Goal: Task Accomplishment & Management: Use online tool/utility

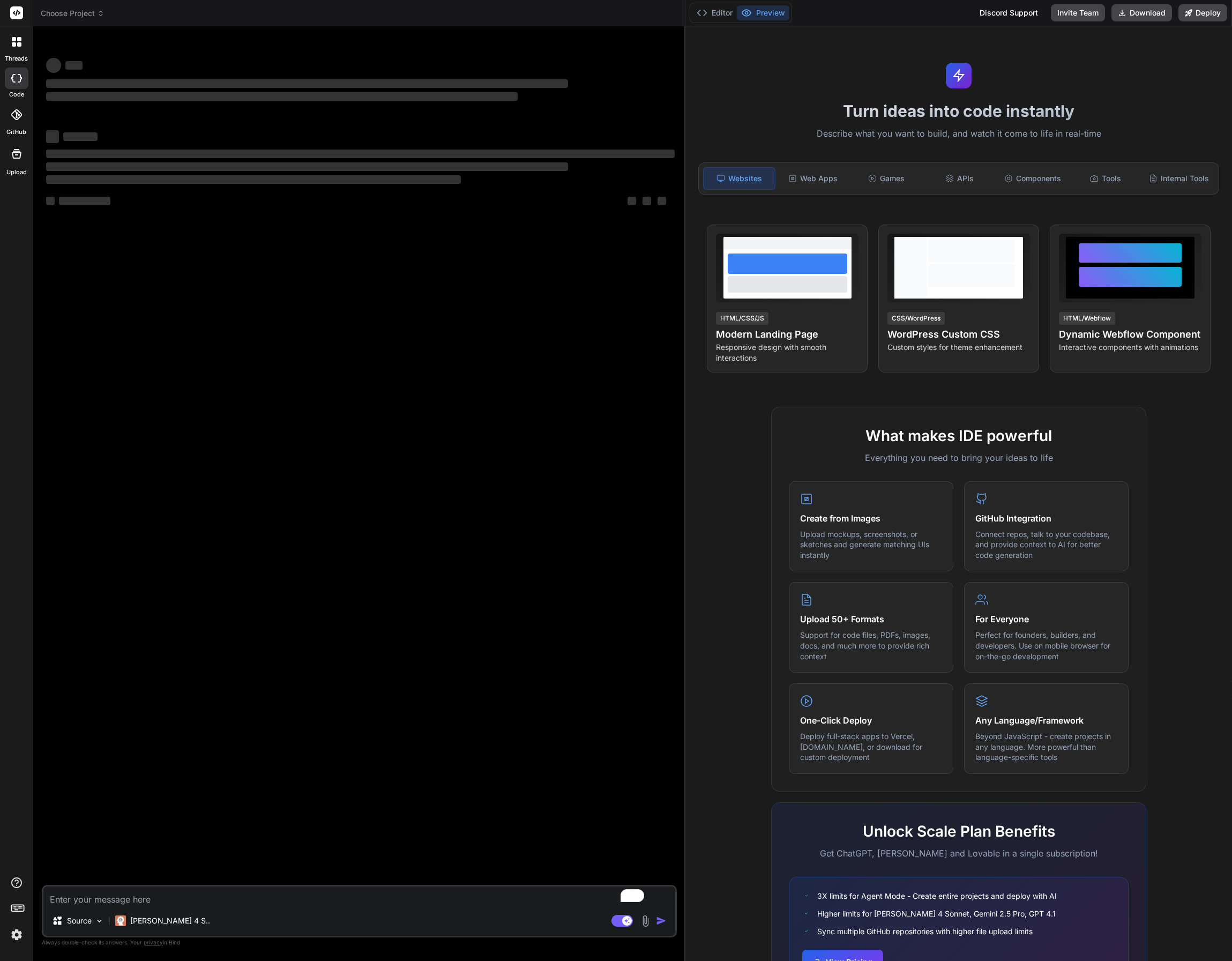
drag, startPoint x: 428, startPoint y: 248, endPoint x: 674, endPoint y: 273, distance: 247.3
click at [671, 273] on div "Bind AI Web Search Created with Pixso. Code Generator ‌ ‌ ‌ ‌ ‌ ‌ ‌ ‌ ‌ ‌ ‌ ‌ ‌…" at bounding box center [359, 494] width 652 height 935
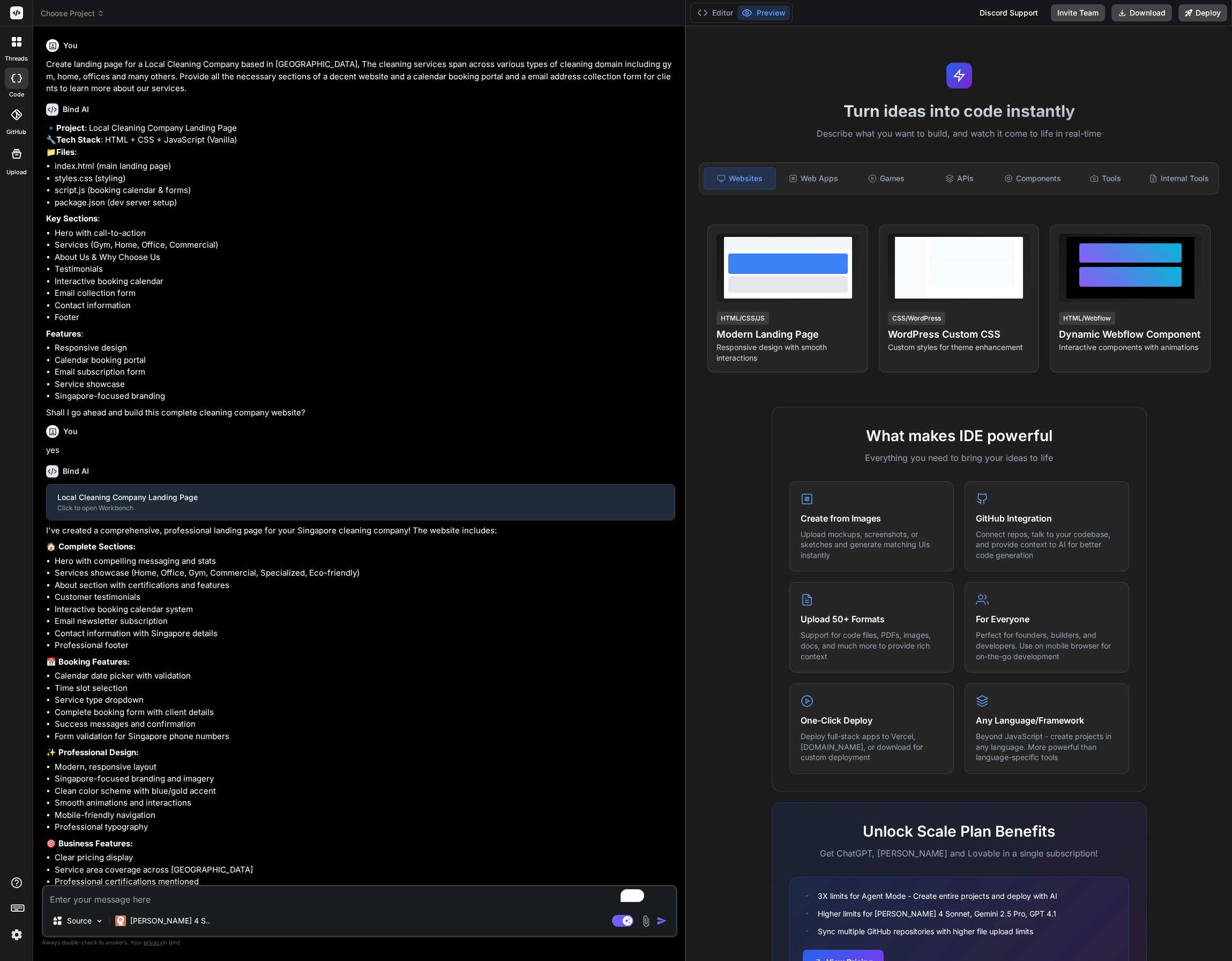
scroll to position [82, 0]
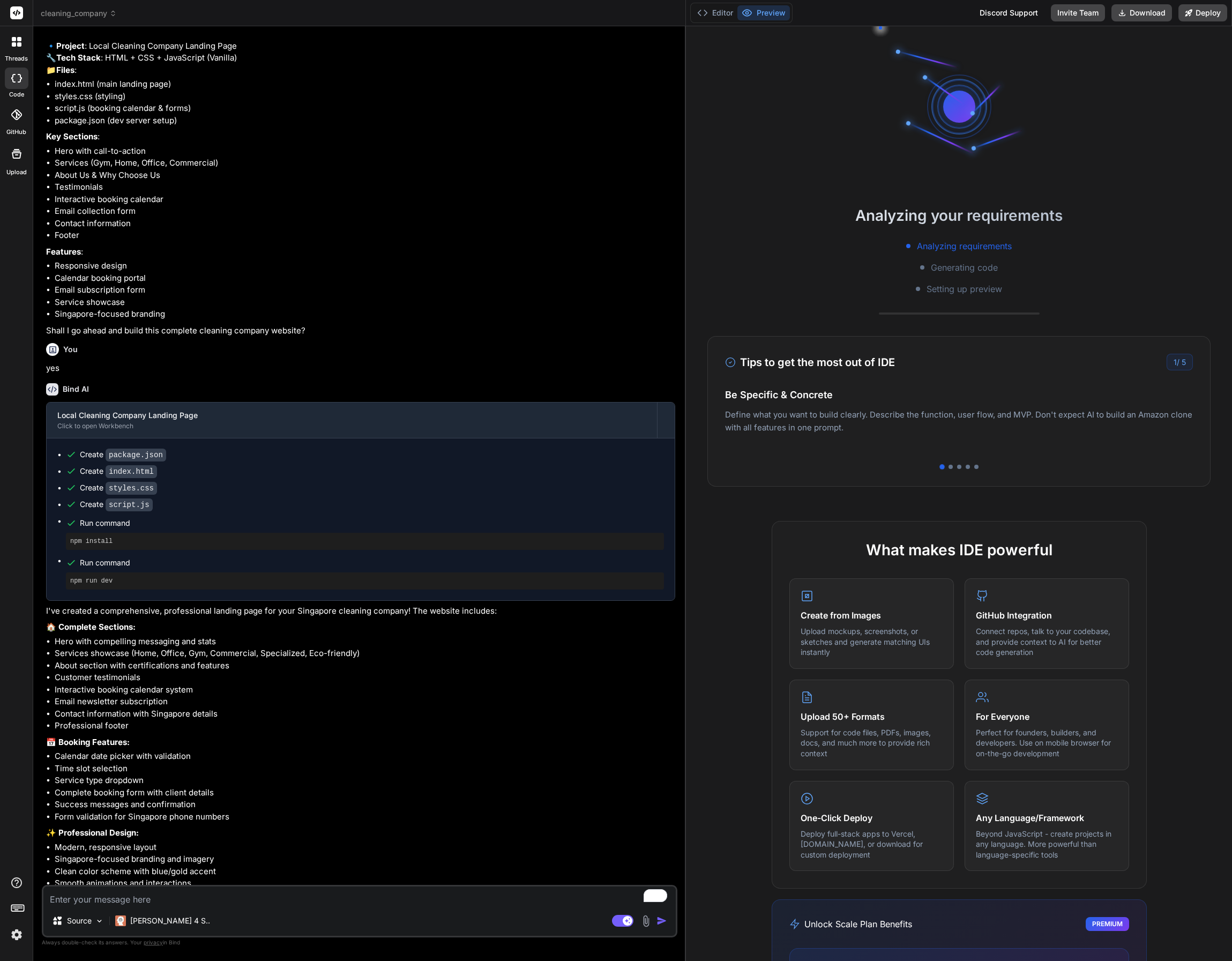
type textarea "x"
click at [92, 12] on span "cleaning_company" at bounding box center [79, 13] width 76 height 11
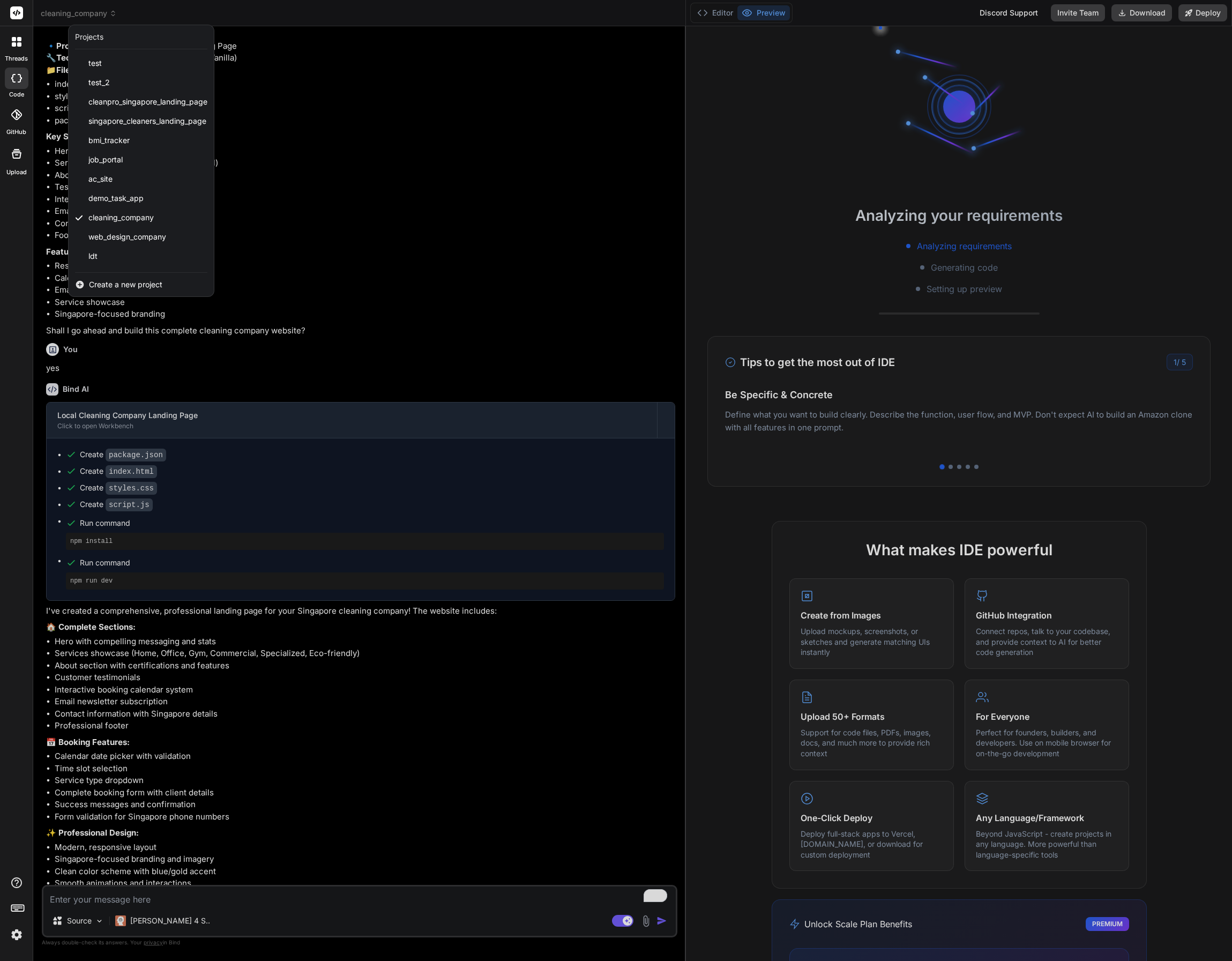
click at [124, 283] on span "Create a new project" at bounding box center [126, 284] width 74 height 11
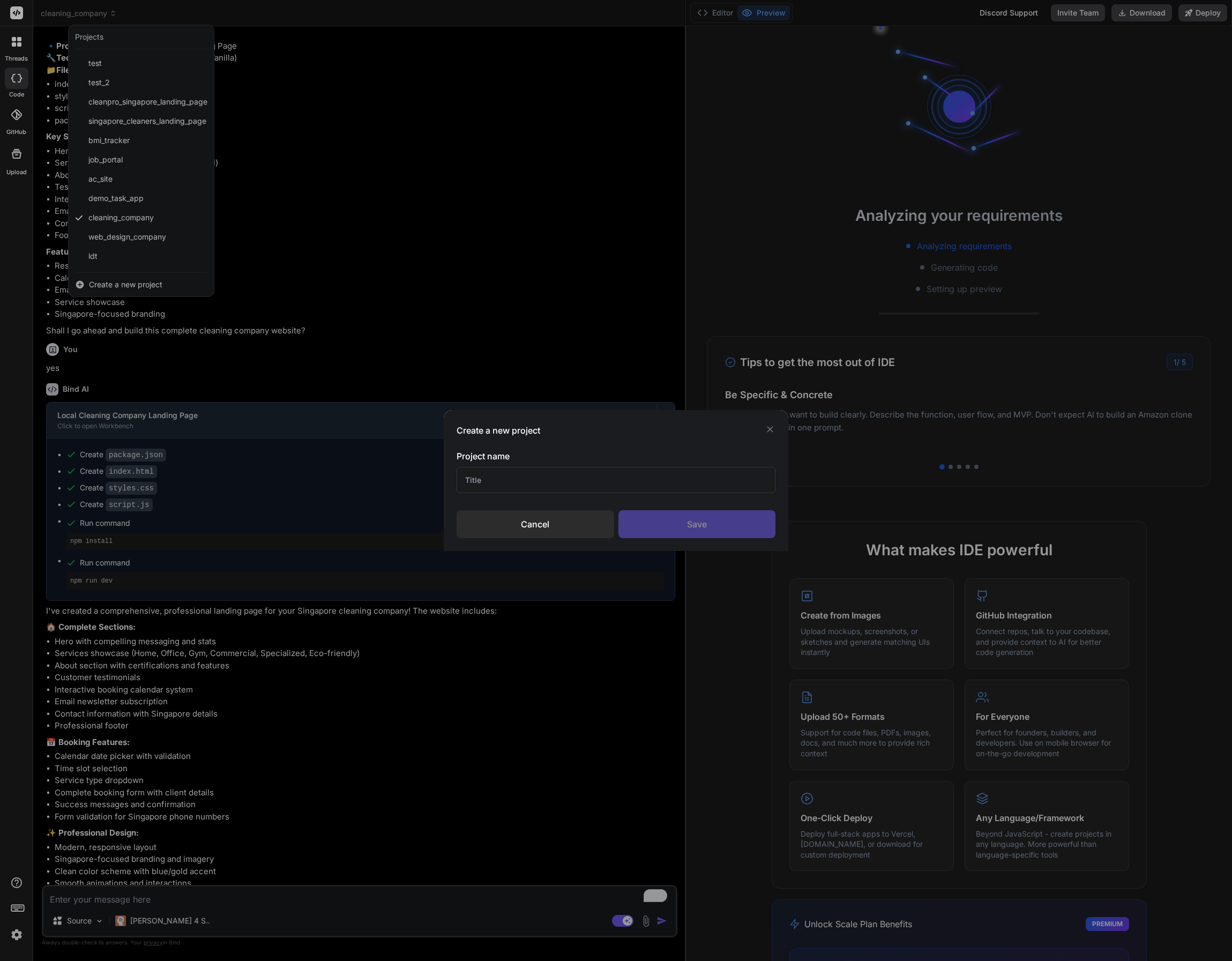
click at [576, 480] on input "text" at bounding box center [616, 480] width 319 height 26
type input "w"
type textarea "x"
type input "weight l"
type textarea "x"
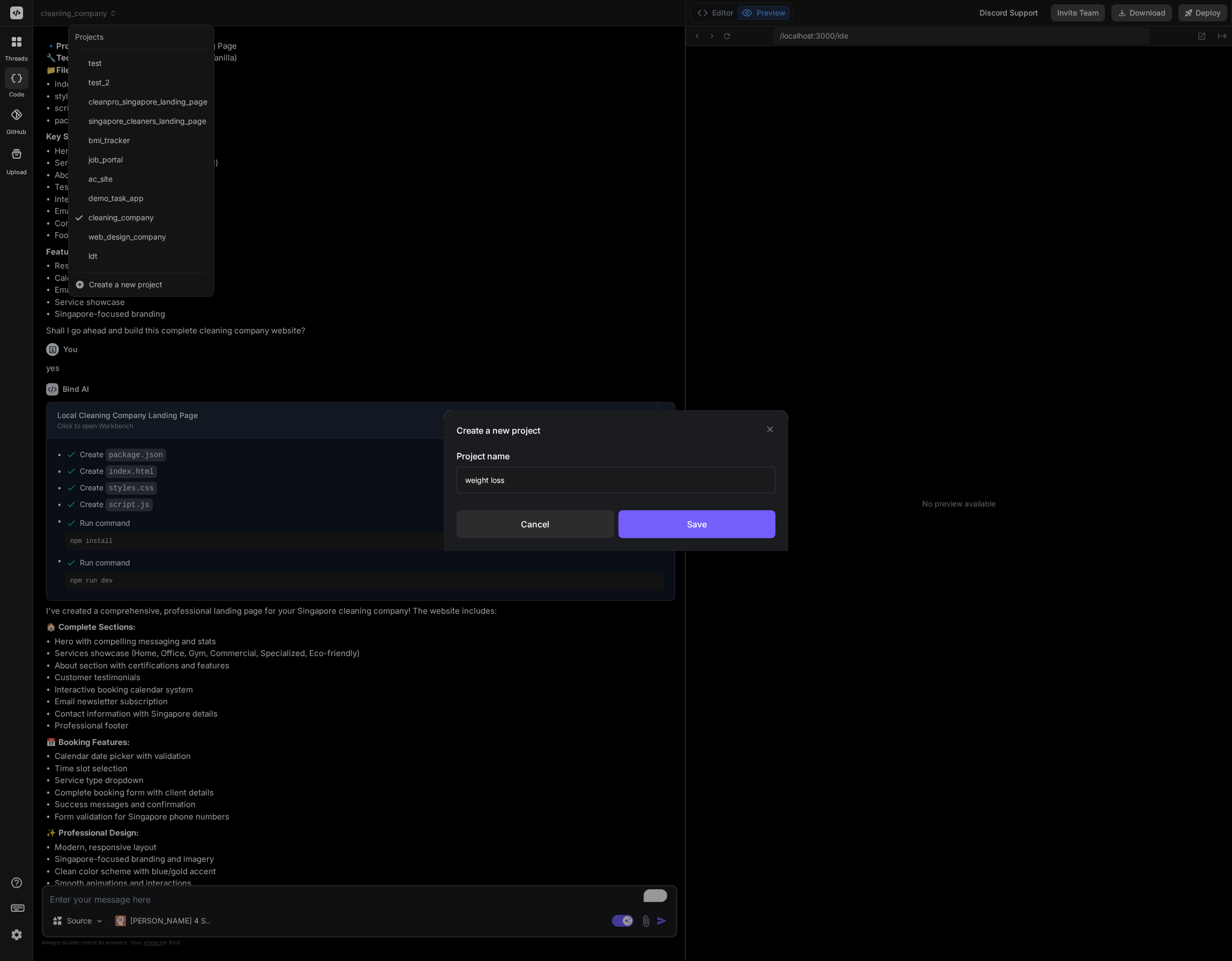
scroll to position [153, 0]
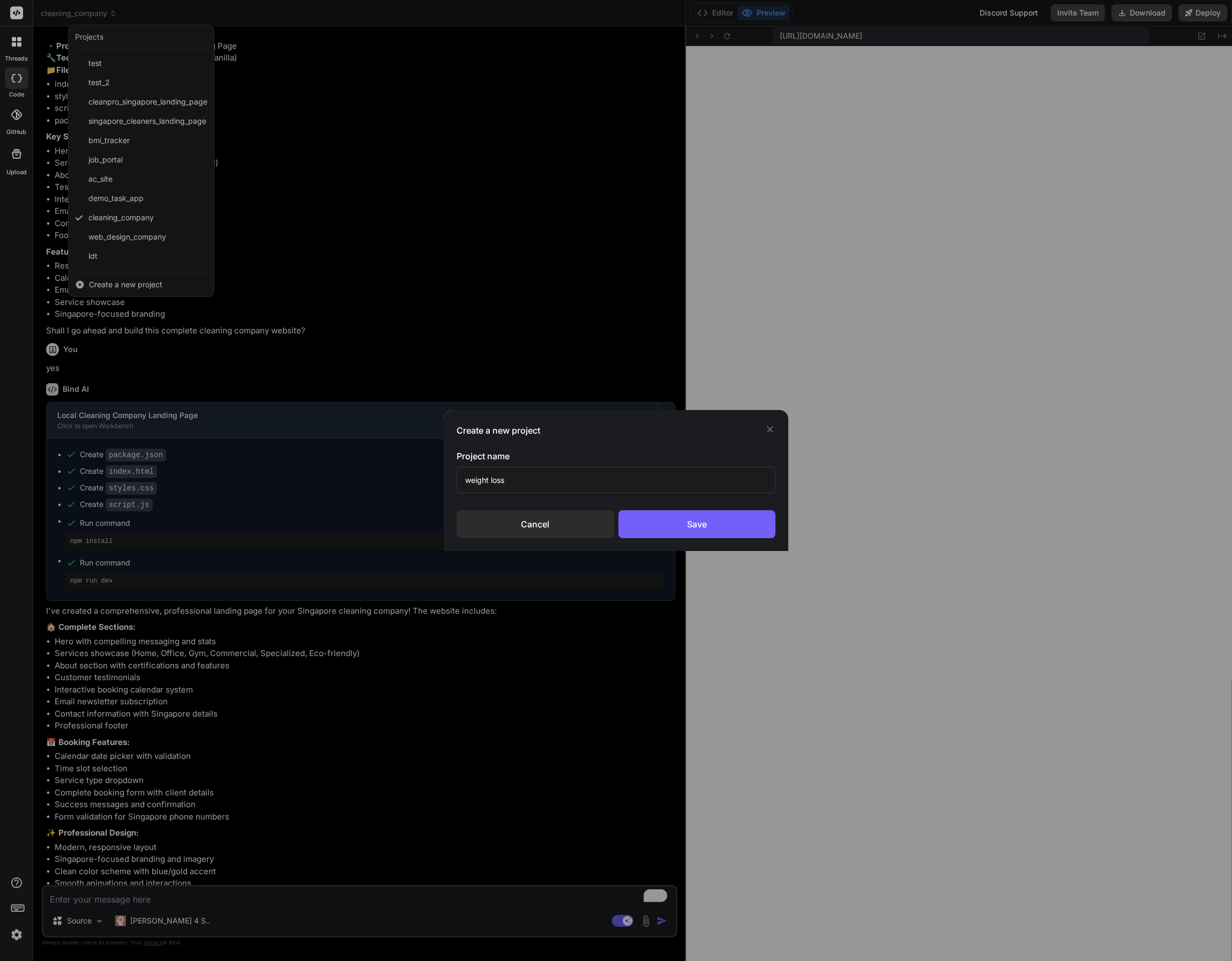
type input "weight loss t"
type textarea "x"
type input "weight loss tracking app"
click at [719, 523] on div "Save" at bounding box center [697, 524] width 158 height 28
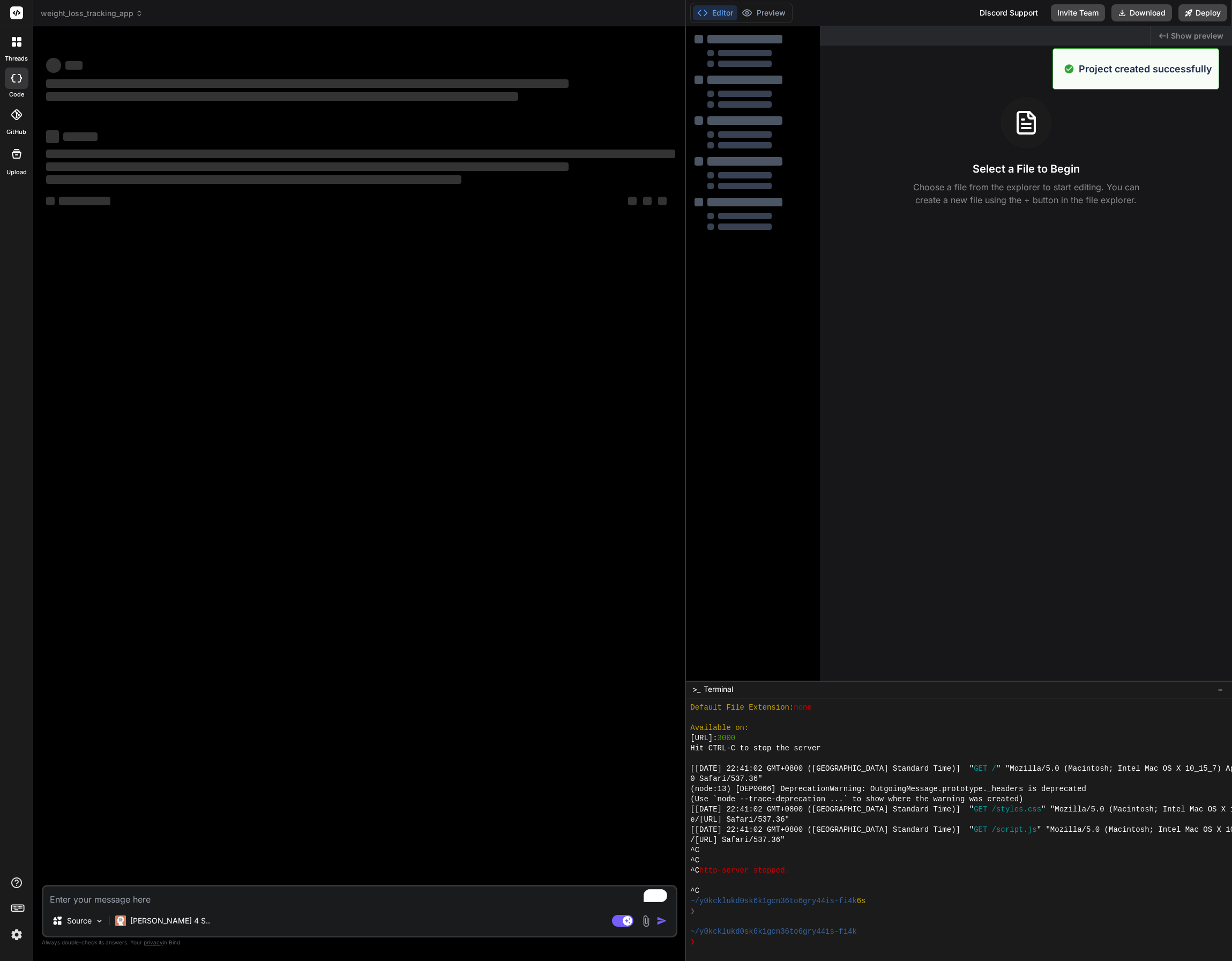
scroll to position [326, 0]
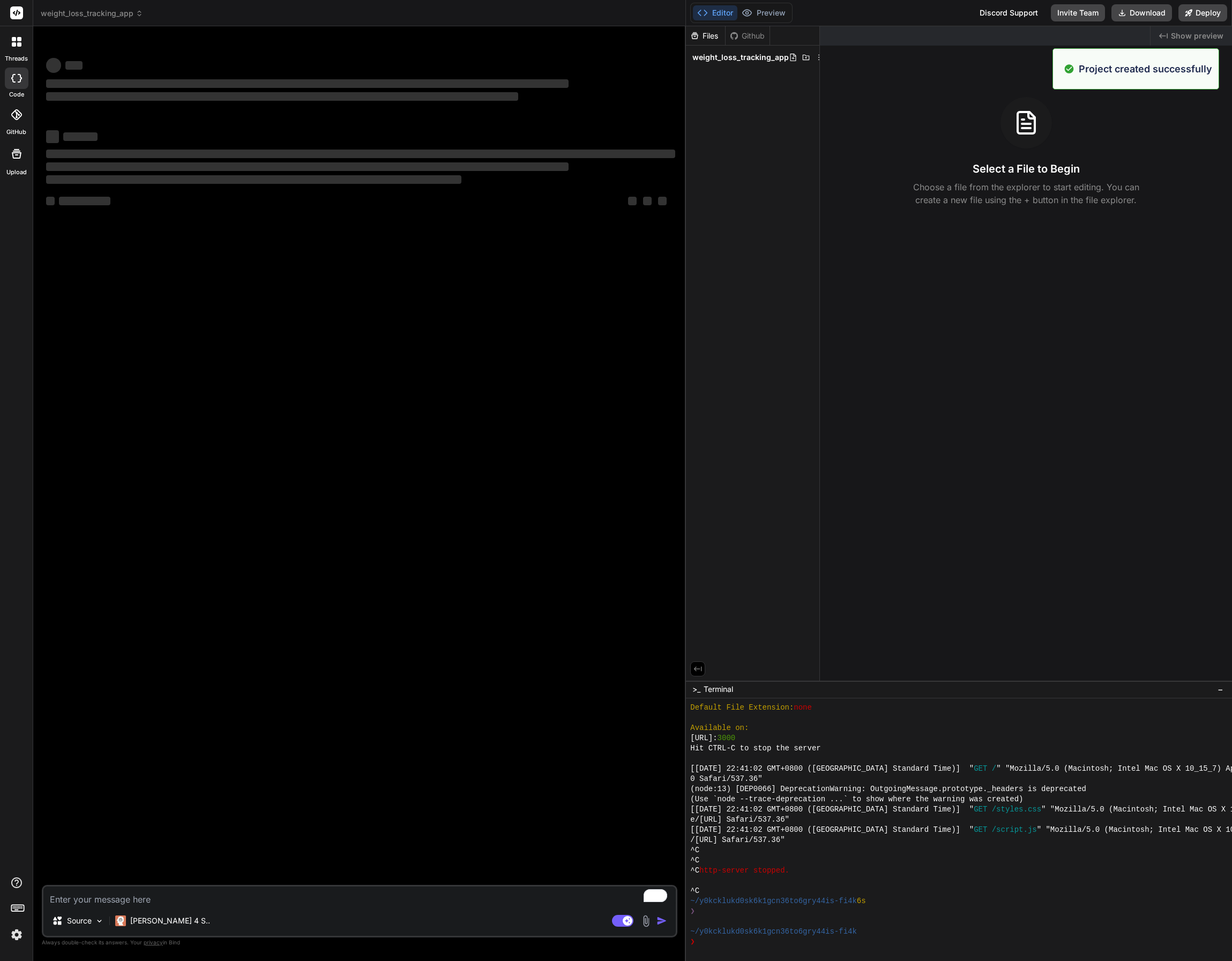
type textarea "x"
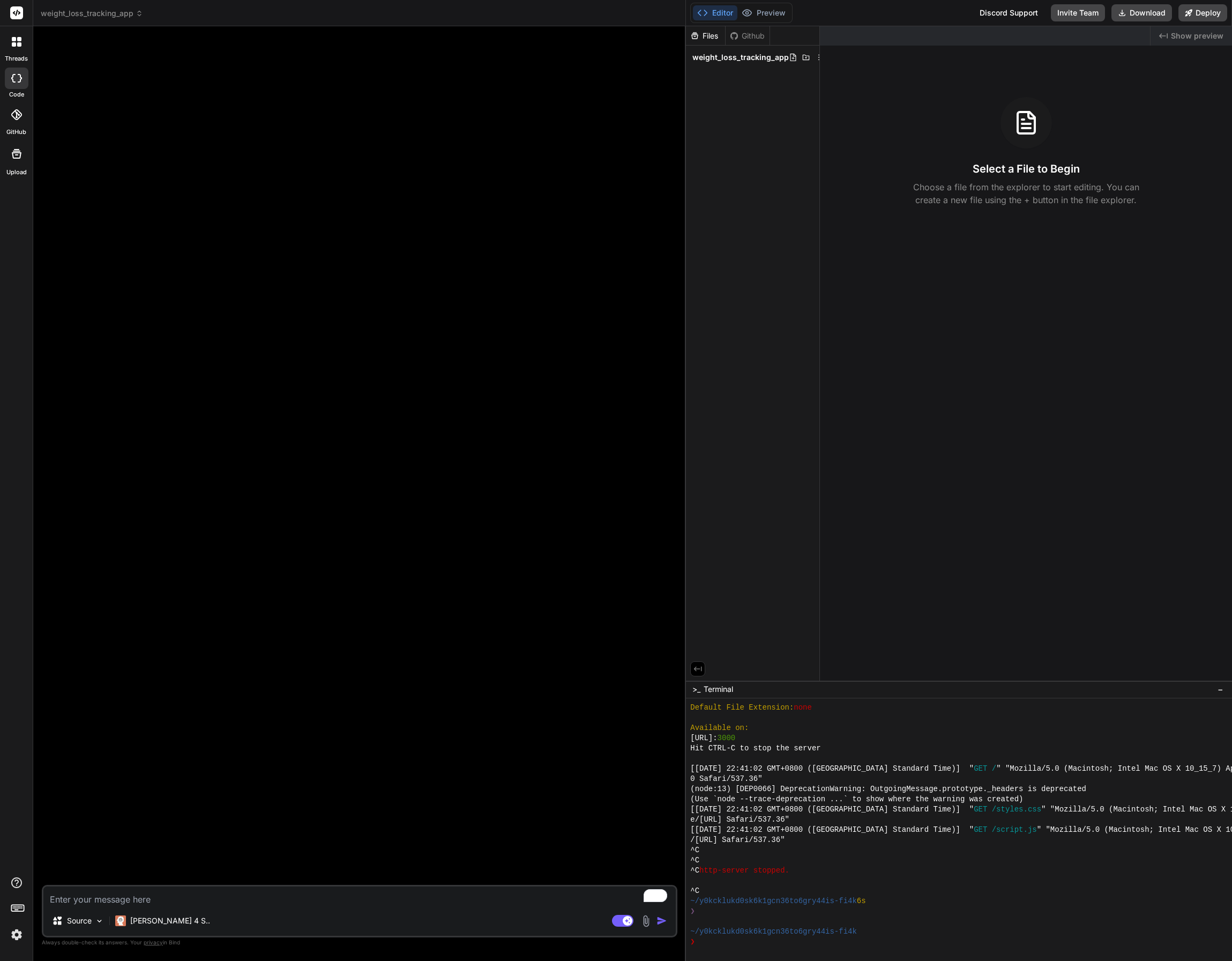
click at [138, 904] on textarea "To enrich screen reader interactions, please activate Accessibility in Grammarl…" at bounding box center [359, 896] width 632 height 19
paste textarea "generate a weight loss tracking web app based on the features listed below: Her…"
type textarea "generate a weight loss tracking web app based on the features listed below: Her…"
type textarea "x"
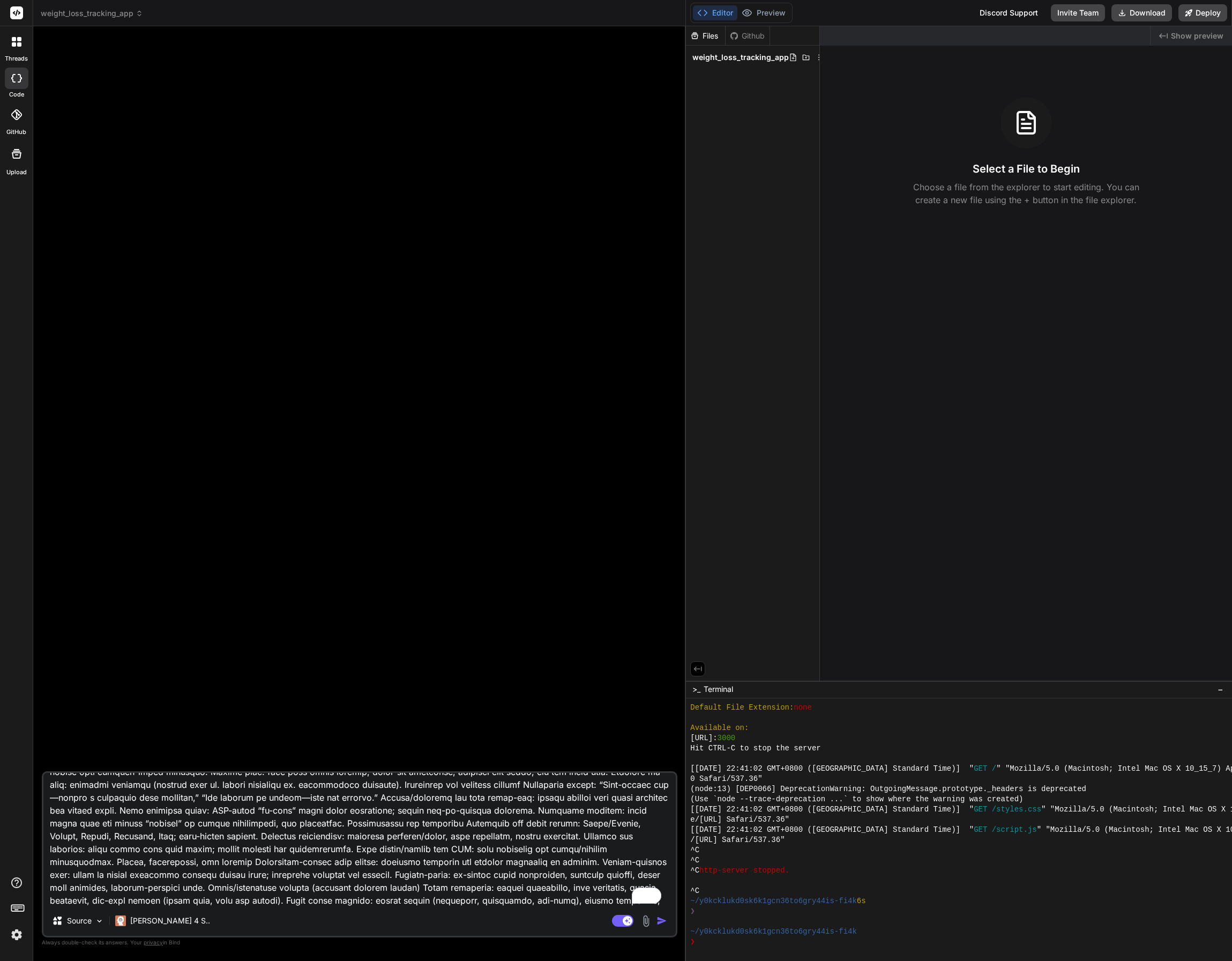
scroll to position [181, 0]
type textarea "generate a weight loss tracking web app based on the features listed below: Her…"
click at [662, 921] on img "button" at bounding box center [662, 921] width 11 height 11
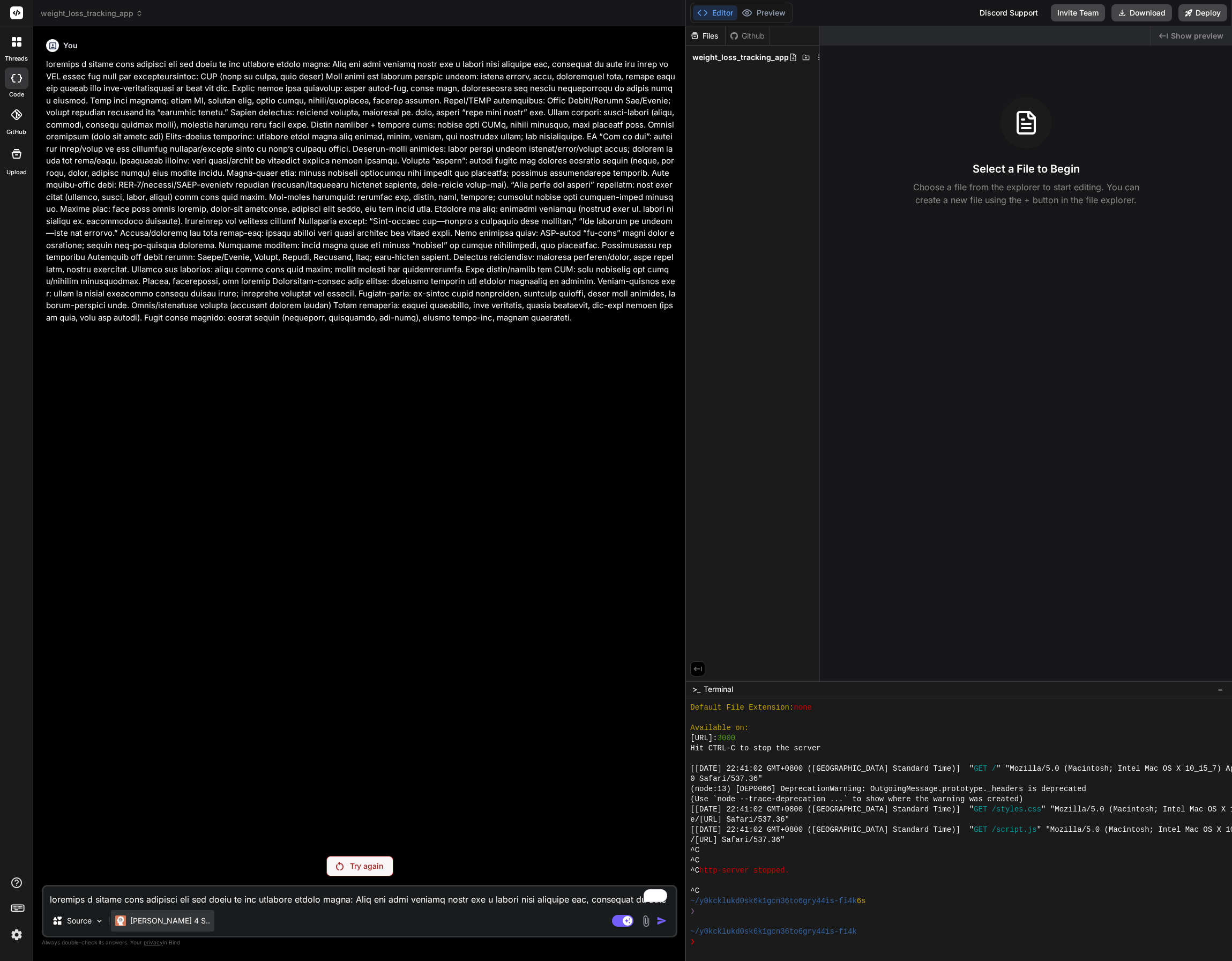
click at [141, 920] on p "[PERSON_NAME] 4 S.." at bounding box center [171, 921] width 80 height 11
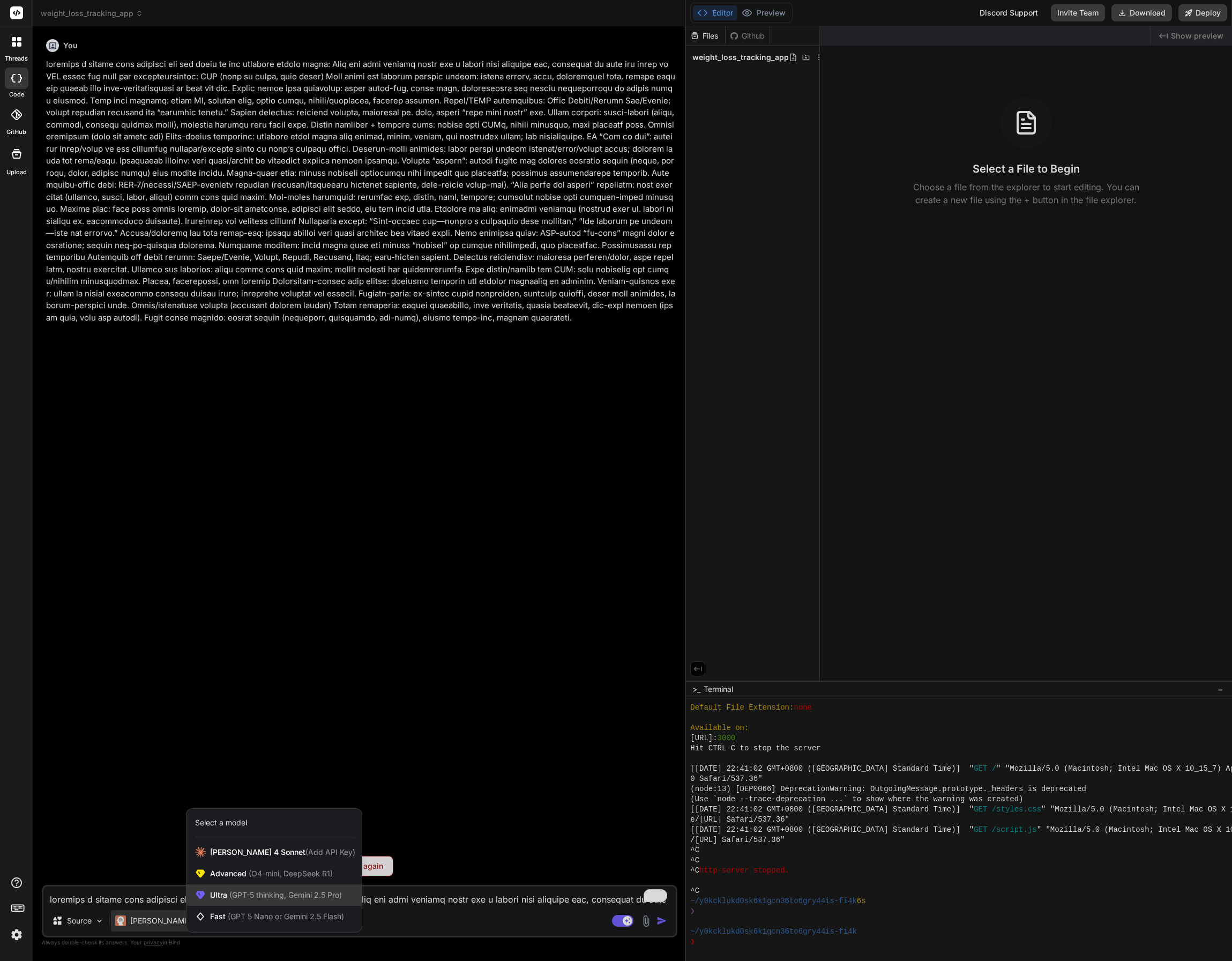
click at [304, 900] on span "Ultra (GPT-5 thinking, Gemini 2.5 Pro)" at bounding box center [276, 895] width 132 height 11
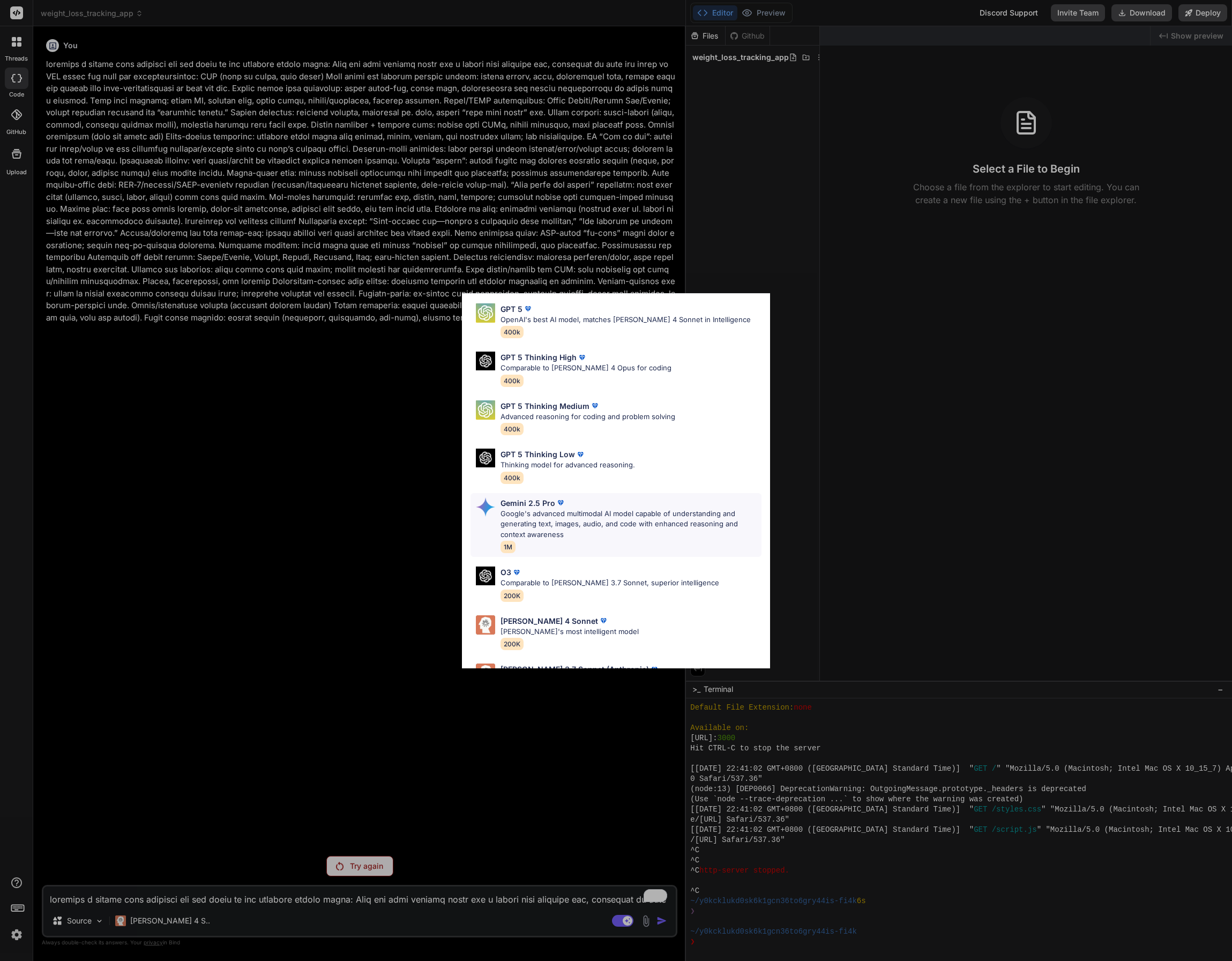
scroll to position [77, 0]
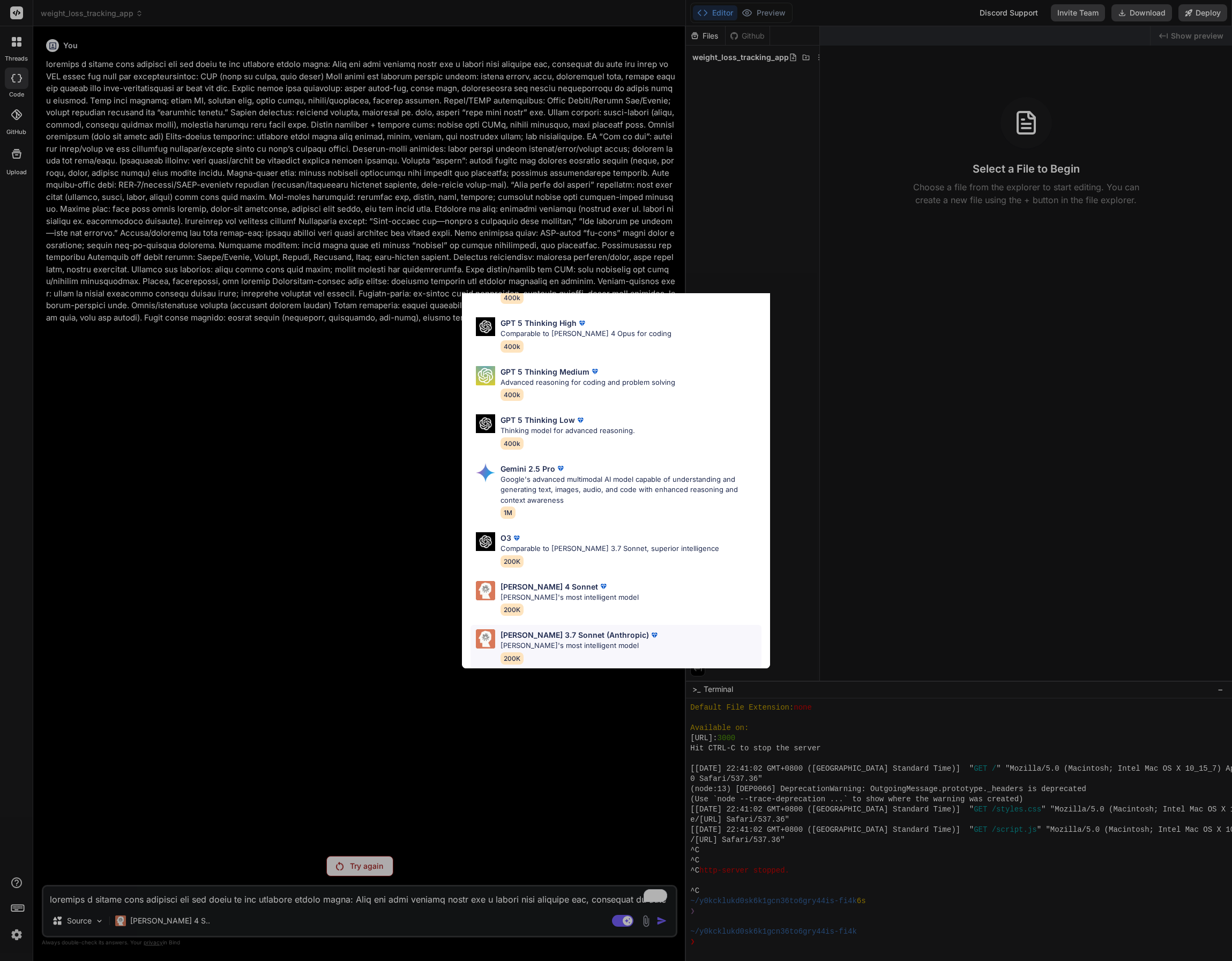
click at [554, 640] on p "[PERSON_NAME]'s most intelligent model" at bounding box center [580, 646] width 159 height 11
type textarea "x"
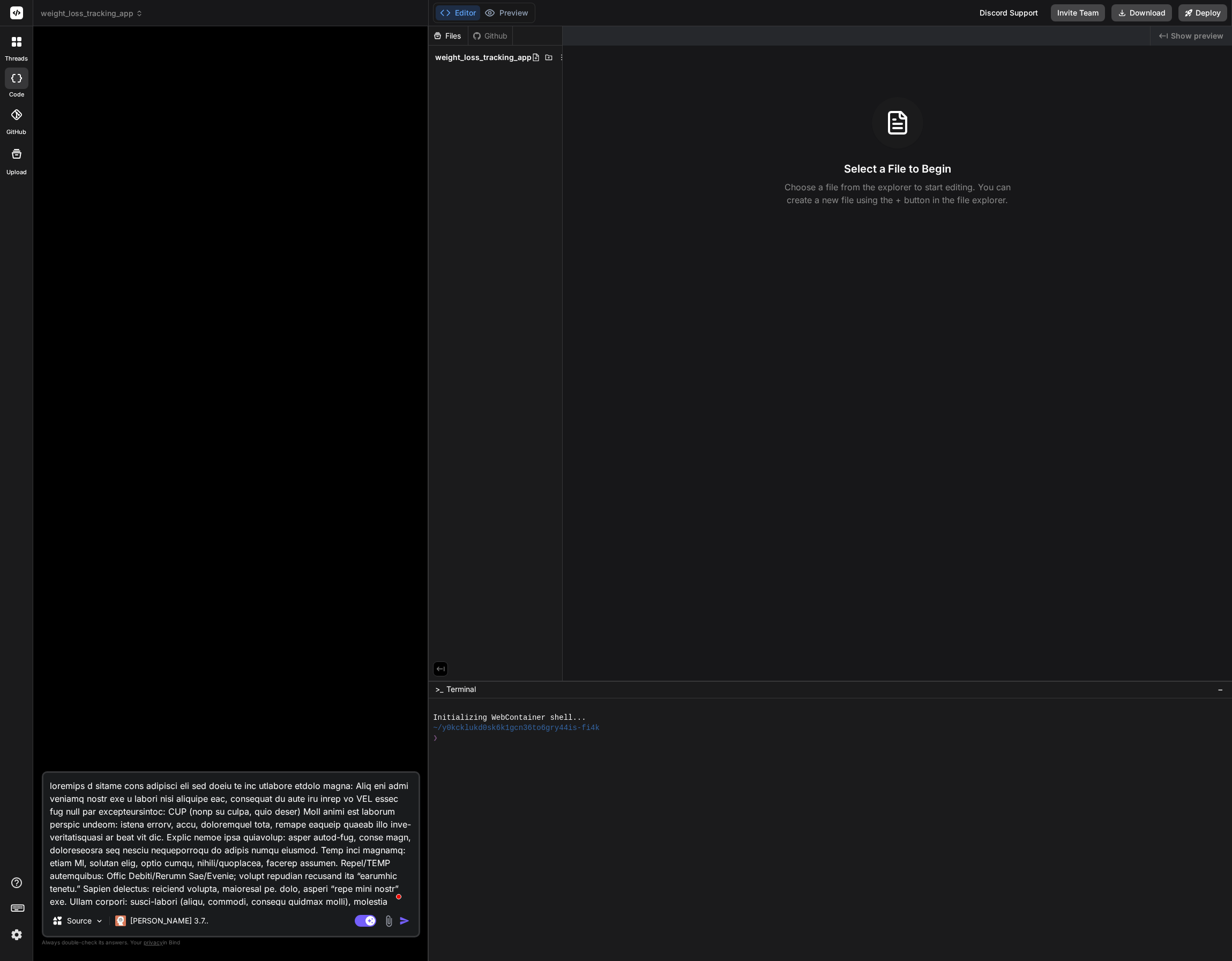
click at [404, 921] on img "button" at bounding box center [404, 921] width 11 height 11
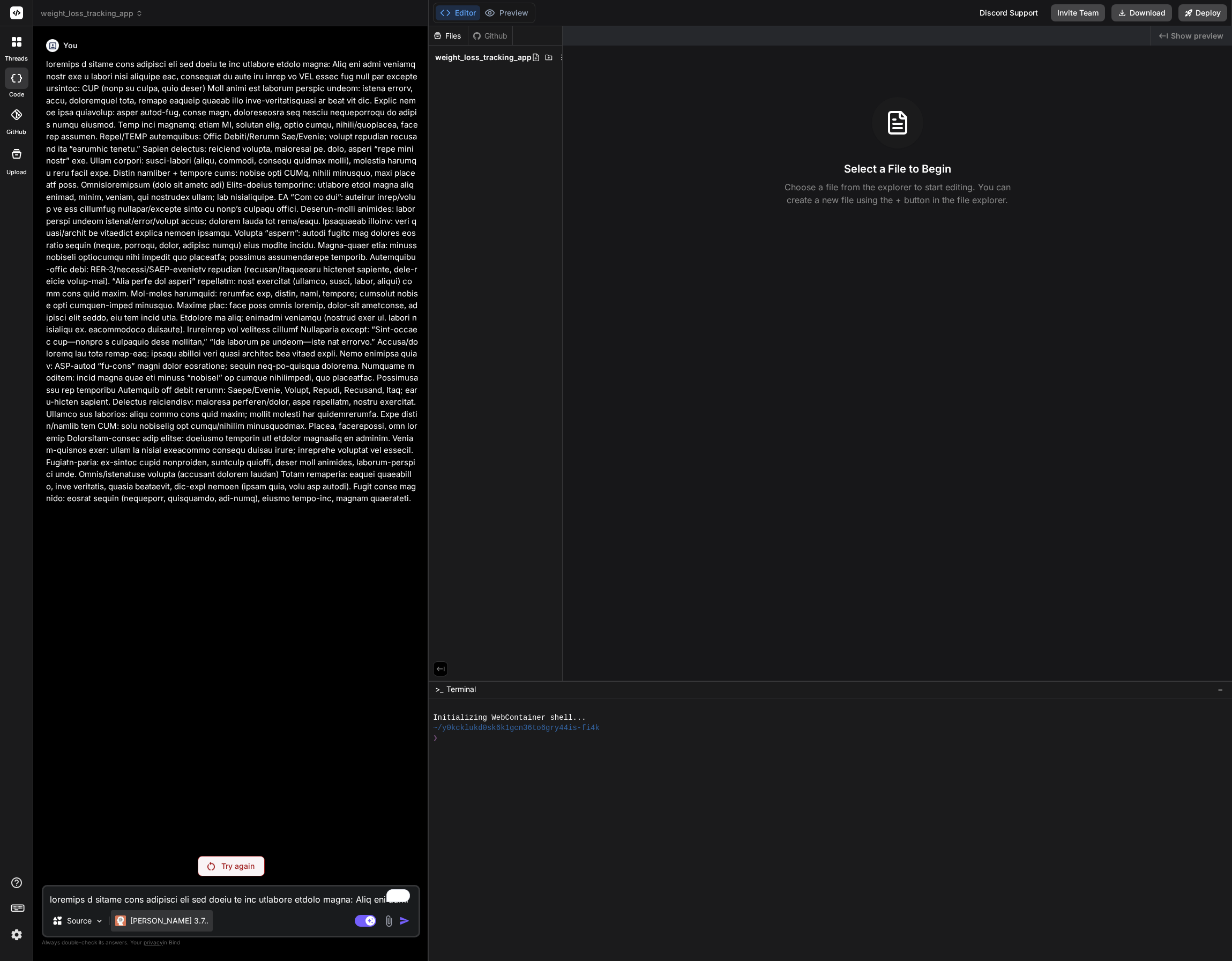
click at [141, 921] on p "[PERSON_NAME] 3.7.." at bounding box center [169, 921] width 78 height 11
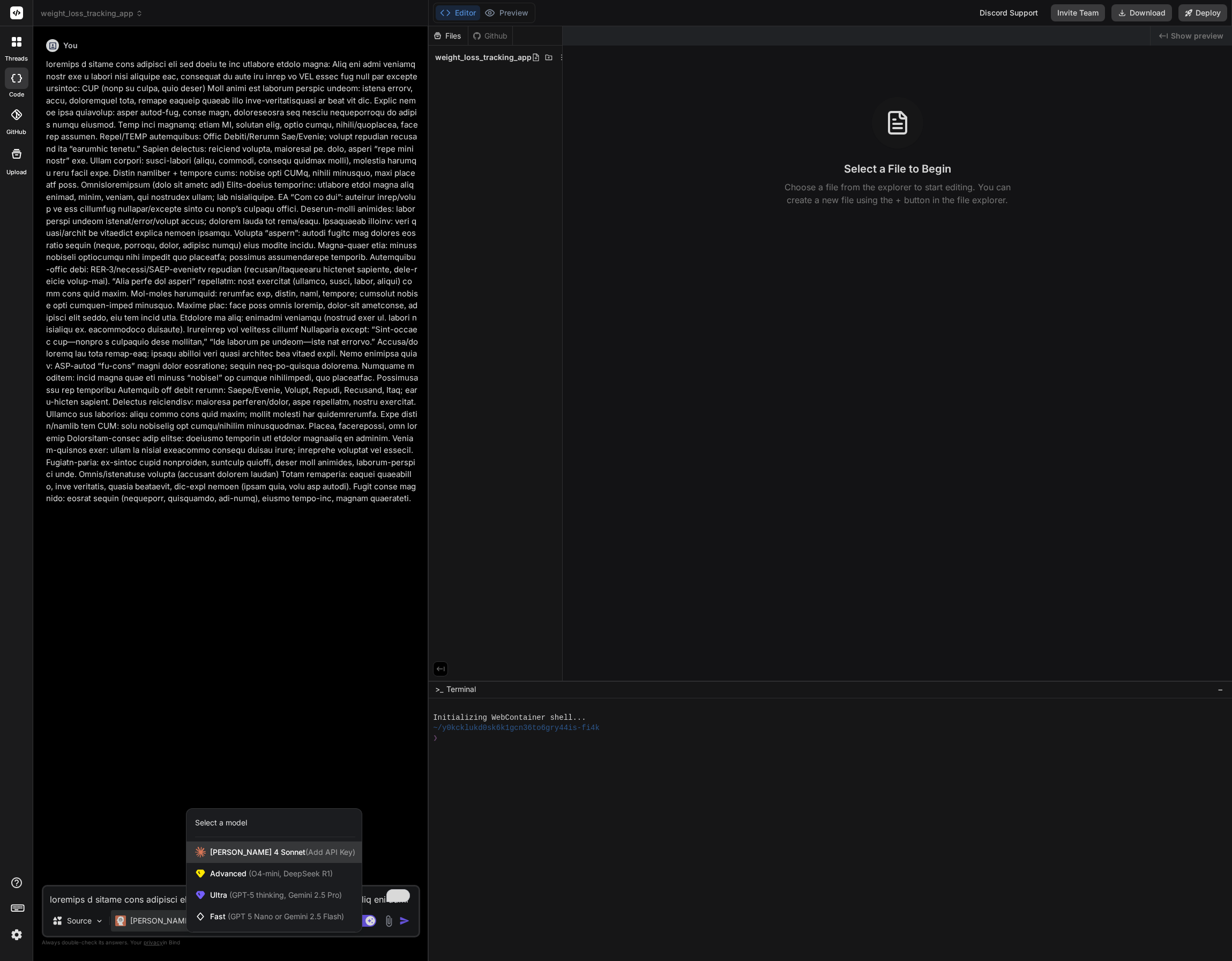
click at [257, 853] on span "[PERSON_NAME] 4 Sonnet (Add API Key)" at bounding box center [282, 852] width 145 height 11
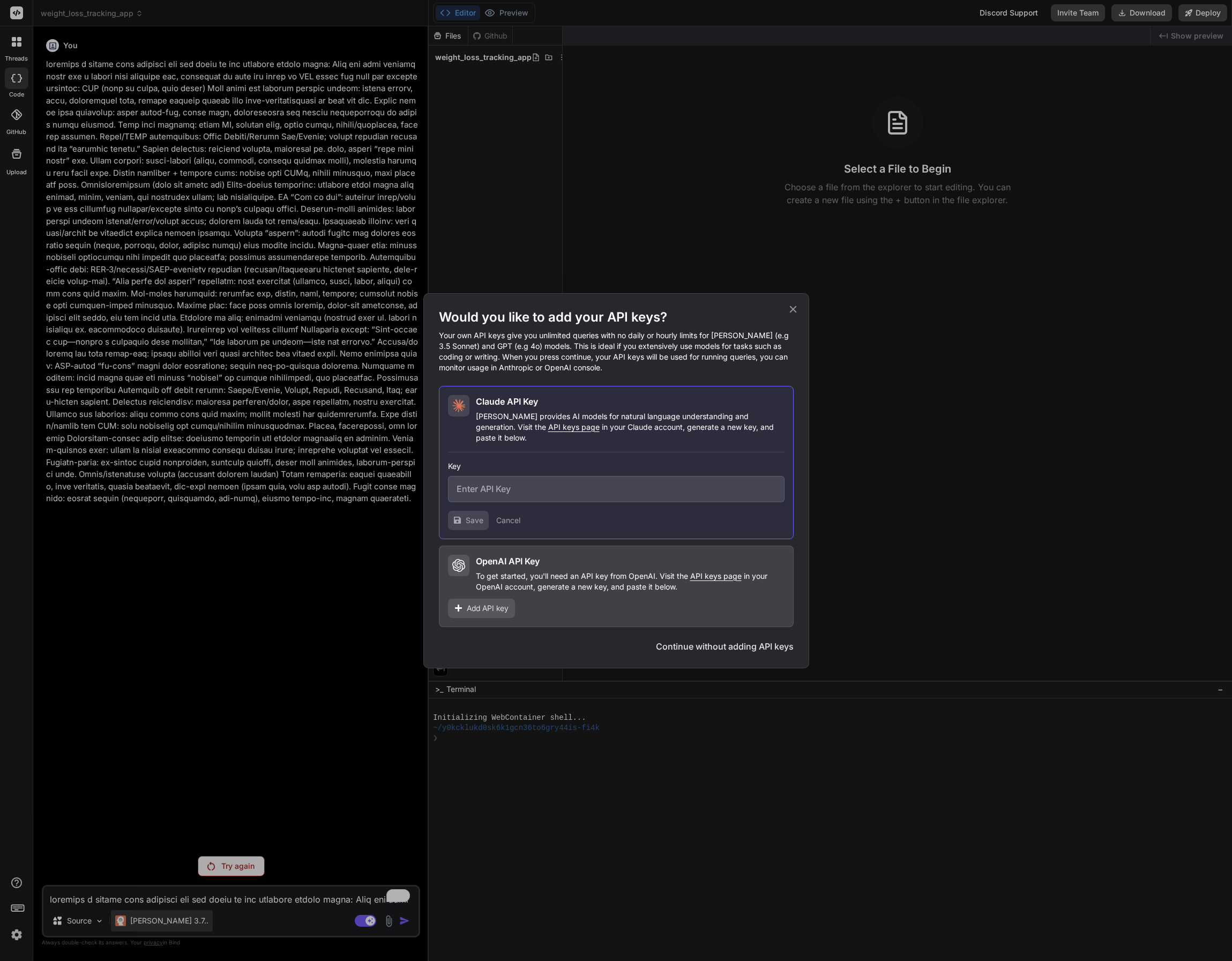
click at [160, 917] on div "Would you like to add your API keys? Your own API keys give you unlimited queri…" at bounding box center [616, 480] width 1232 height 961
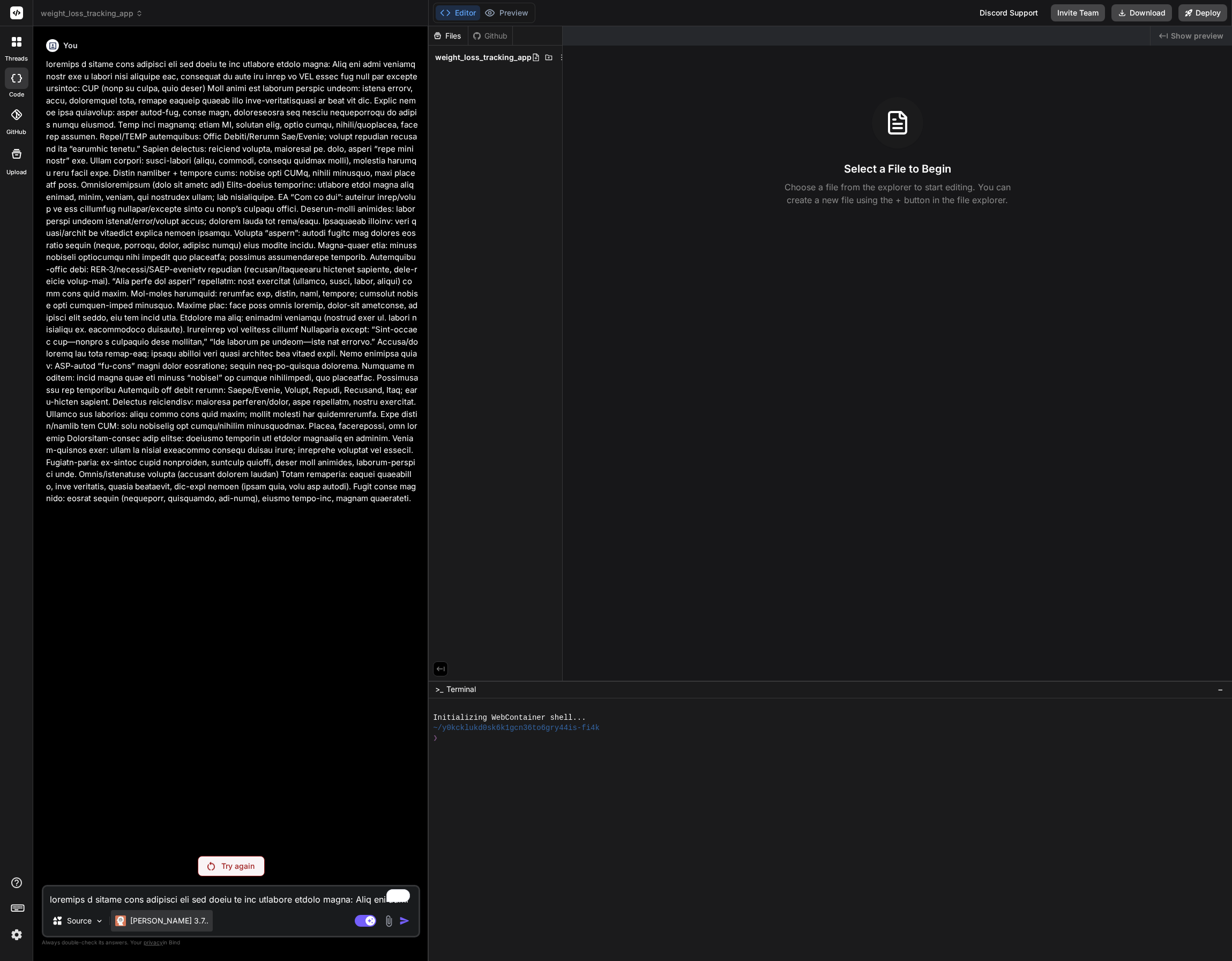
click at [152, 921] on p "[PERSON_NAME] 3.7.." at bounding box center [169, 921] width 78 height 11
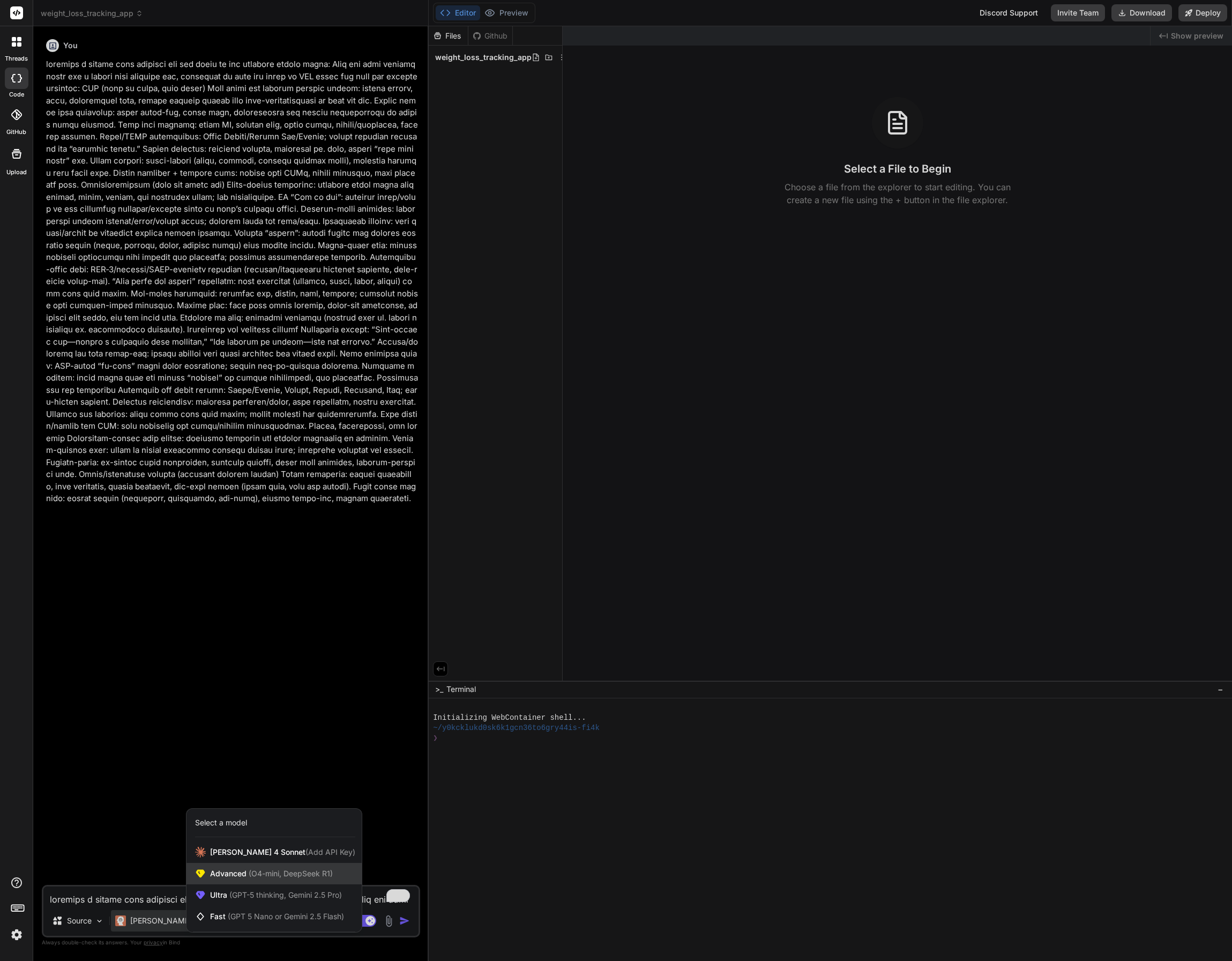
click at [255, 875] on span "(O4-mini, DeepSeek R1)" at bounding box center [290, 874] width 87 height 9
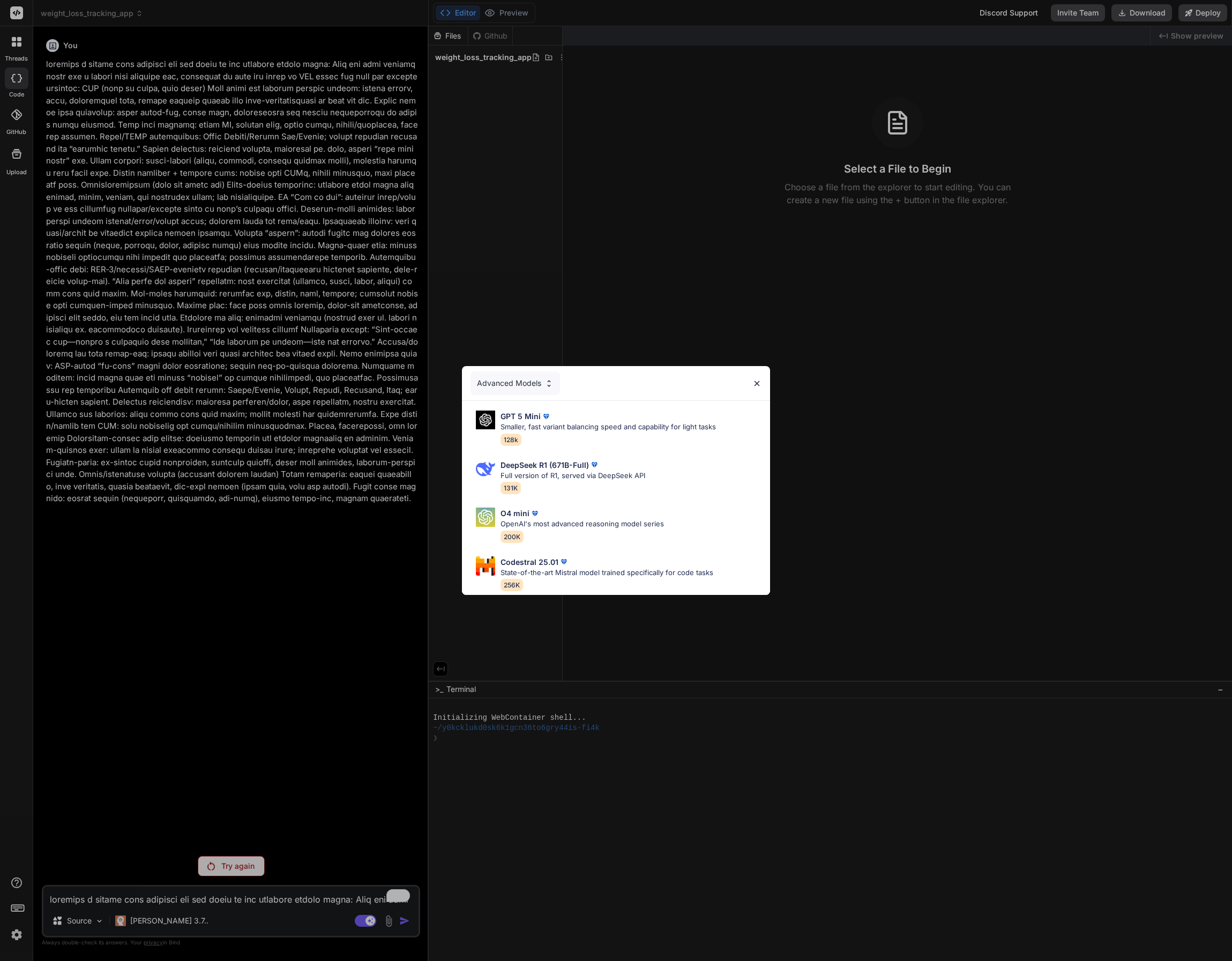
click at [757, 381] on img at bounding box center [757, 383] width 9 height 9
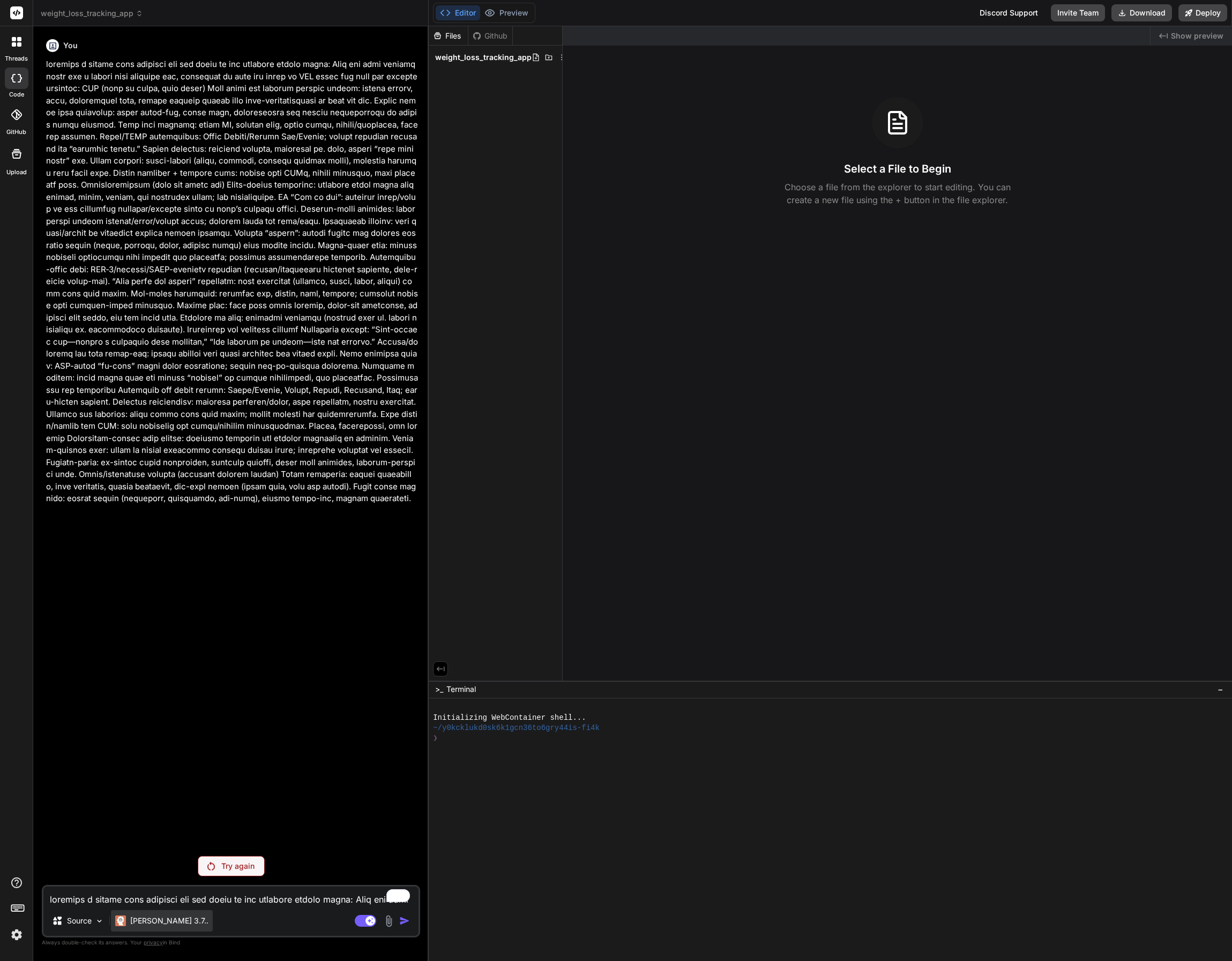
click at [154, 922] on p "[PERSON_NAME] 3.7.." at bounding box center [169, 921] width 78 height 11
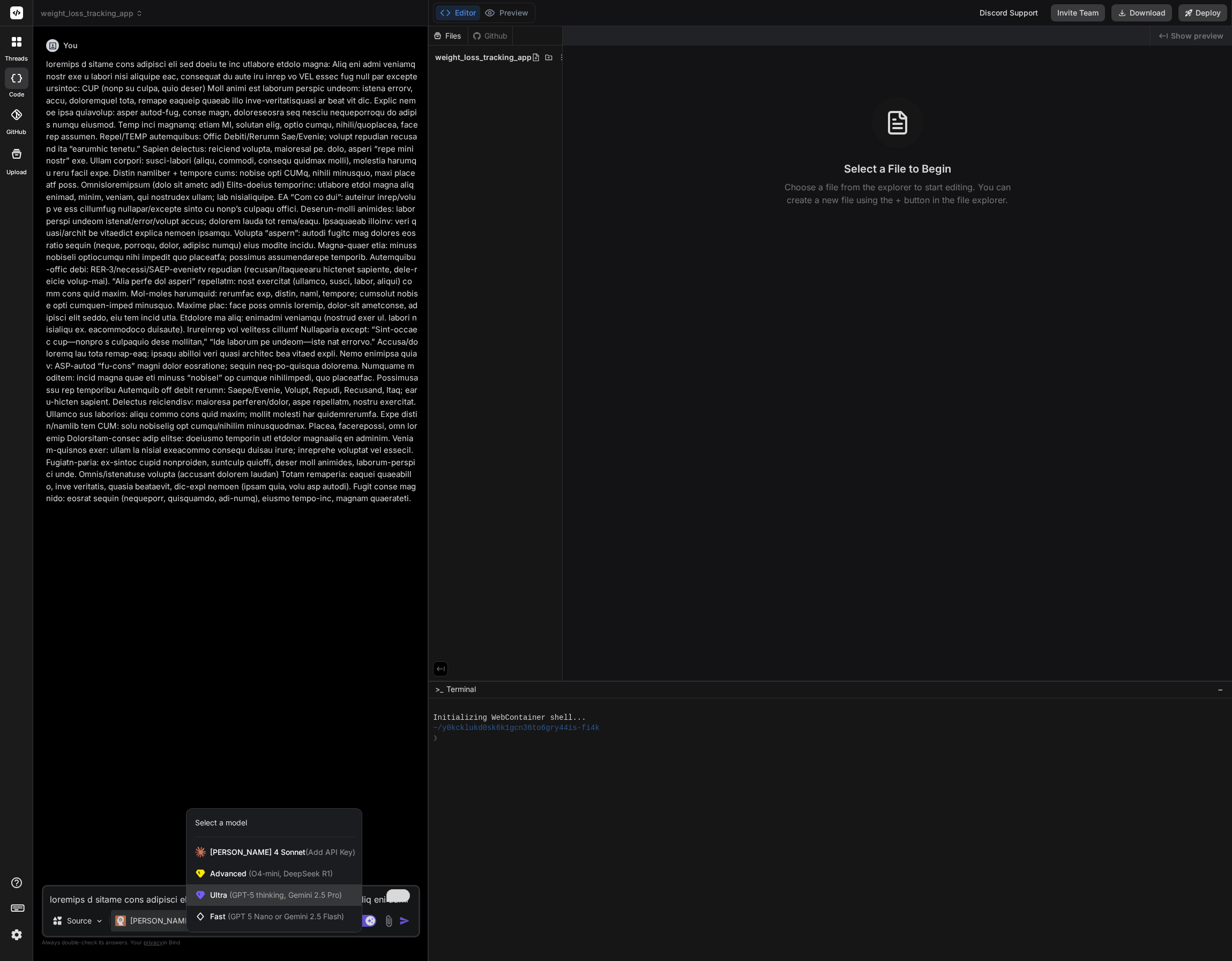
click at [247, 899] on span "(GPT-5 thinking, Gemini 2.5 Pro)" at bounding box center [284, 895] width 114 height 9
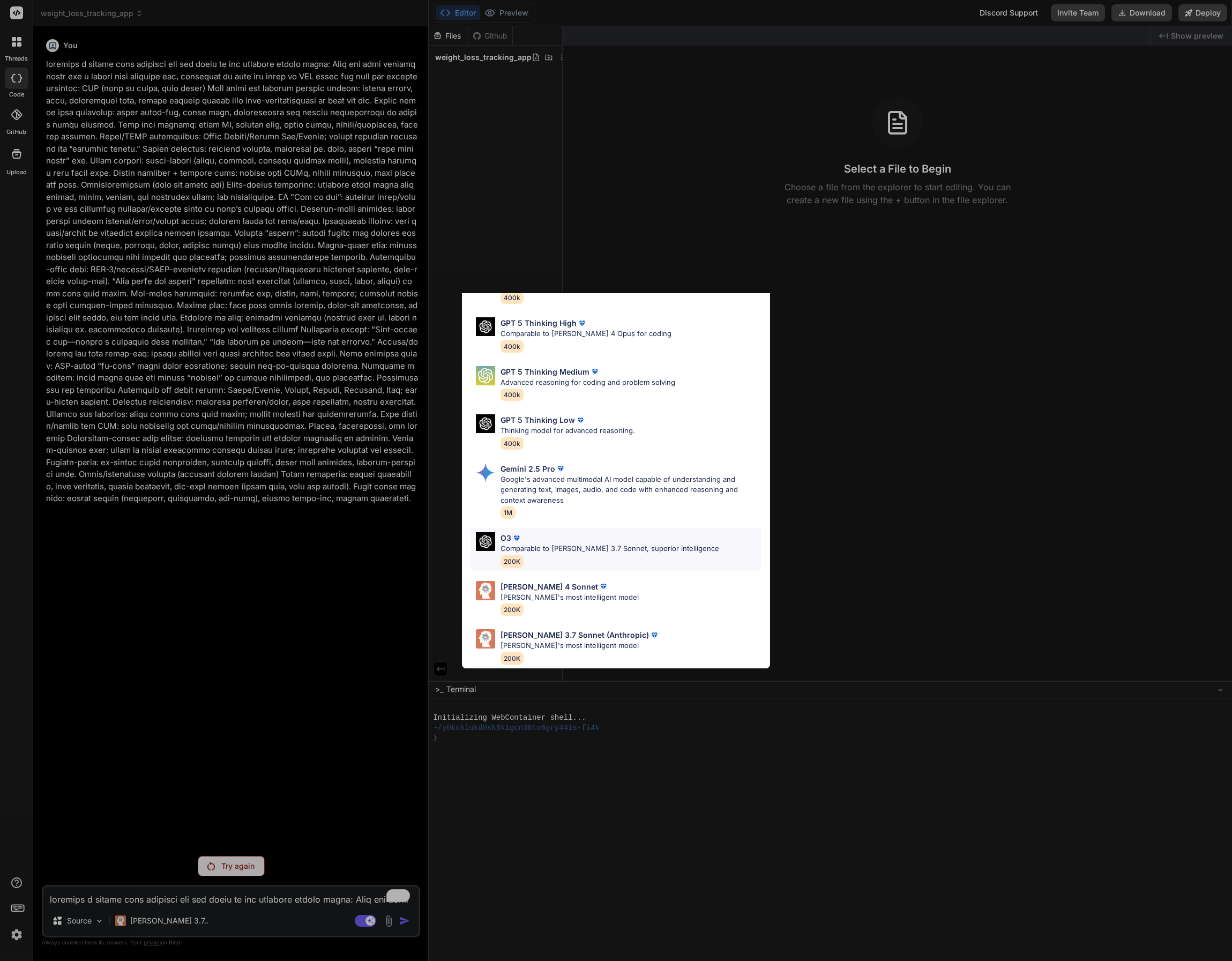
scroll to position [77, 0]
click at [569, 599] on div "[PERSON_NAME] 4 Sonnet [PERSON_NAME]'s most intelligent model 200K" at bounding box center [570, 598] width 138 height 35
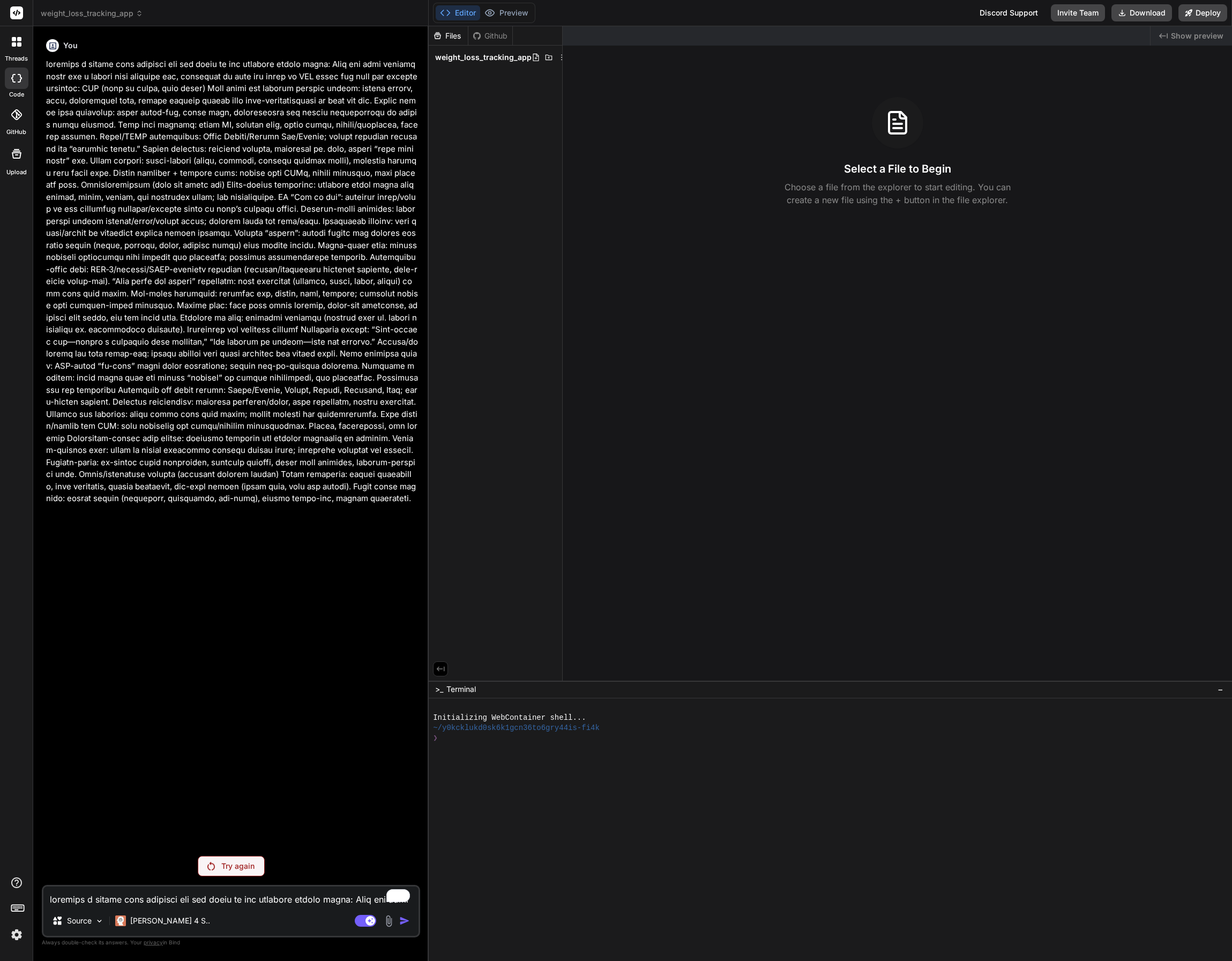
click at [236, 863] on p "Try again" at bounding box center [238, 866] width 33 height 11
click at [166, 922] on p "[PERSON_NAME] 4 S.." at bounding box center [171, 921] width 80 height 11
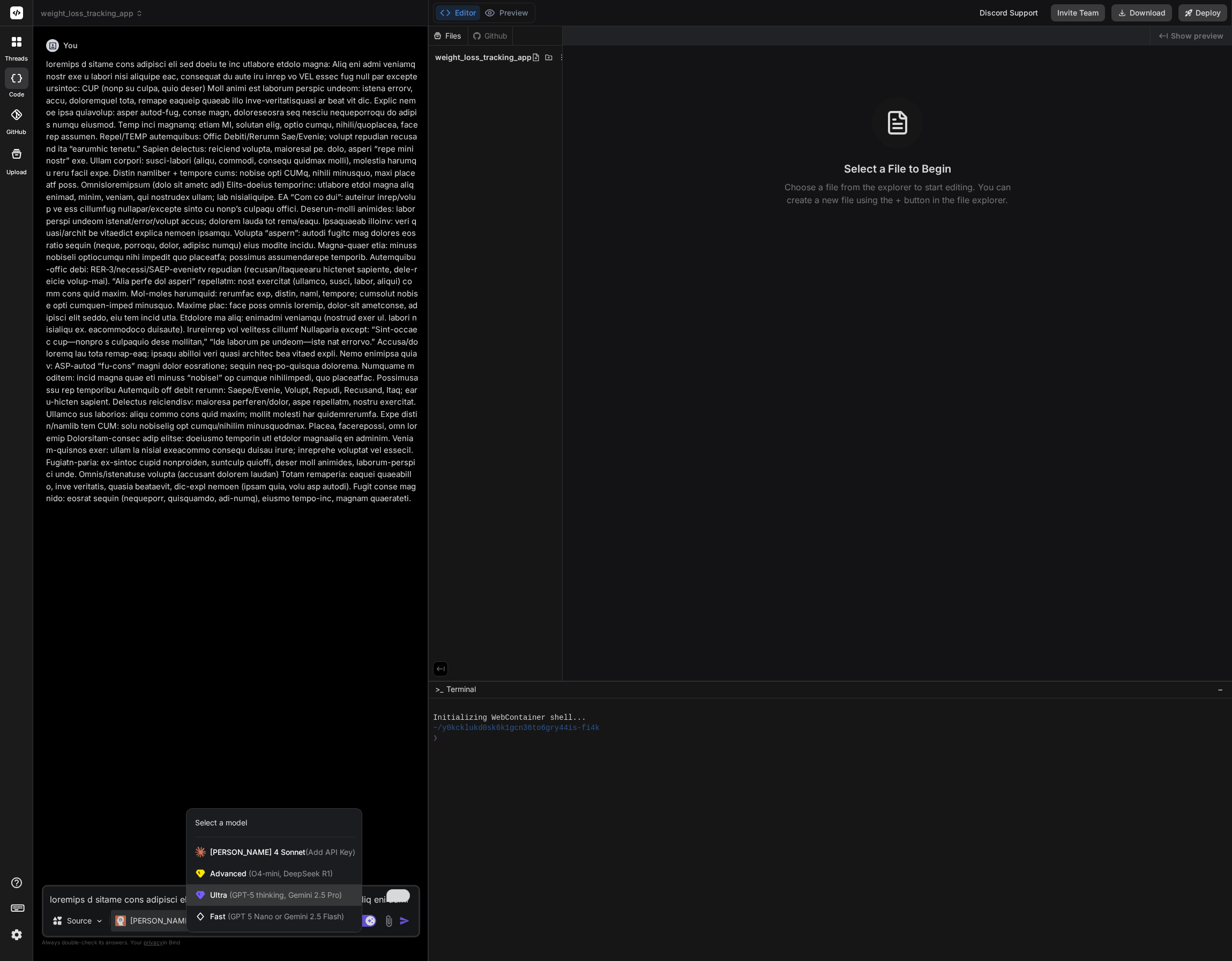
click at [253, 897] on span "(GPT-5 thinking, Gemini 2.5 Pro)" at bounding box center [284, 895] width 114 height 9
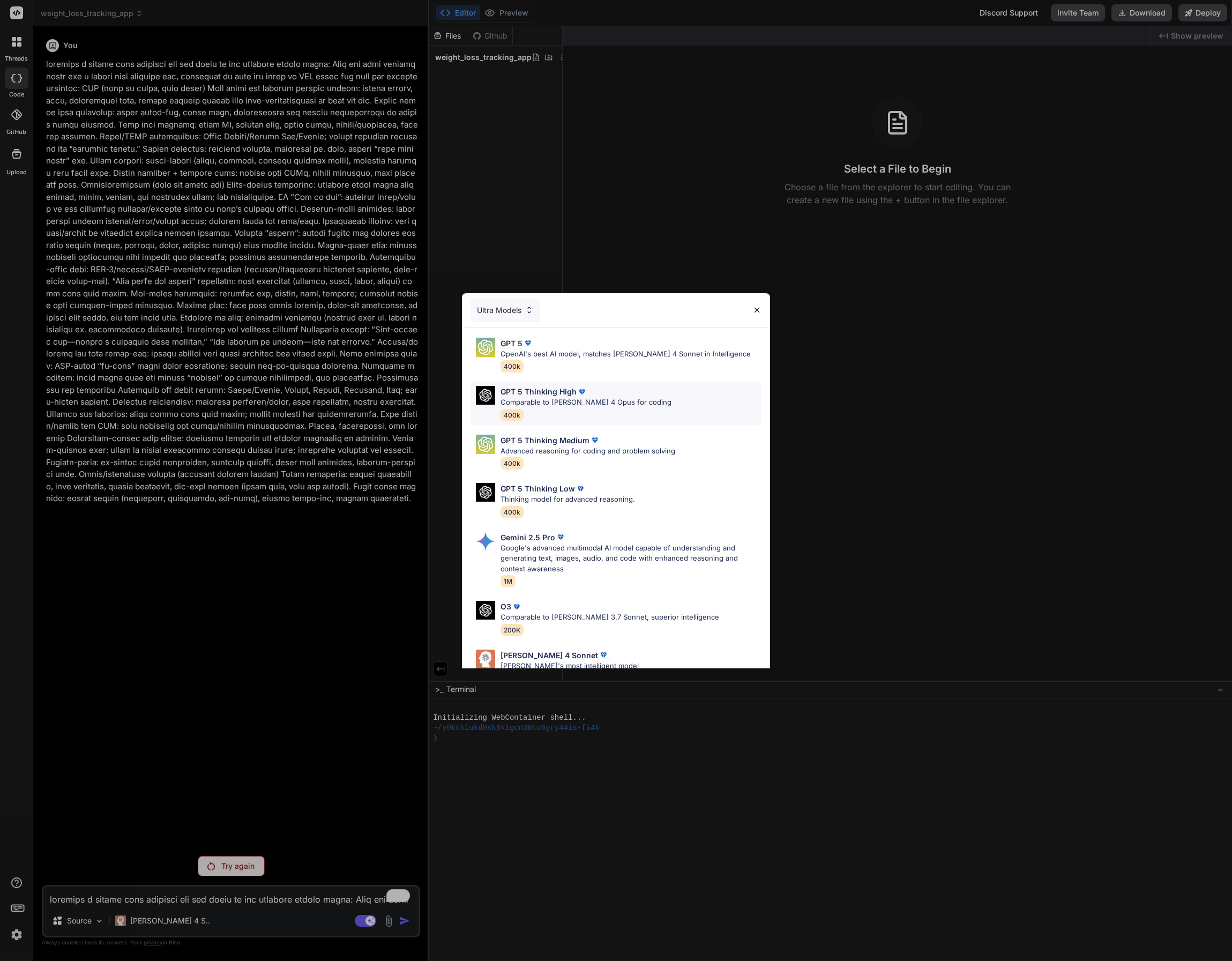
click at [566, 403] on p "Comparable to [PERSON_NAME] 4 Opus for coding" at bounding box center [586, 403] width 171 height 11
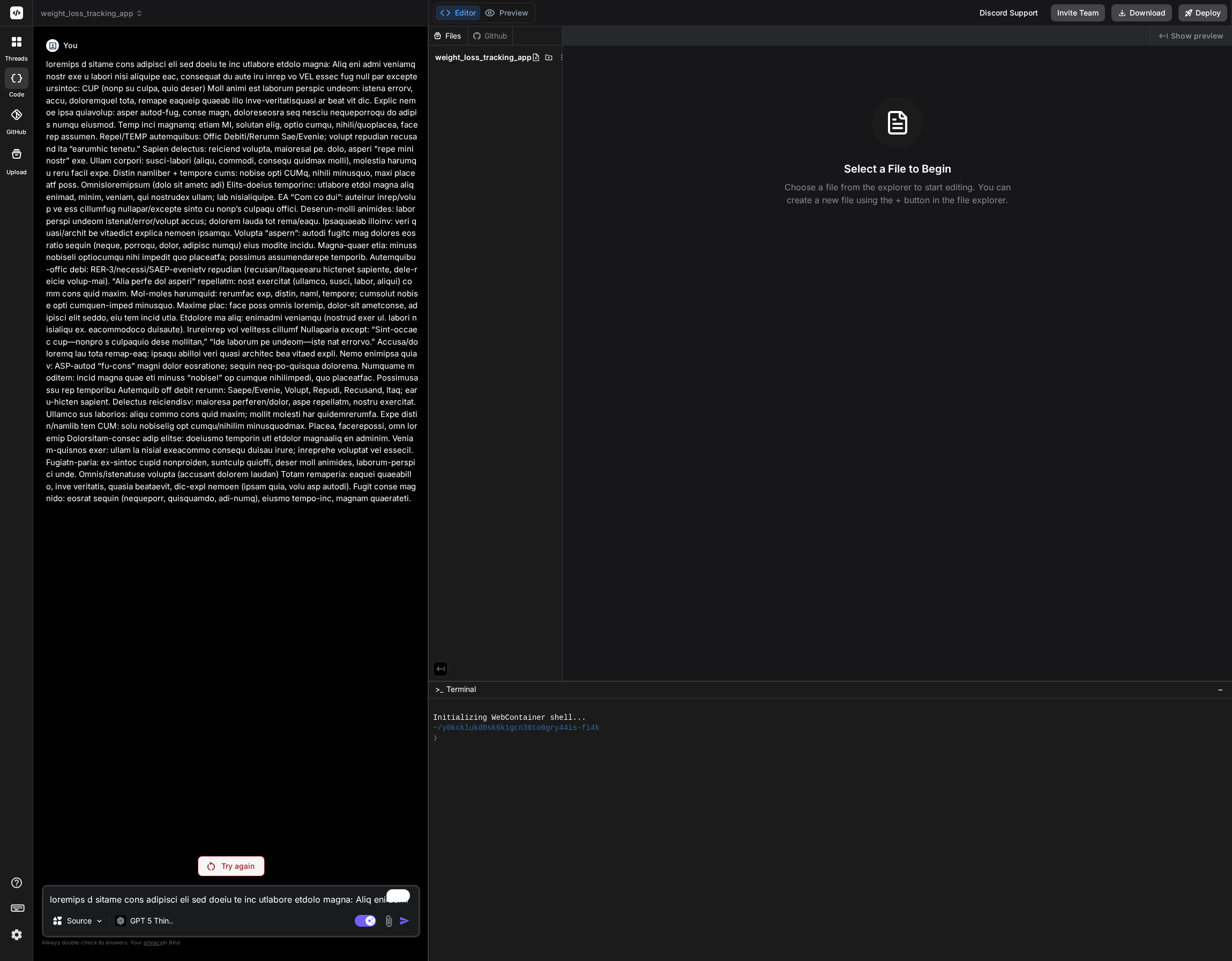
click at [244, 866] on p "Try again" at bounding box center [238, 866] width 33 height 11
click at [159, 922] on p "GPT 5 Thin.." at bounding box center [152, 921] width 43 height 11
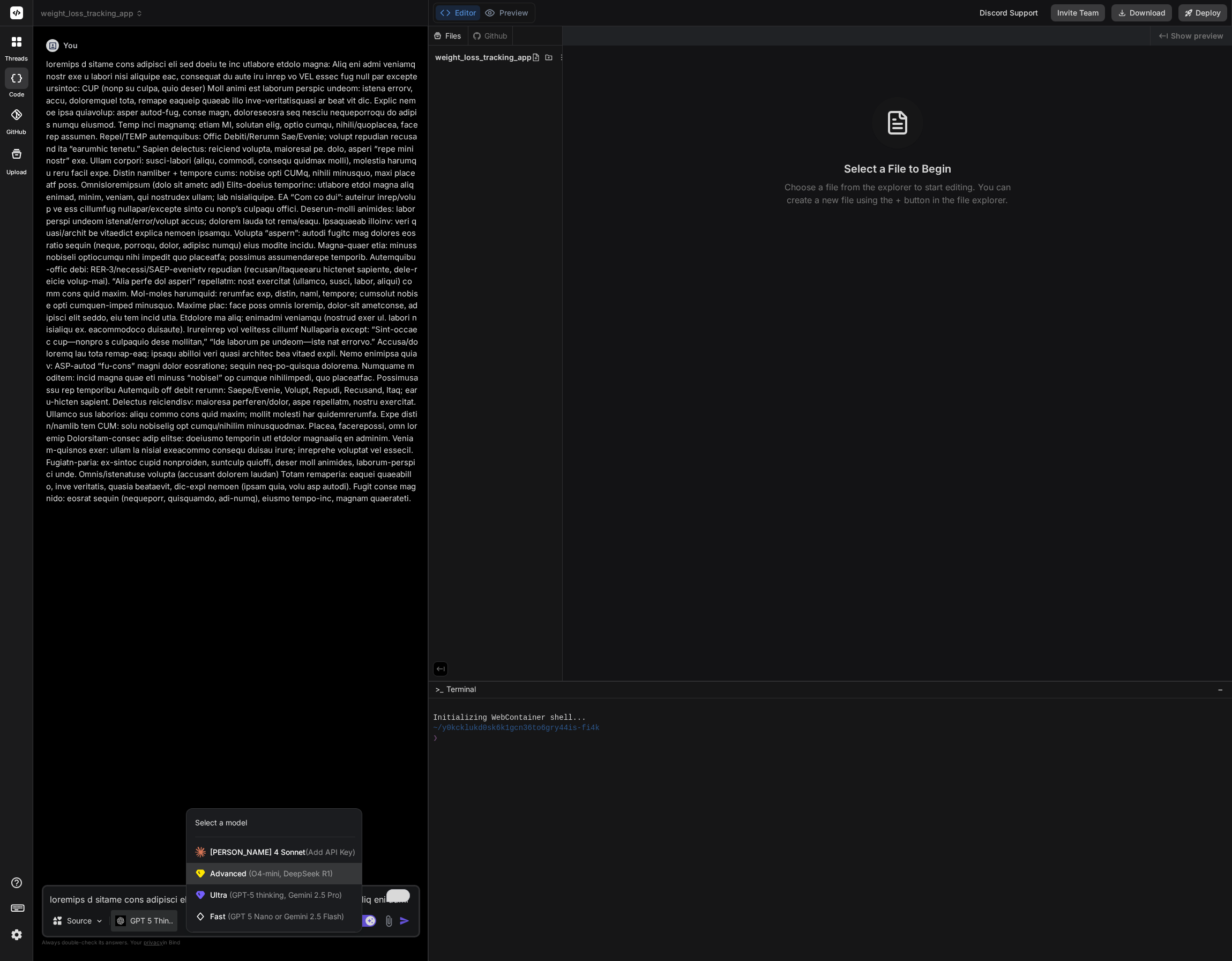
click at [250, 875] on span "(O4-mini, DeepSeek R1)" at bounding box center [290, 874] width 87 height 9
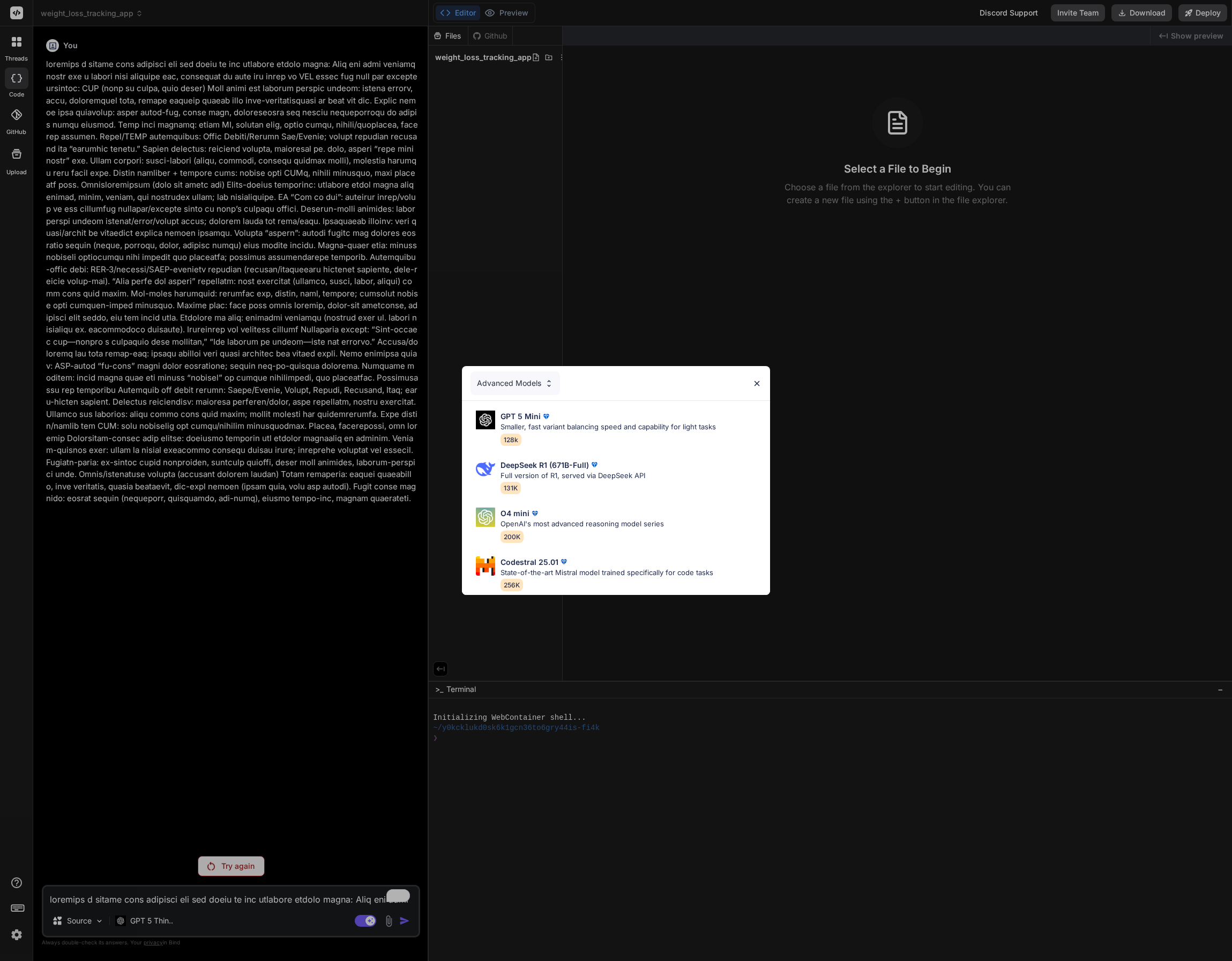
click at [570, 520] on p "OpenAI's most advanced reasoning model series" at bounding box center [582, 524] width 163 height 11
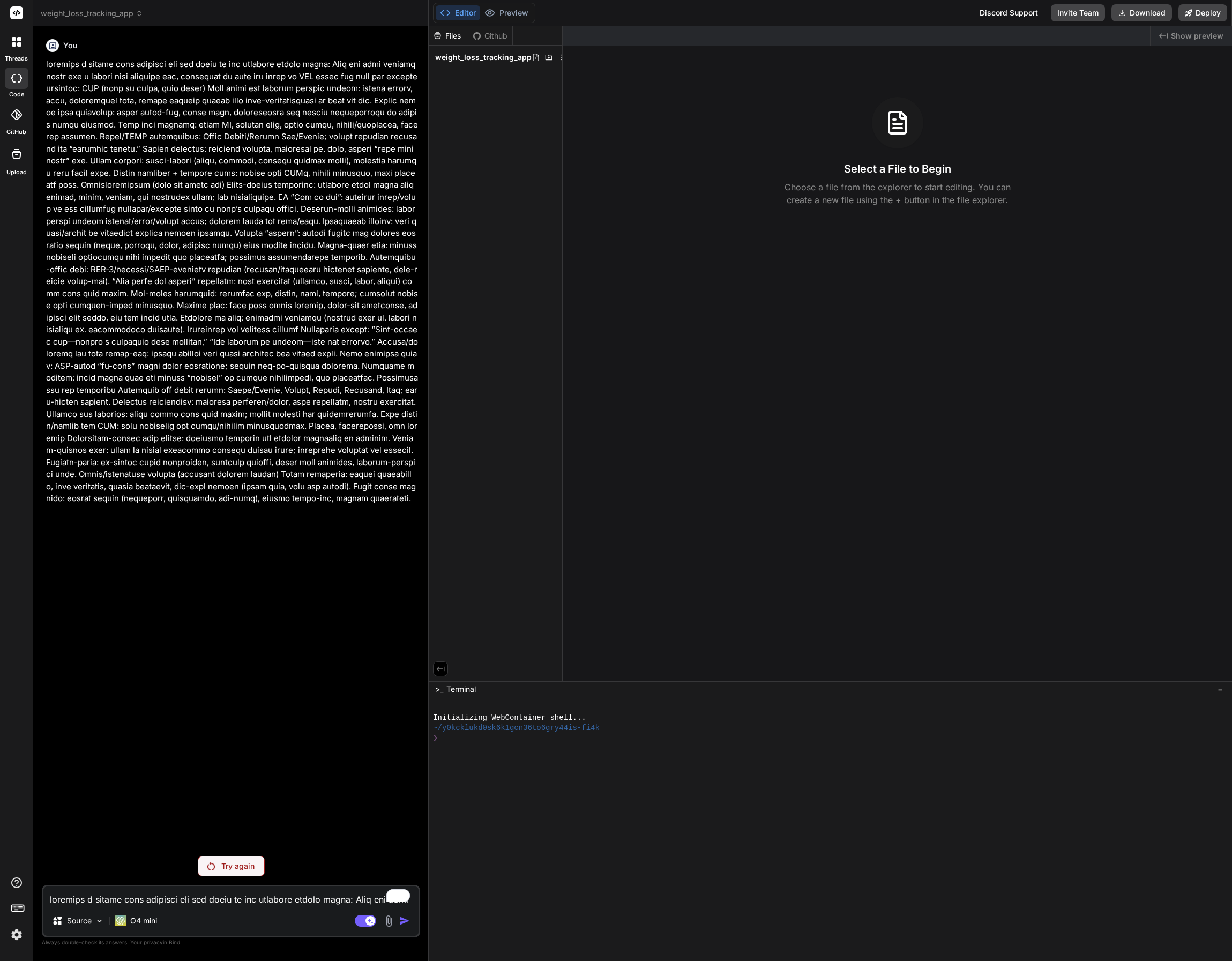
click at [228, 863] on p "Try again" at bounding box center [238, 866] width 33 height 11
type textarea "x"
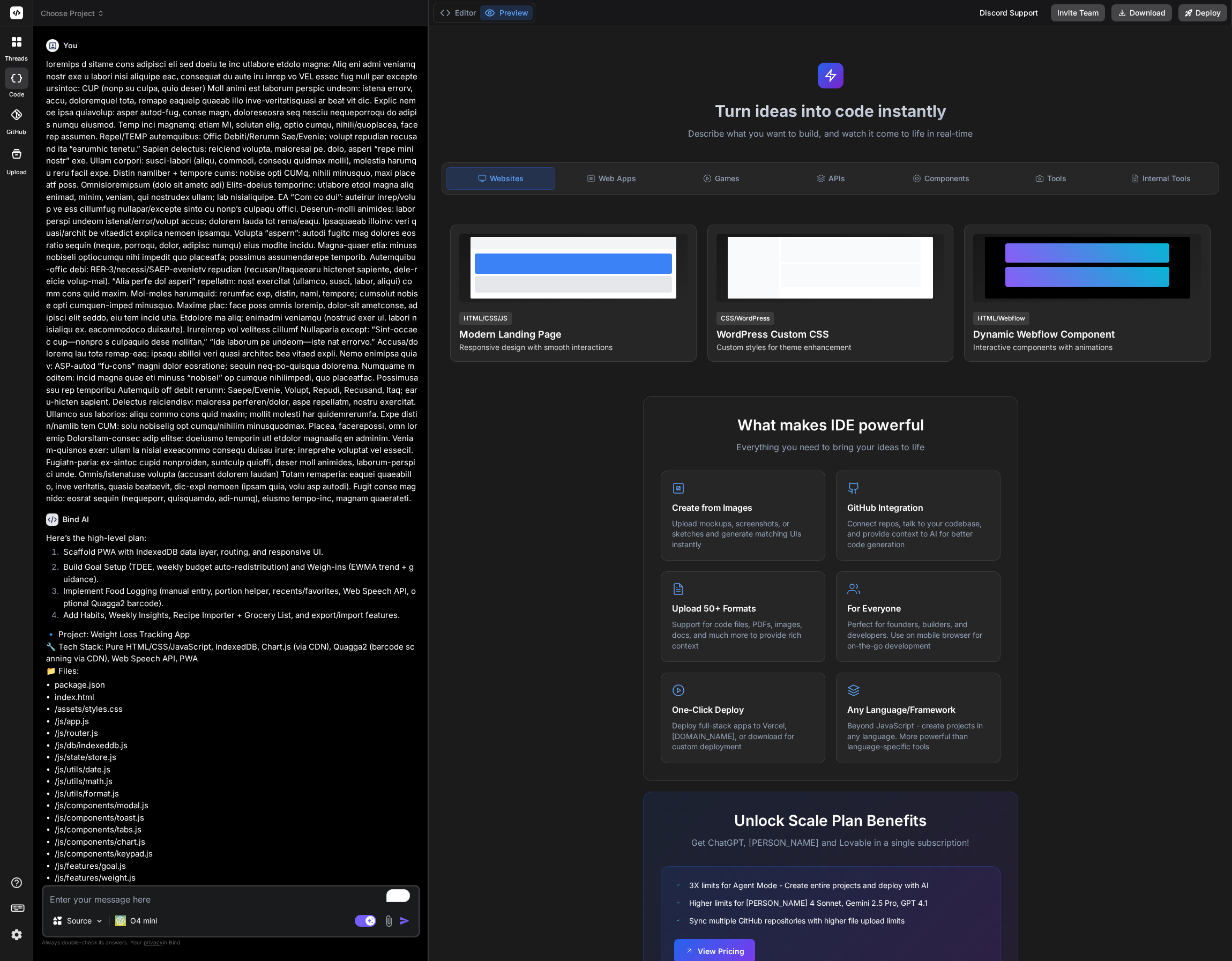
type textarea "x"
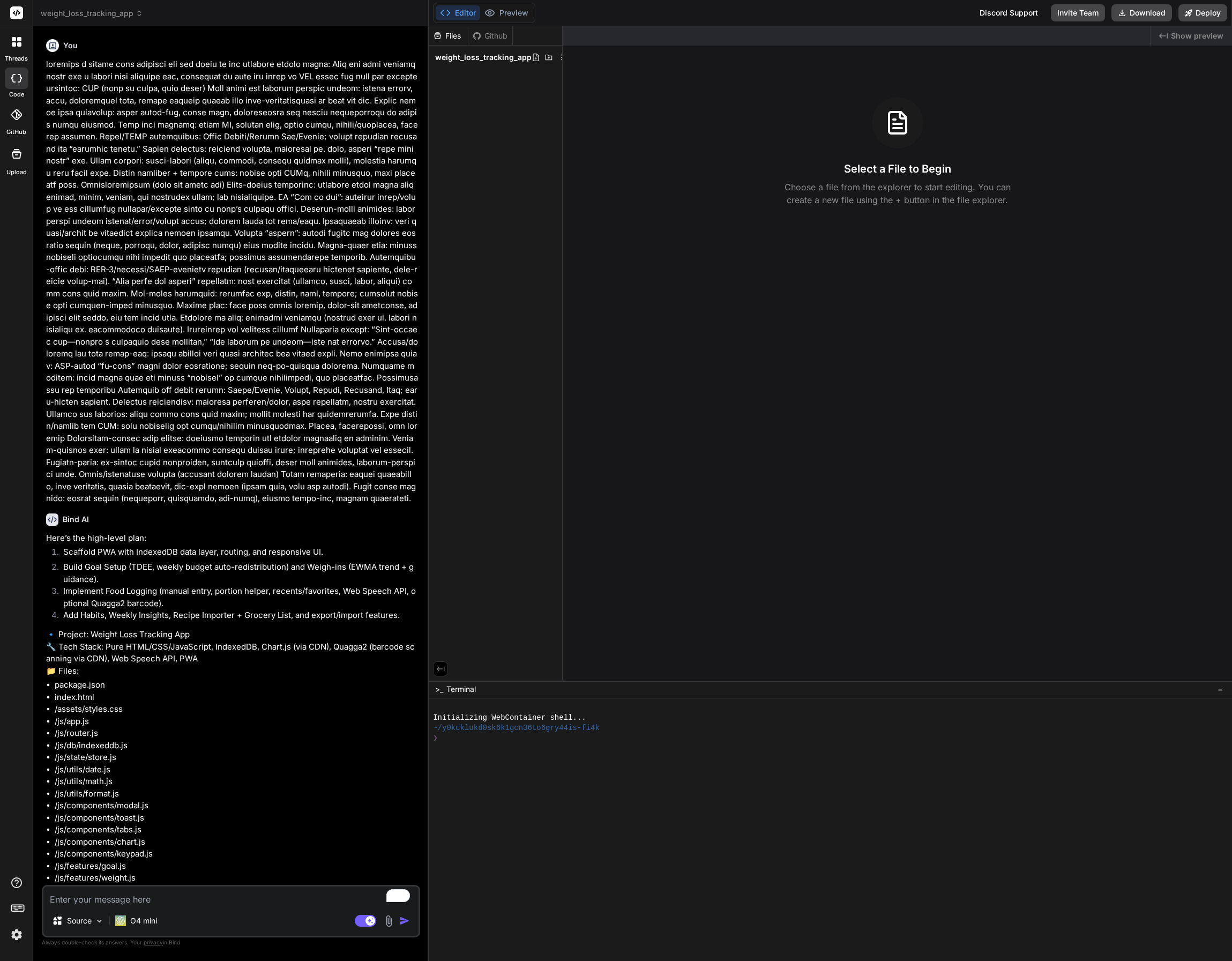
click at [123, 14] on span "weight_loss_tracking_app" at bounding box center [92, 13] width 102 height 11
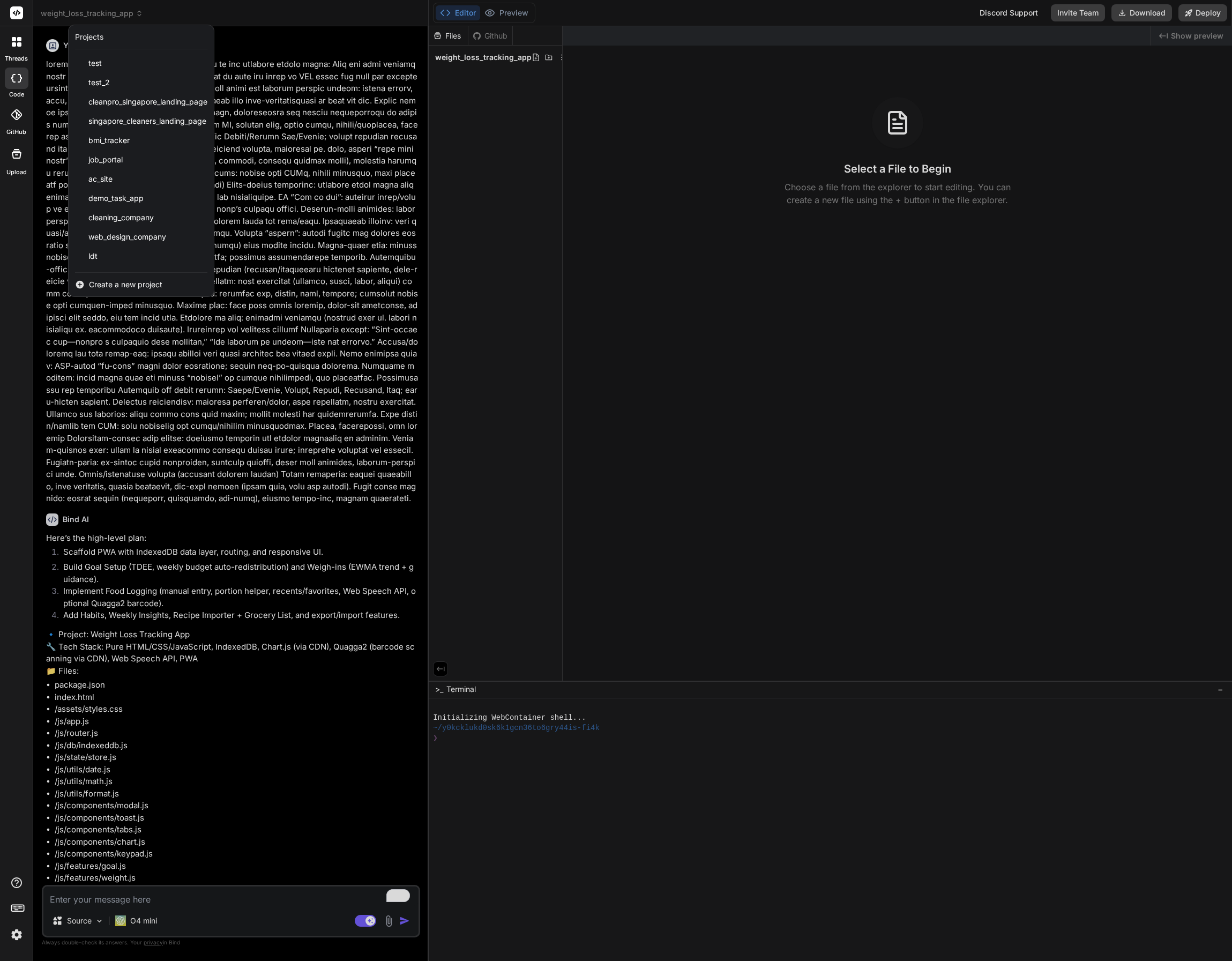
click at [267, 9] on div at bounding box center [616, 480] width 1232 height 961
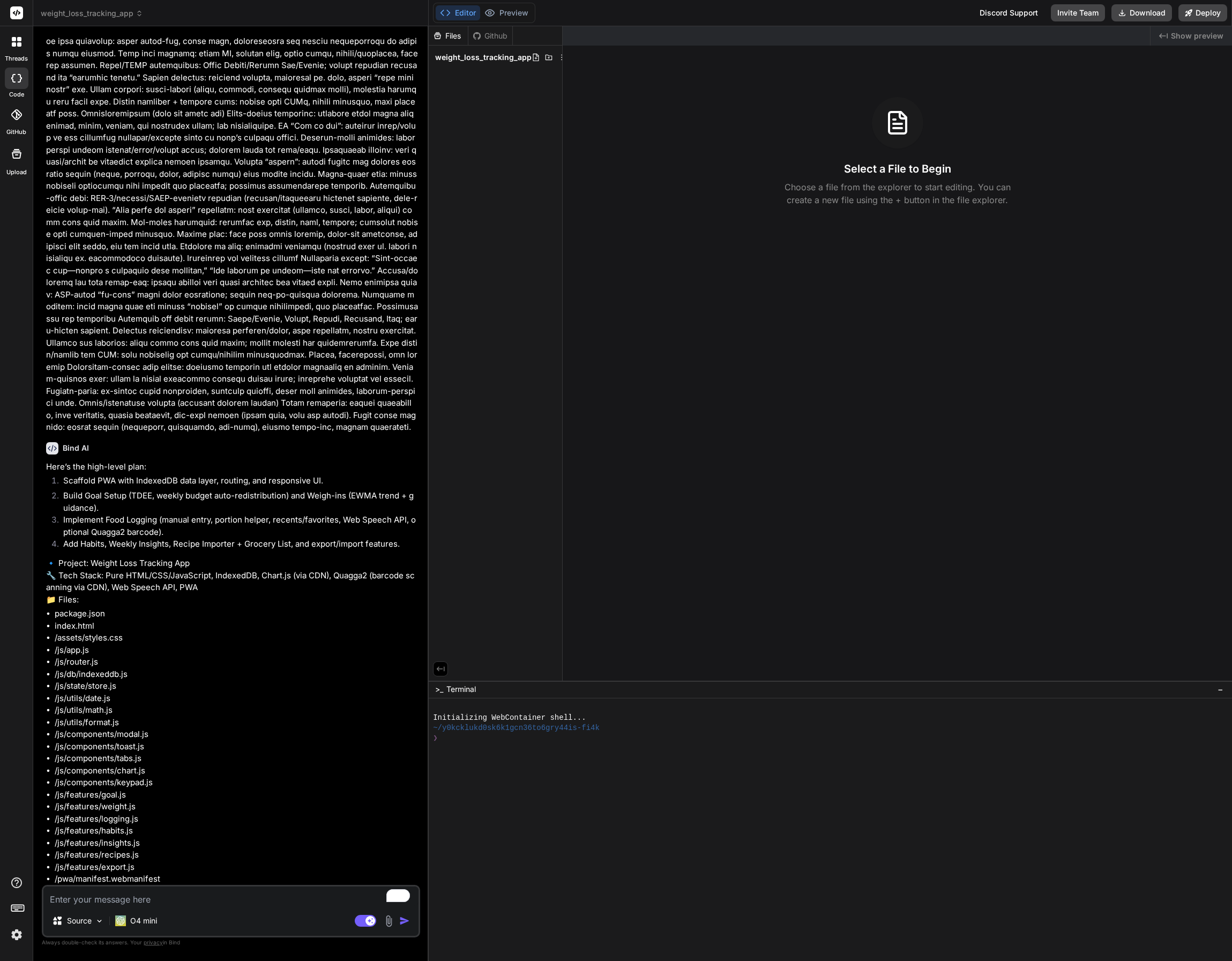
scroll to position [127, 0]
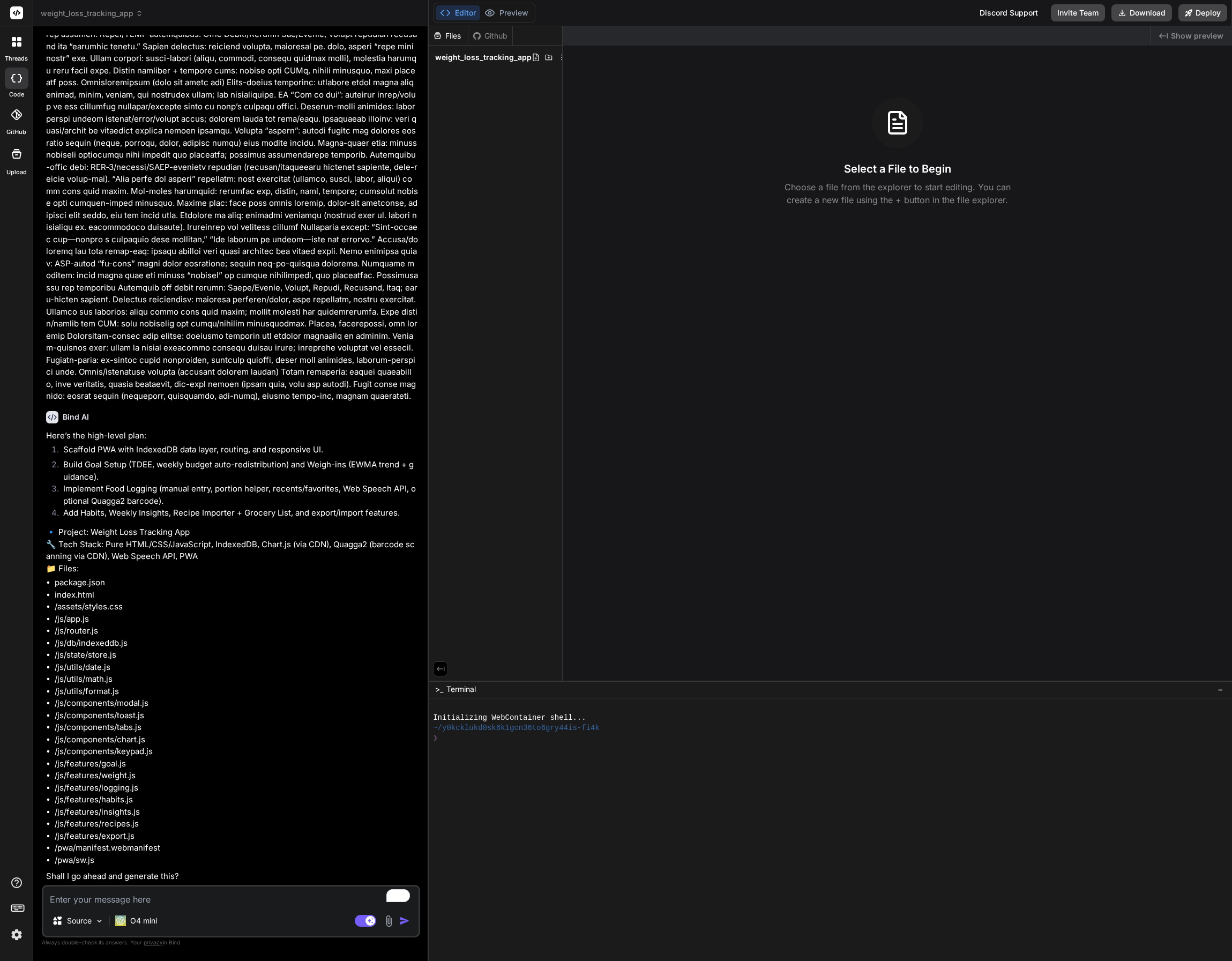
drag, startPoint x: 95, startPoint y: 902, endPoint x: 101, endPoint y: 899, distance: 6.7
click at [94, 902] on textarea "To enrich screen reader interactions, please activate Accessibility in Grammarl…" at bounding box center [231, 896] width 375 height 19
type textarea "y"
type textarea "x"
type textarea "ye"
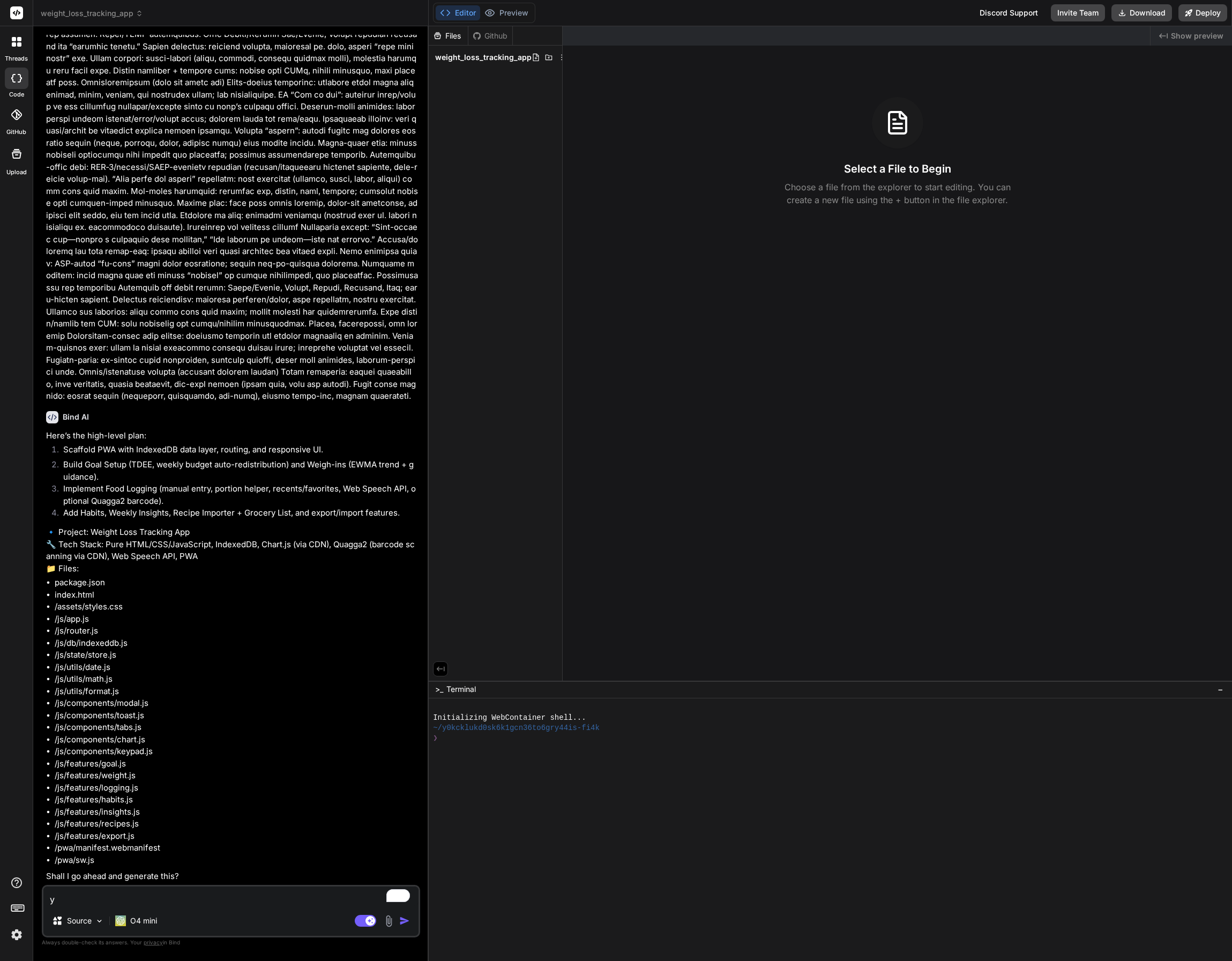
type textarea "x"
type textarea "yes"
type textarea "x"
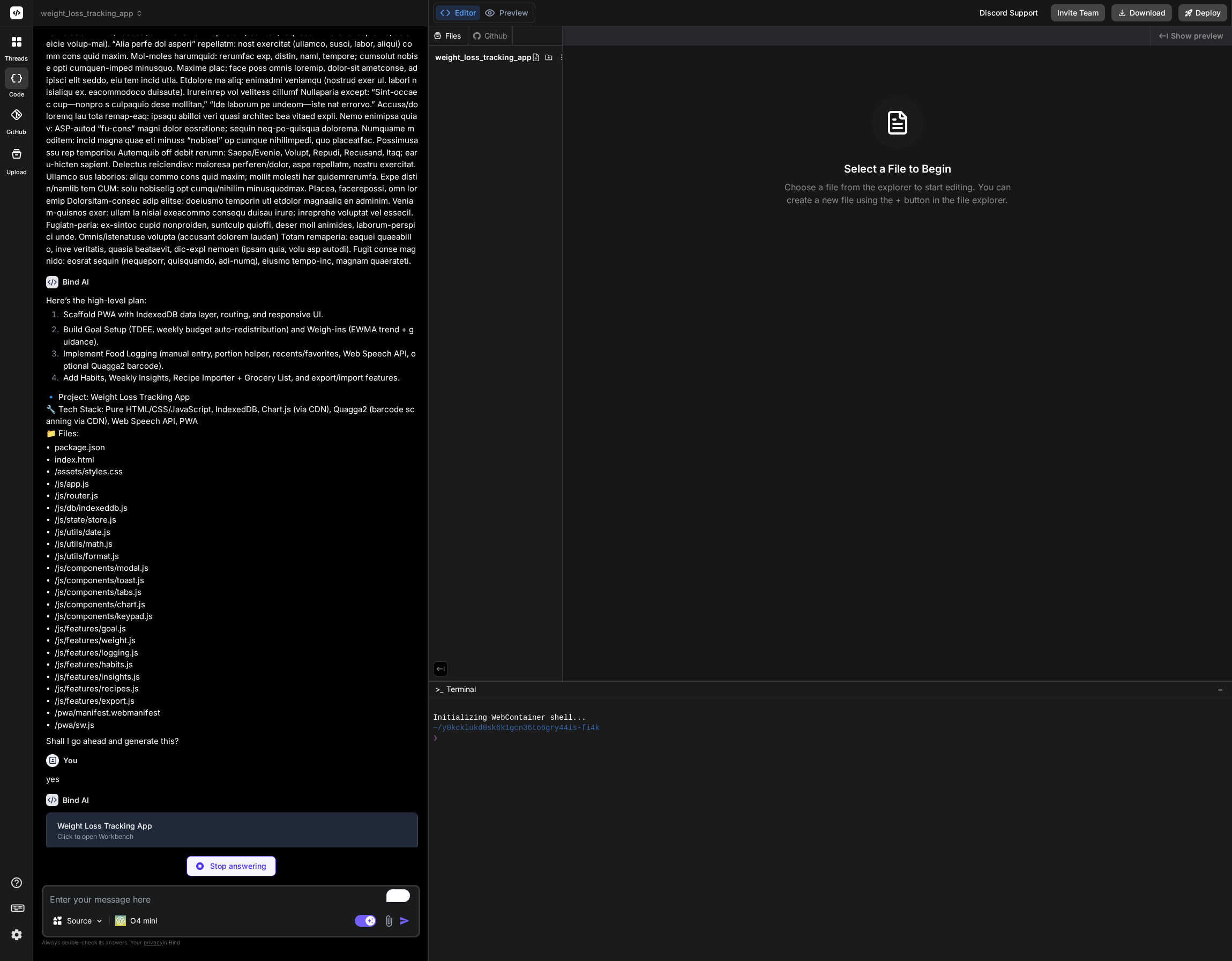
scroll to position [237, 0]
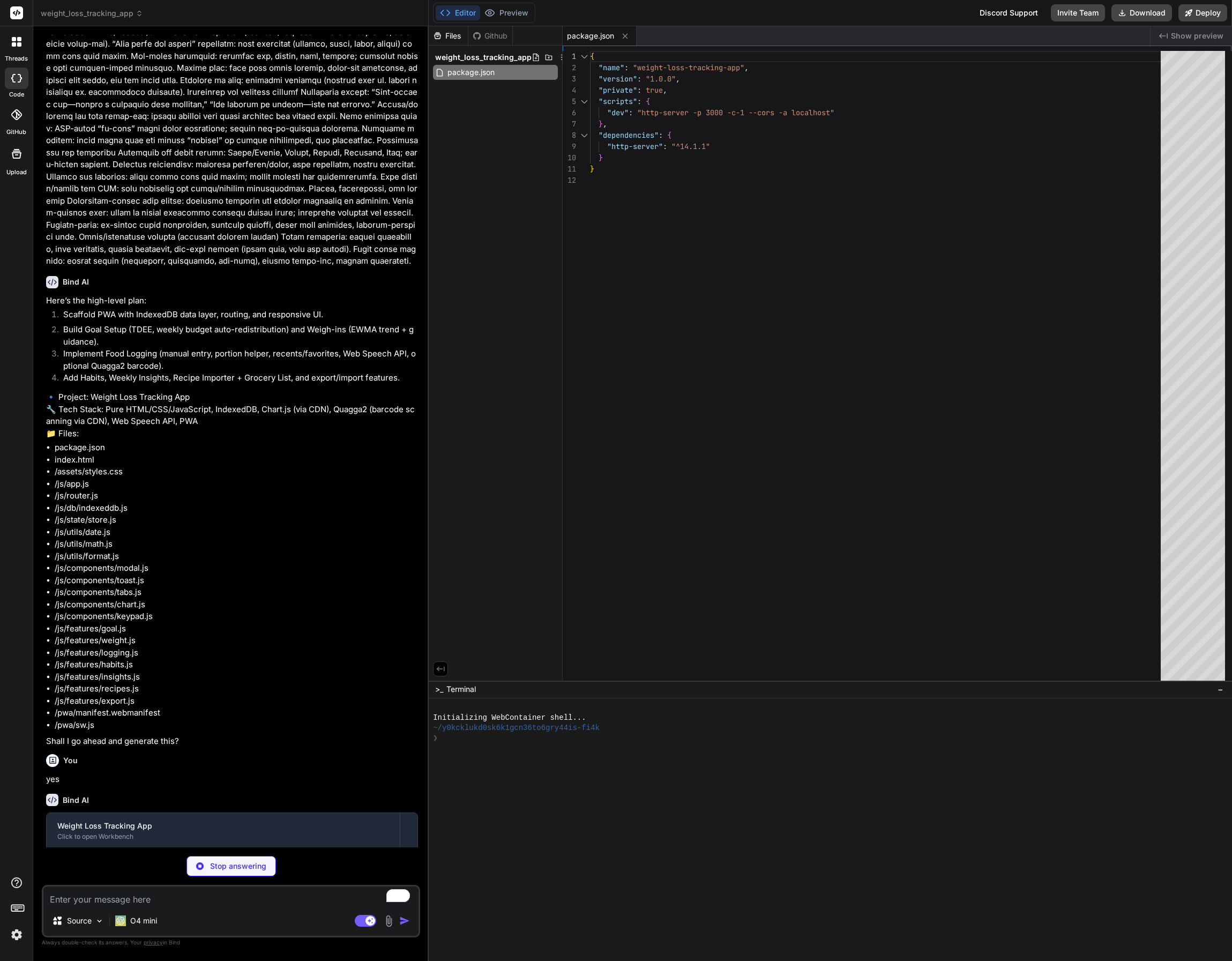
type textarea "x"
type textarea "<script src="js/router.js"></script> <script src="js/app.js"></script> </body> …"
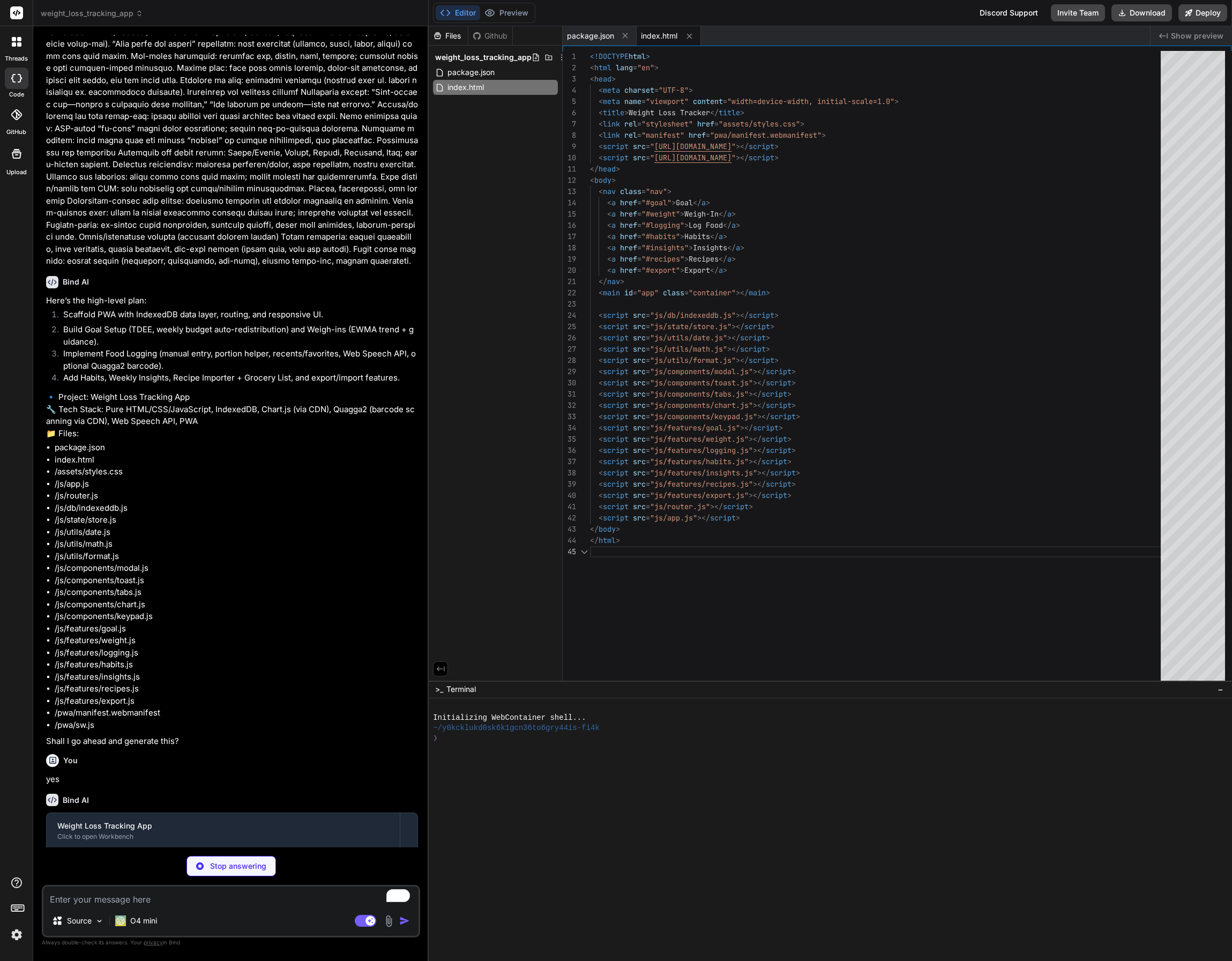
scroll to position [45, 0]
type textarea "x"
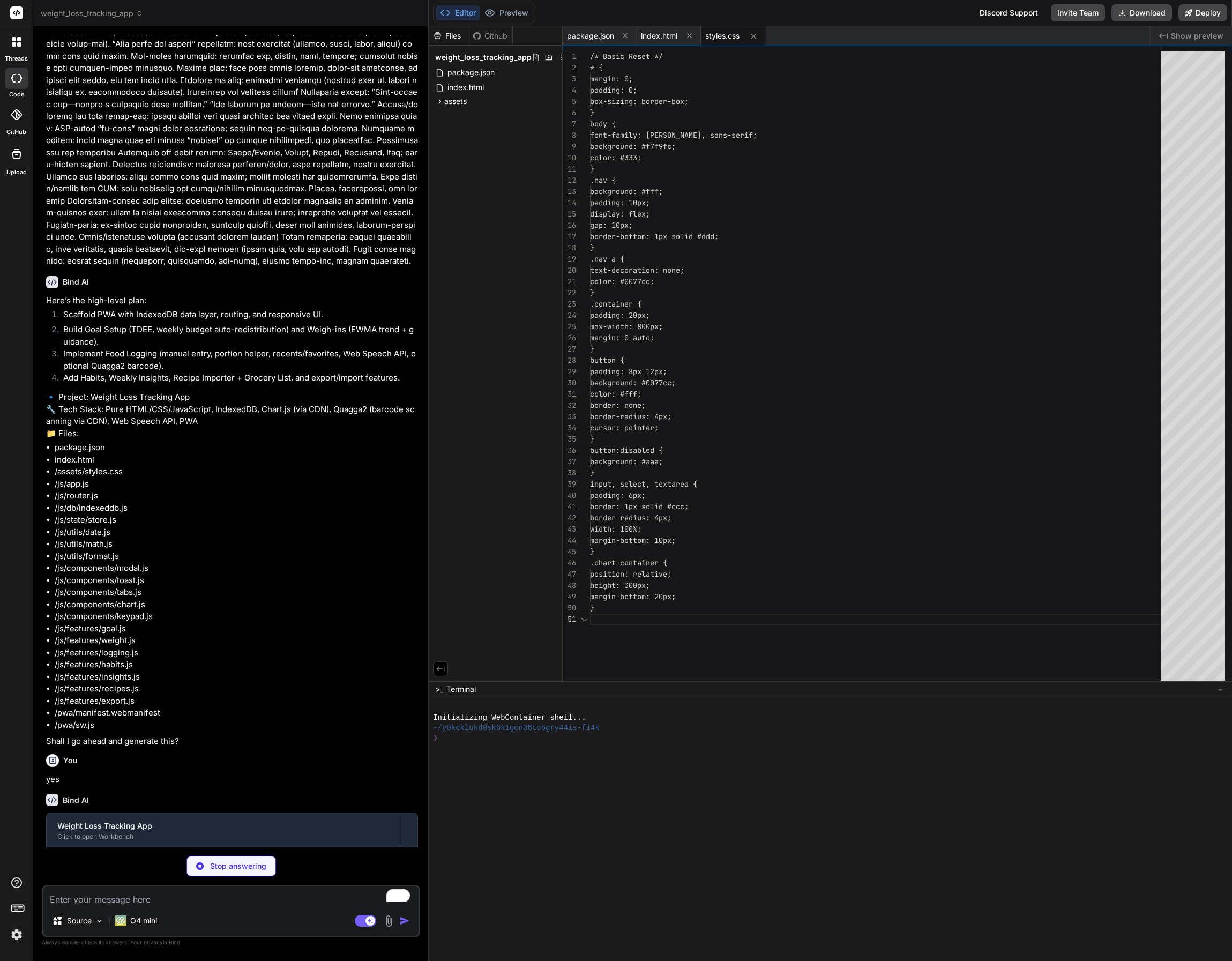
scroll to position [0, 0]
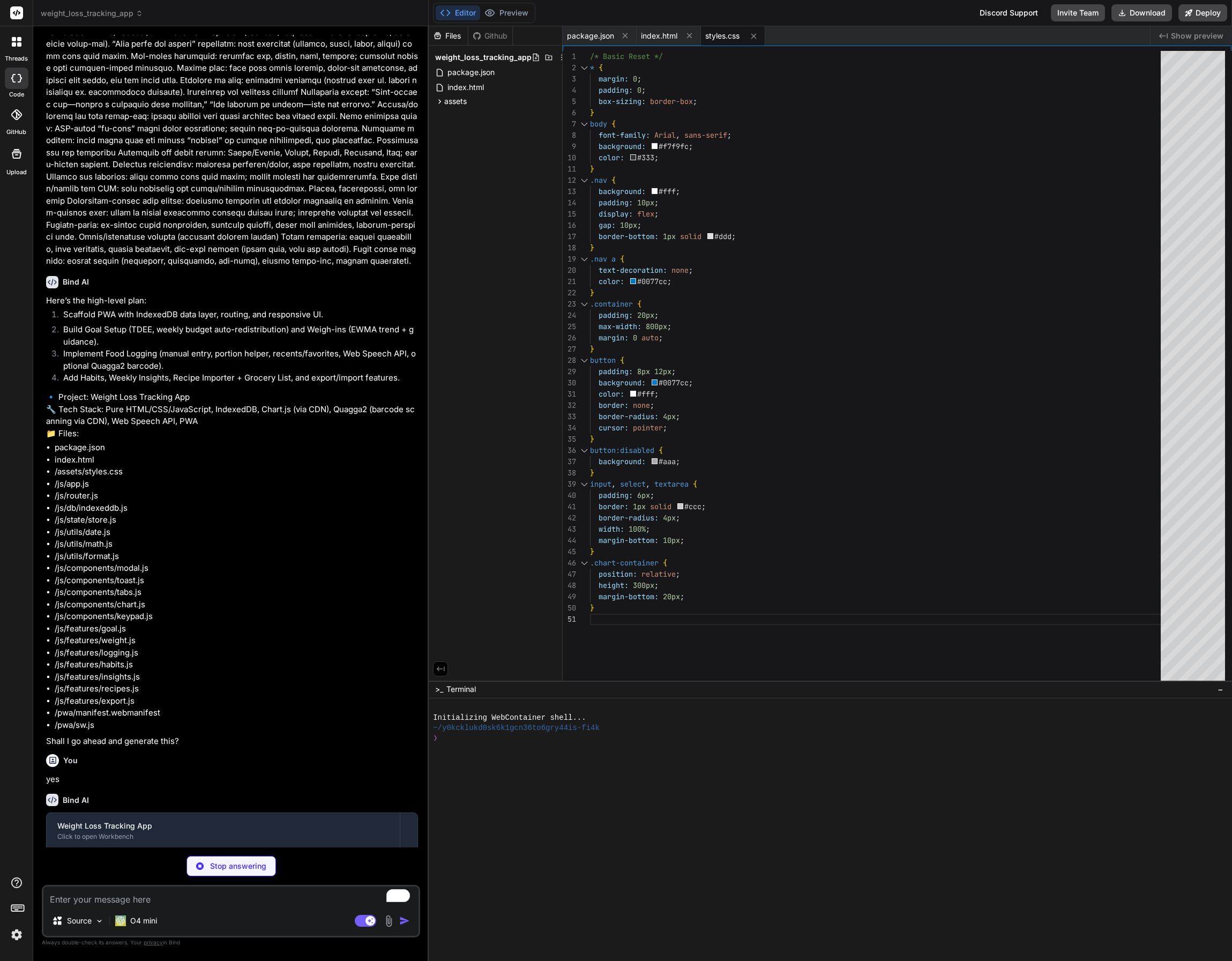
type textarea "x"
type textarea "export { getAll, getById, putItem, addItem };"
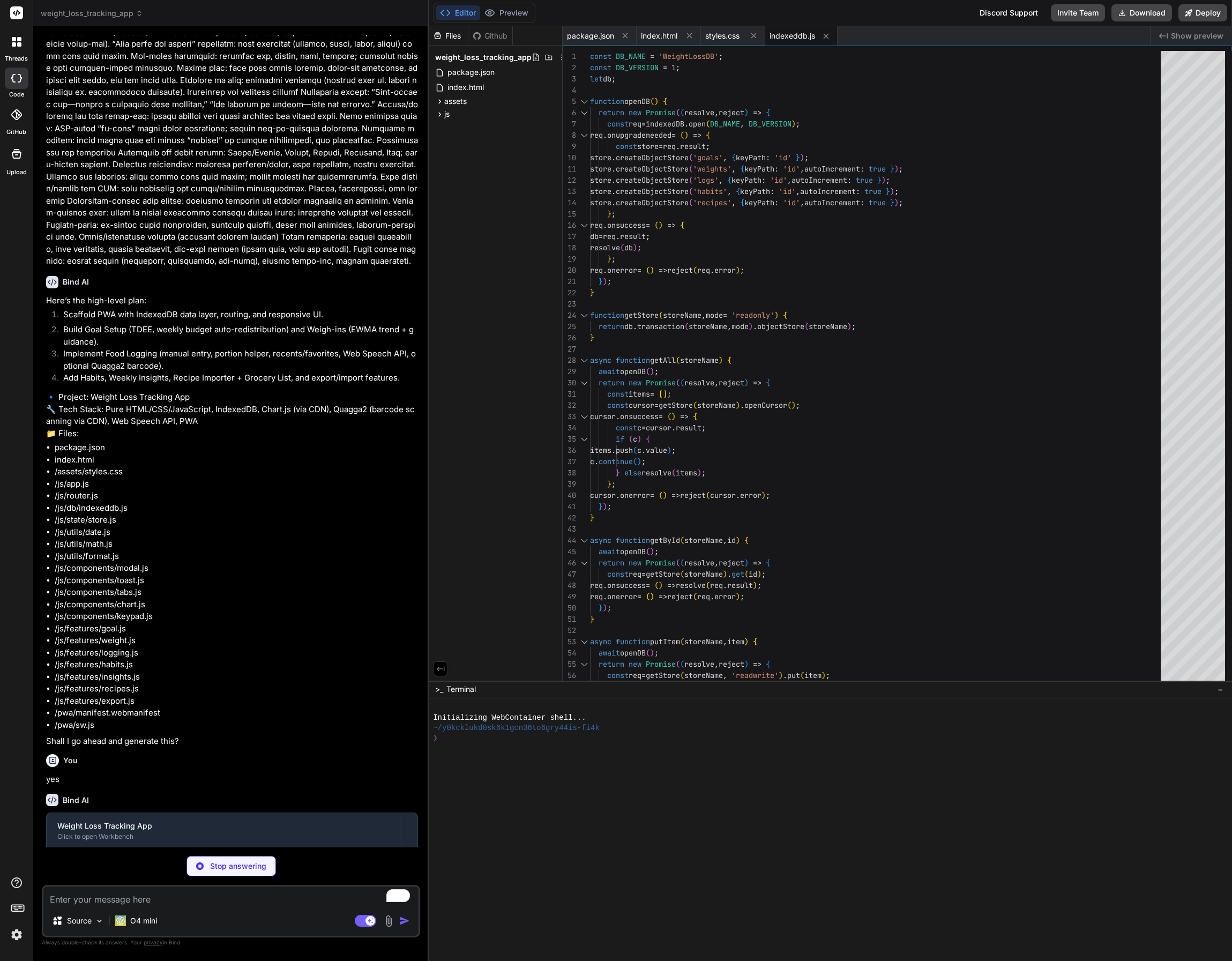
type textarea "x"
type textarea "export { getGoals, saveGoal, getWeights, addWeight, getLogs, addLog, getHabits,…"
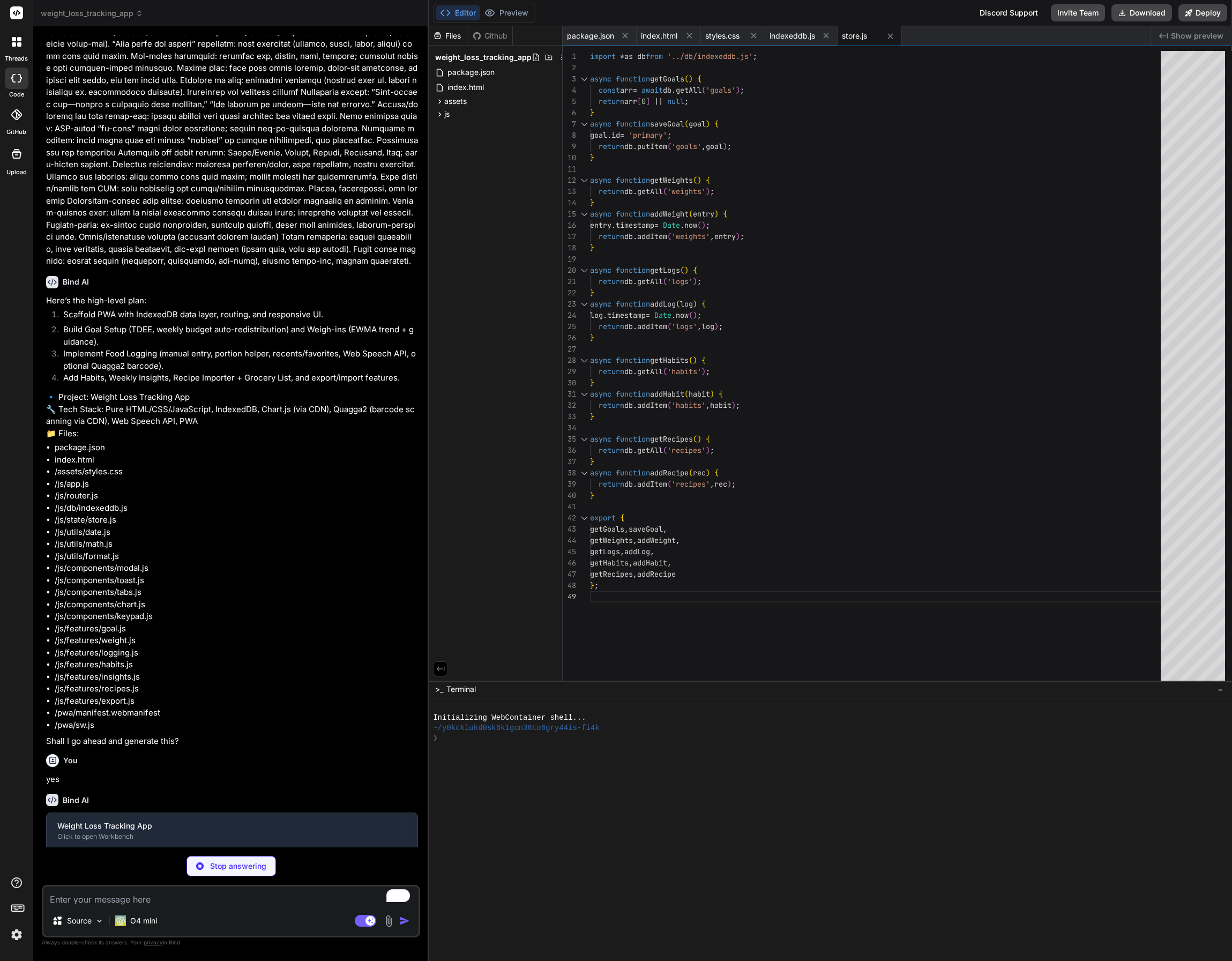
type textarea "x"
type textarea "const start = new Date(date); start.setHours(0,0,0,0); start.setDate(start.getD…"
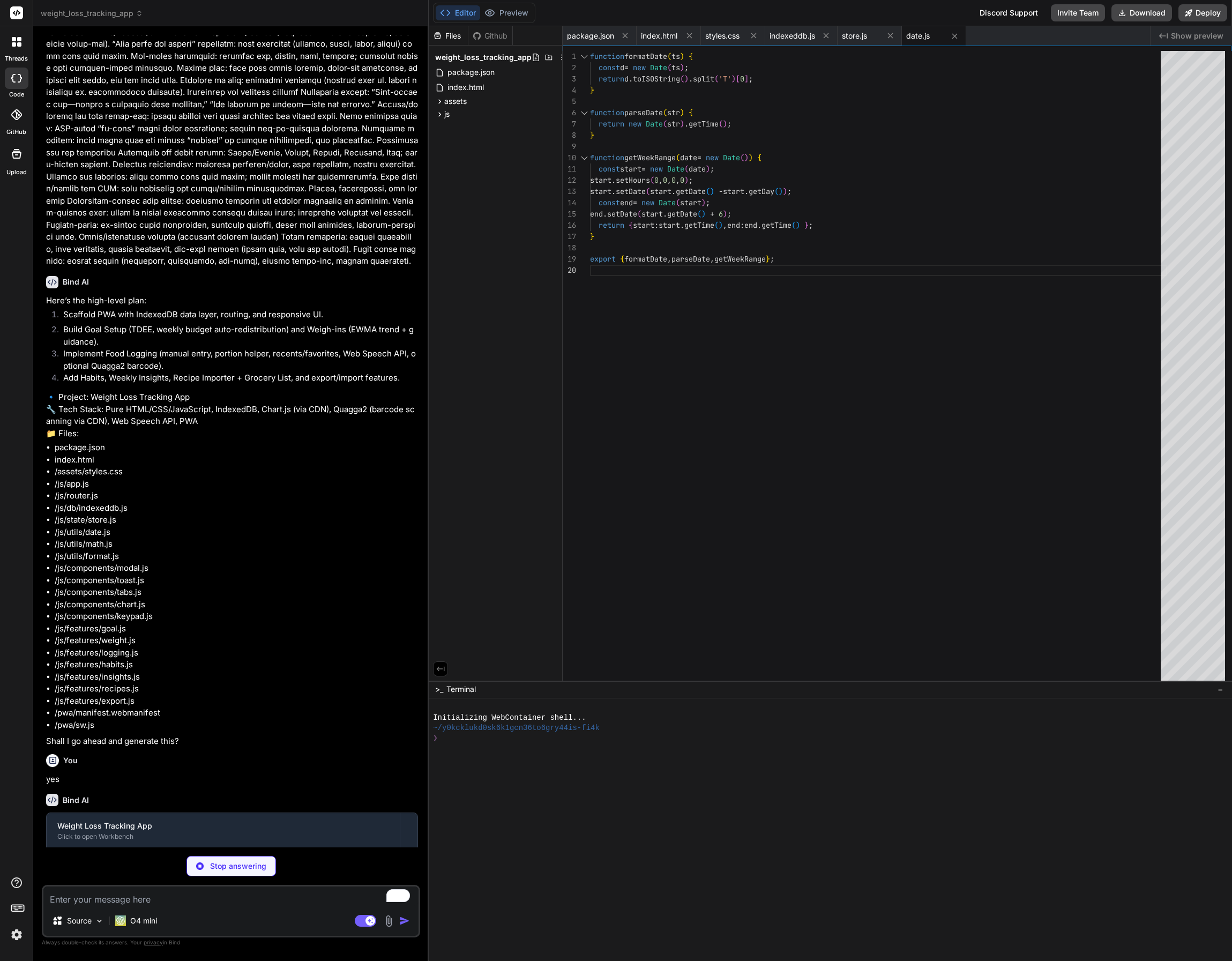
type textarea "x"
type textarea "function redistributeBudget(weeklyBudget, entries) { const days = 7; const used…"
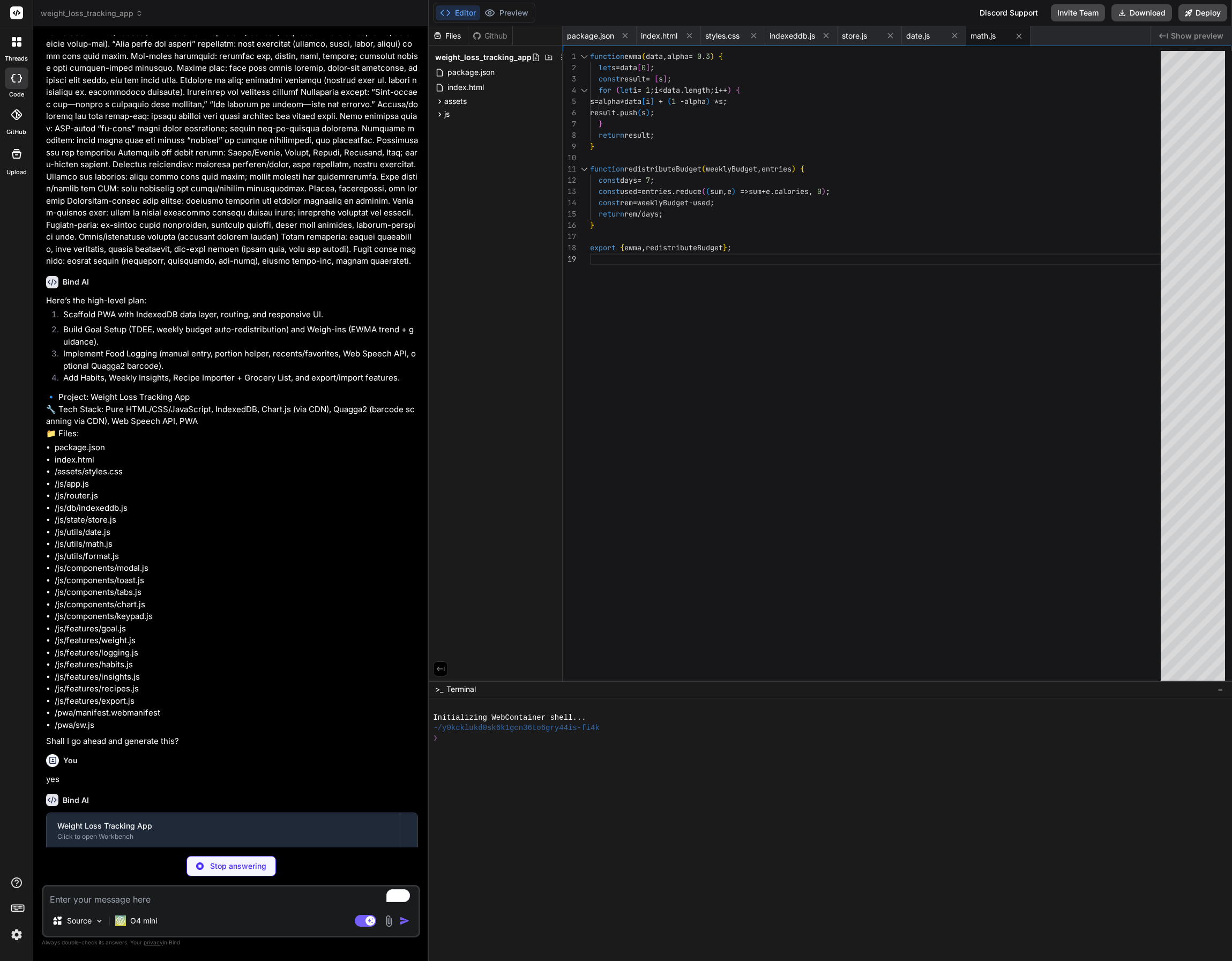
type textarea "x"
type textarea "function formatCalories(c) { return `${c.toFixed(0)} kcal`; } function formatWe…"
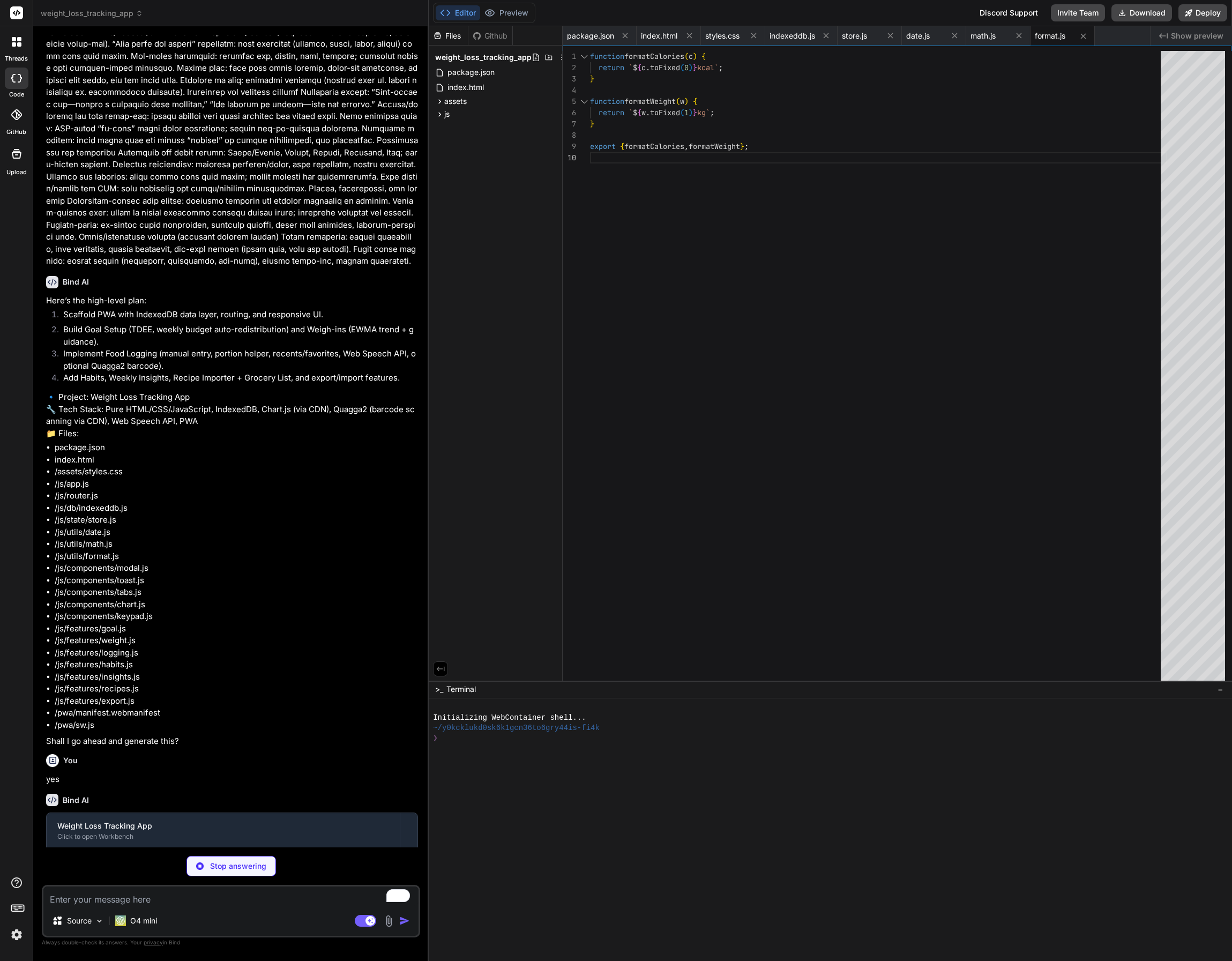
type textarea "x"
type textarea "} close() { this.el.style.display = 'none'; document.body.removeChild(this.el);…"
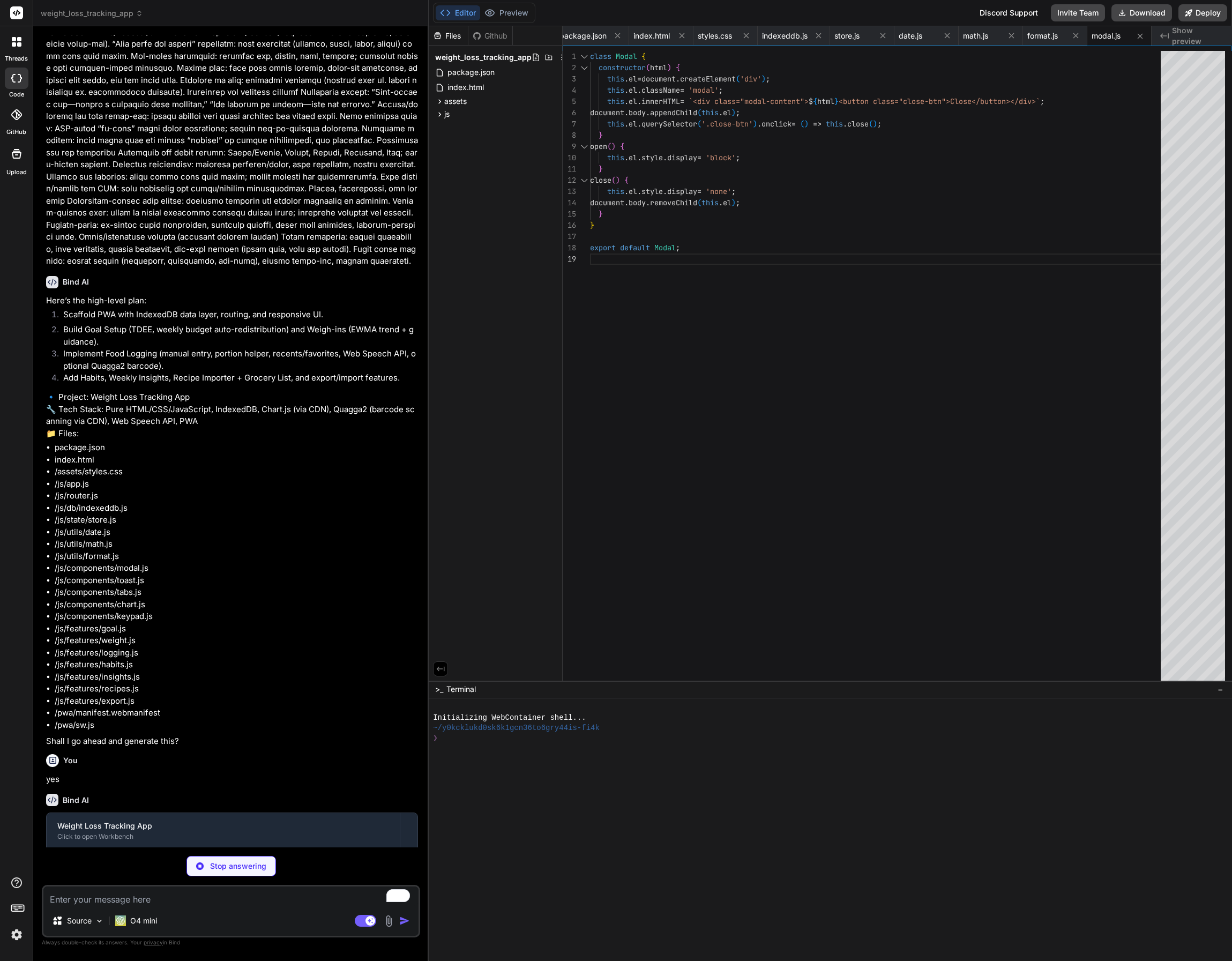
type textarea "x"
type textarea "export default Toast;"
type textarea "x"
type textarea "}); } export { initTabs };"
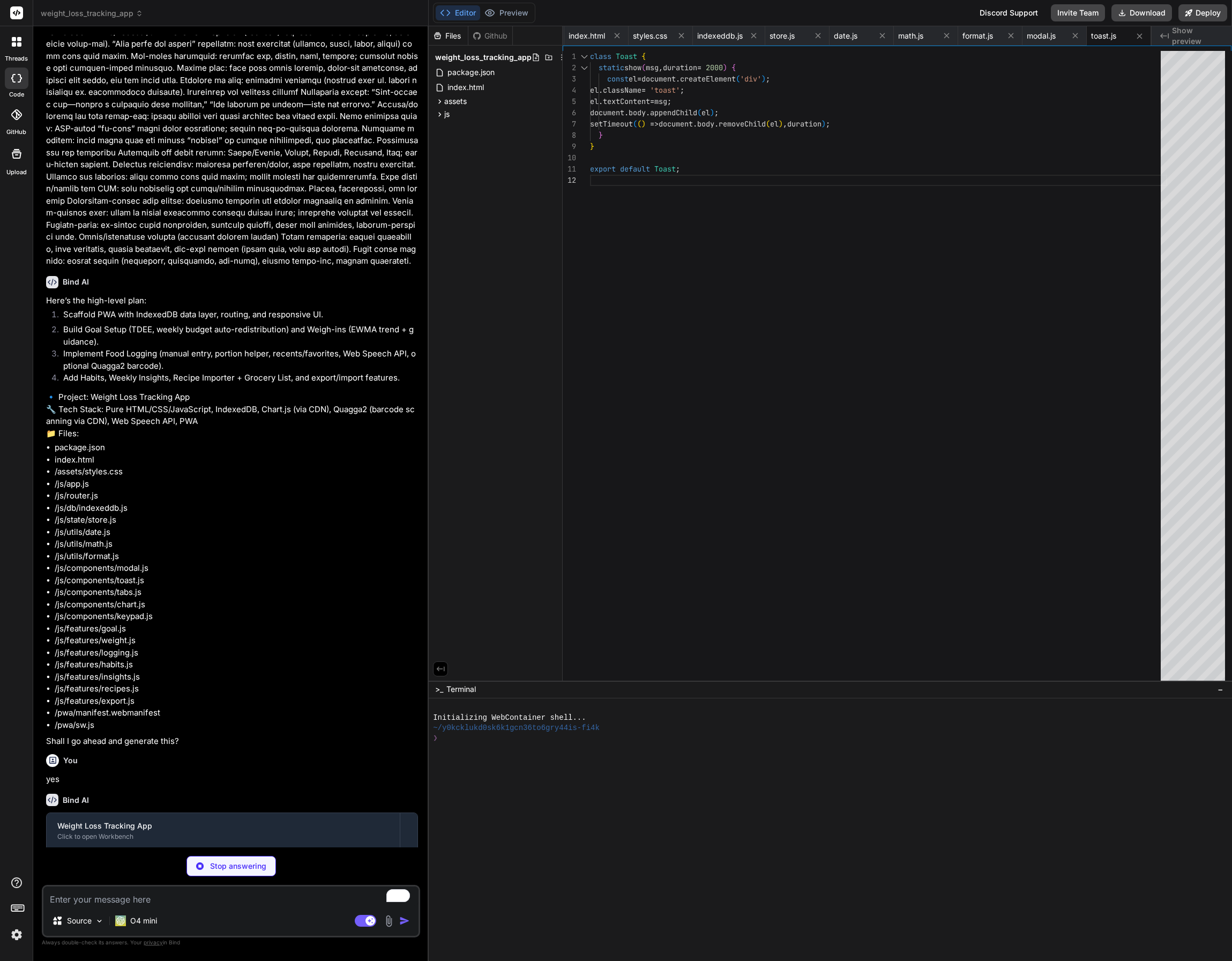
scroll to position [45, 0]
type textarea "x"
type textarea "function showKeypad(targetInput, callback) { // Placeholder: implement custom k…"
type textarea "x"
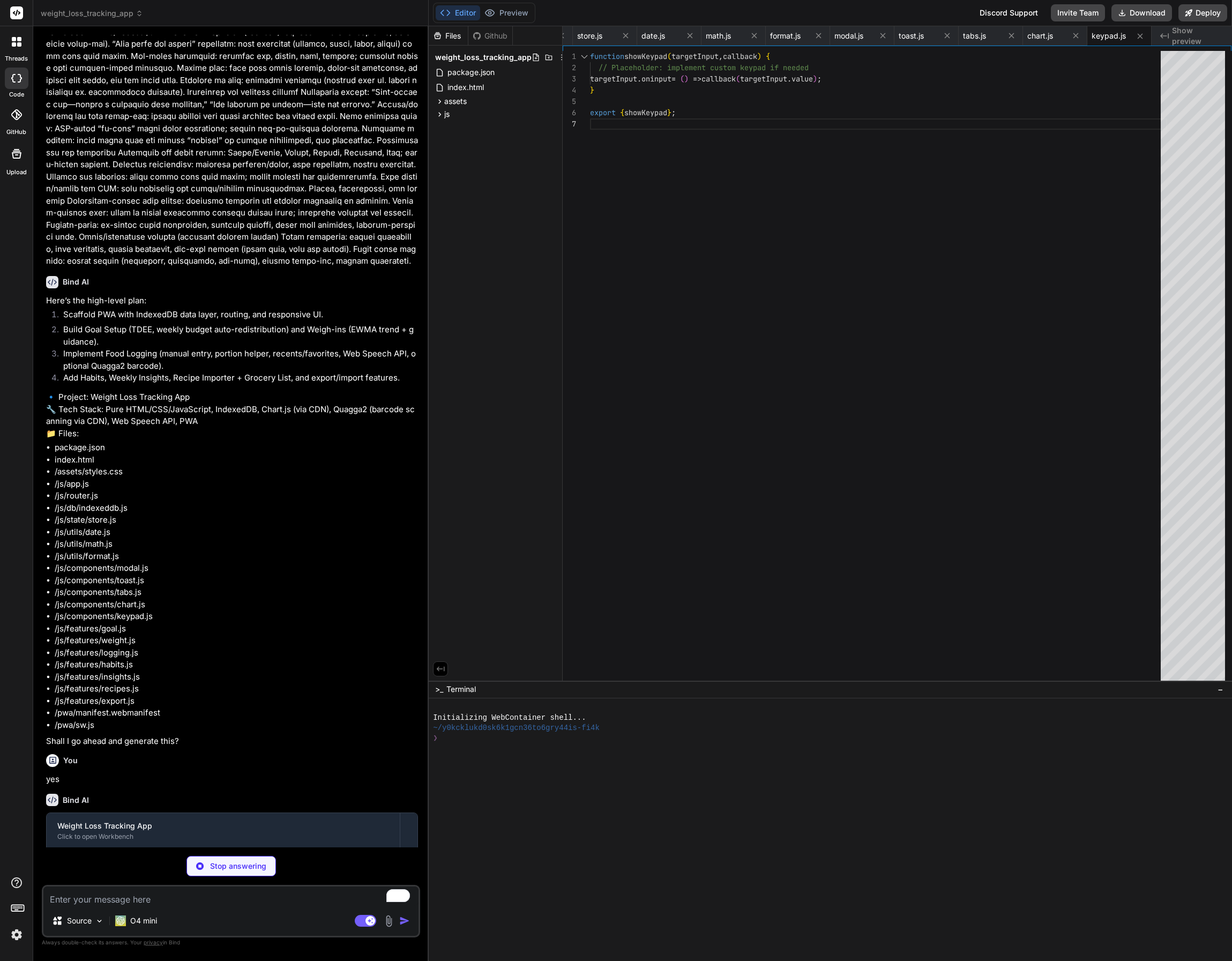
type textarea "pace: parseFloat(document.getElementById('pace').value), budget: 500 * parseFlo…"
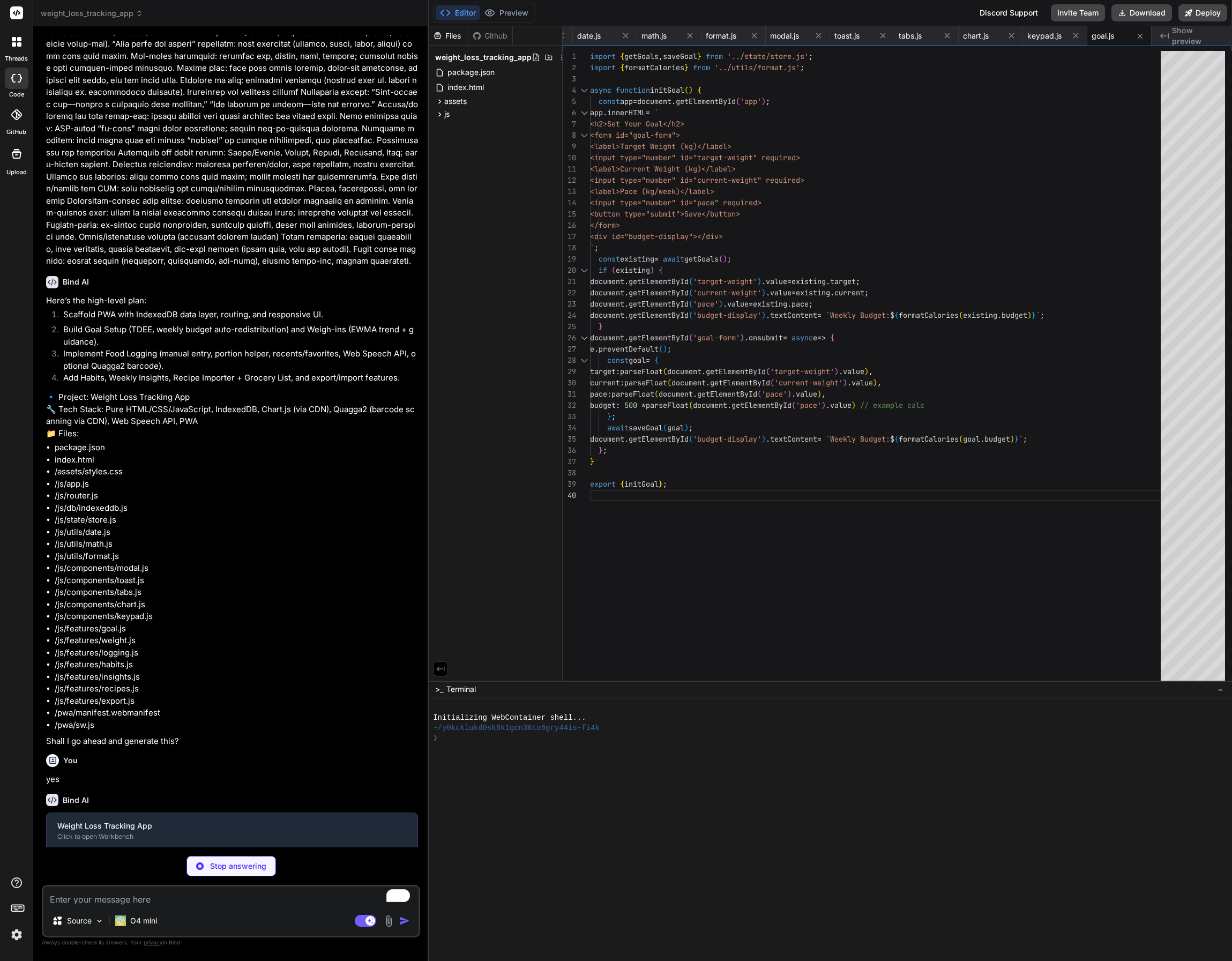
type textarea "x"
type textarea "renderChart(document.getElementById('weight-chart'), labels, trend, { label: 'T…"
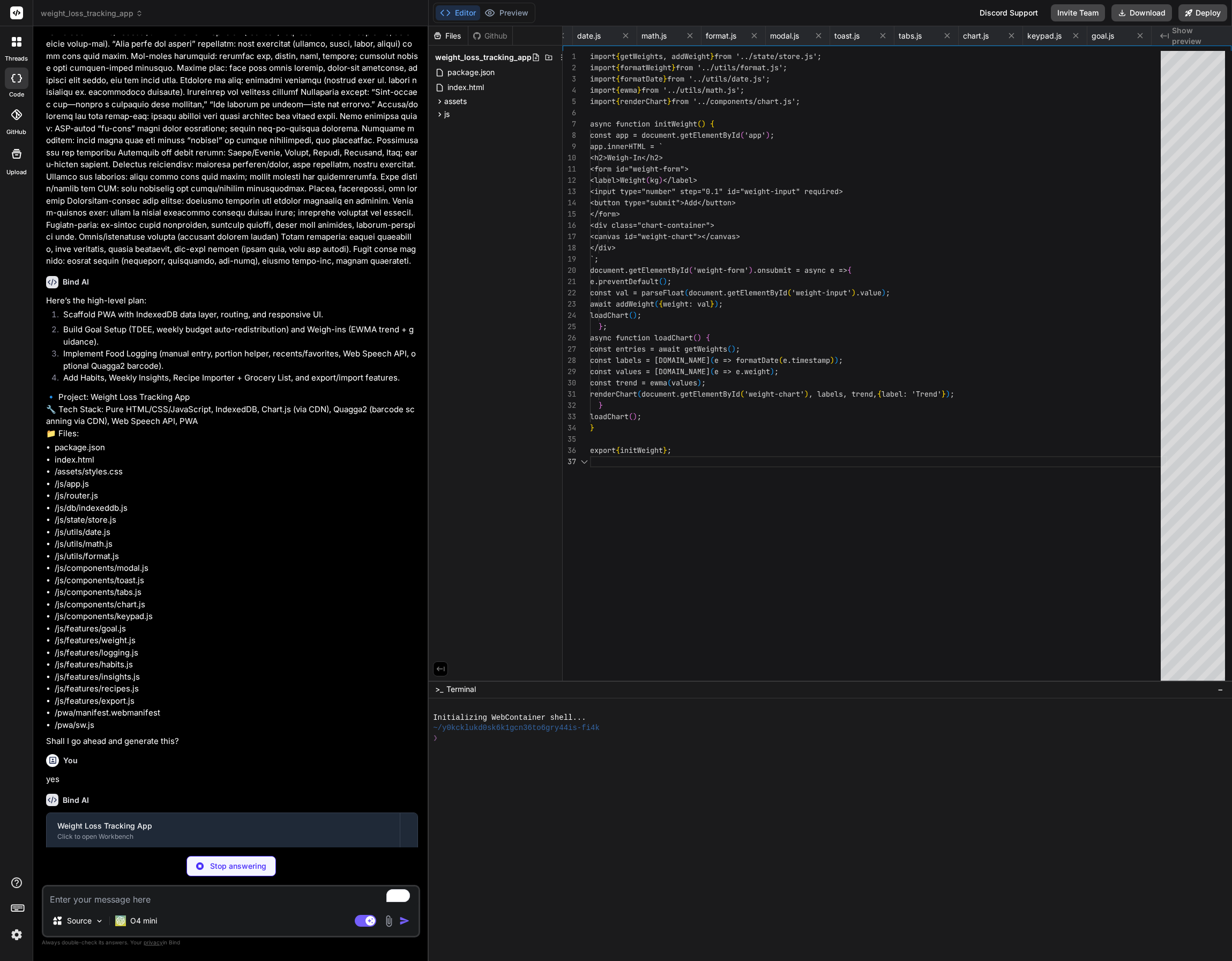
scroll to position [68, 0]
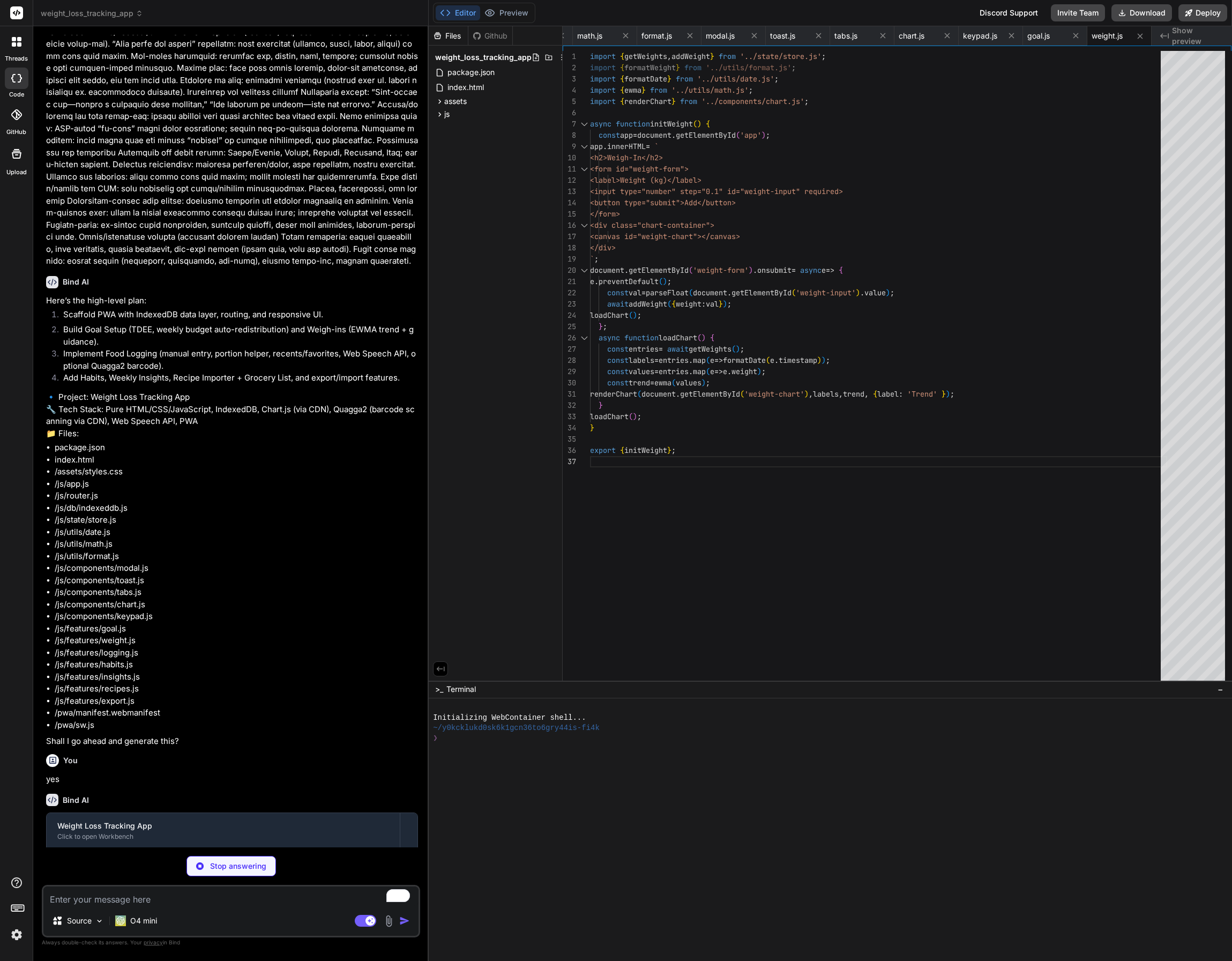
type textarea "x"
type textarea "} renderList(); } export { initLogging };"
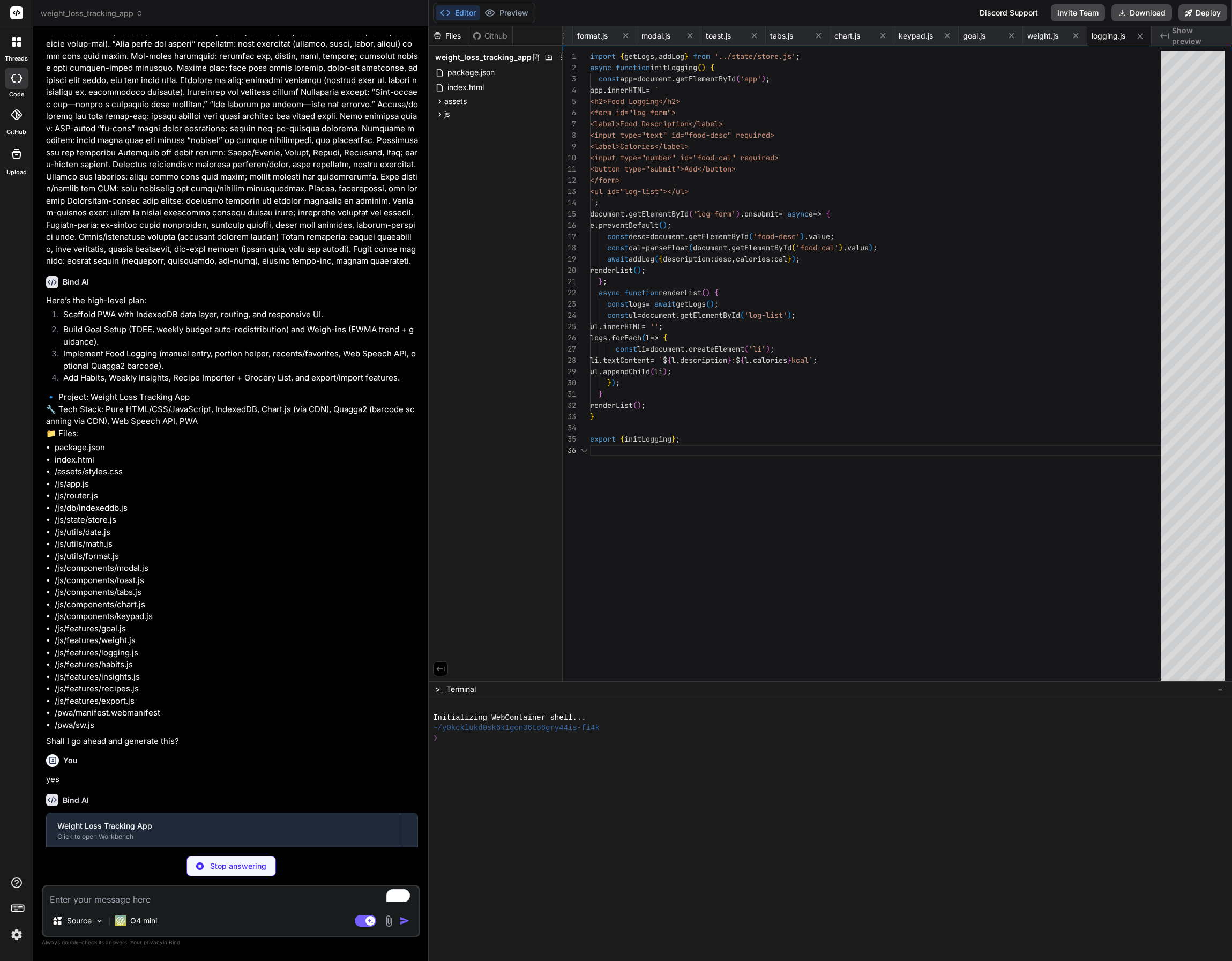
scroll to position [56, 0]
type textarea "x"
type textarea "export { initHabits };"
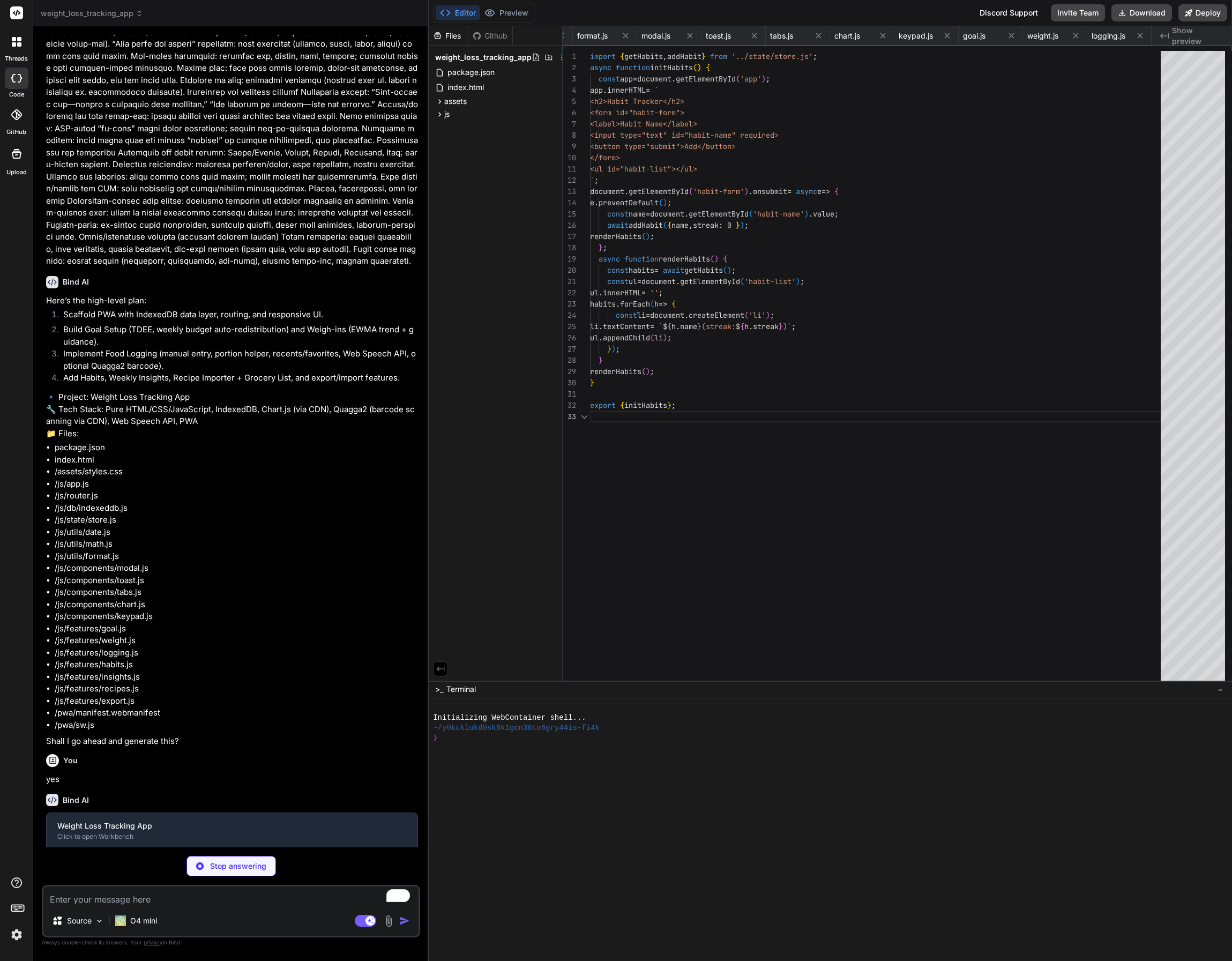
scroll to position [23, 0]
type textarea "x"
type textarea "<p>Weigh-ins this week: ${weights.length}</p> <p>Meals logged: ${logs.length}</…"
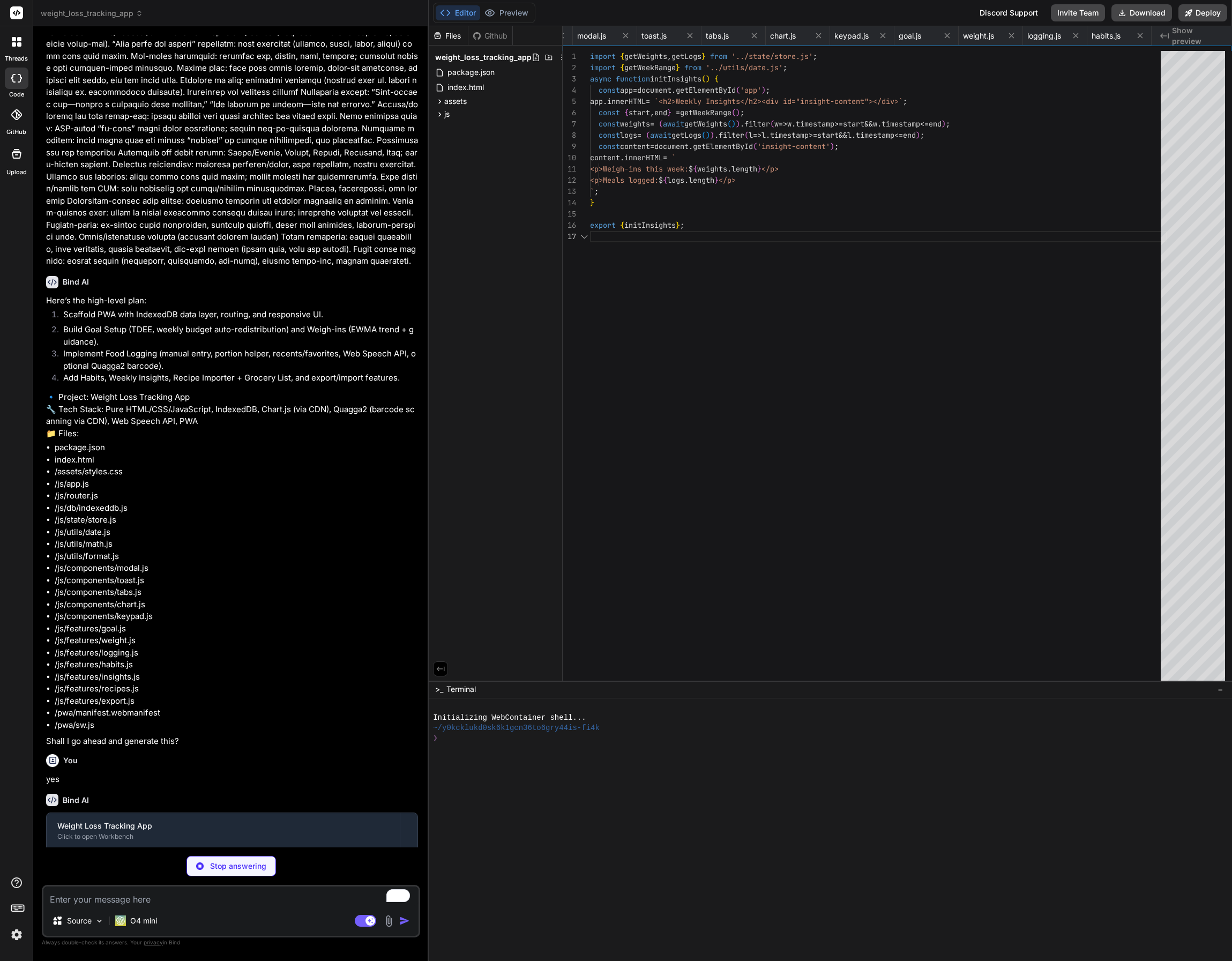
scroll to position [68, 0]
type textarea "x"
type textarea "} export { initRecipes };"
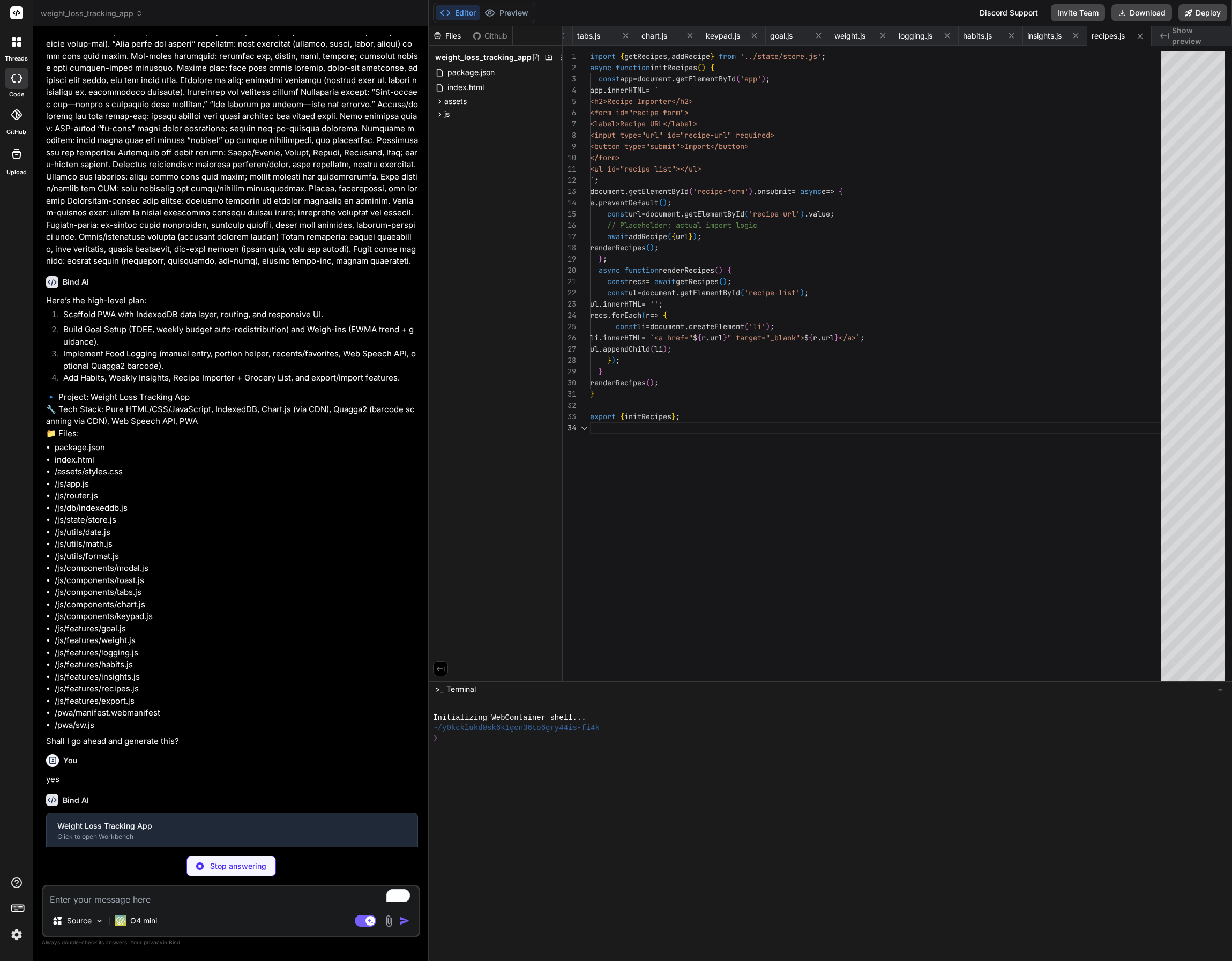
scroll to position [34, 0]
type textarea "x"
type textarea "export { initExport };"
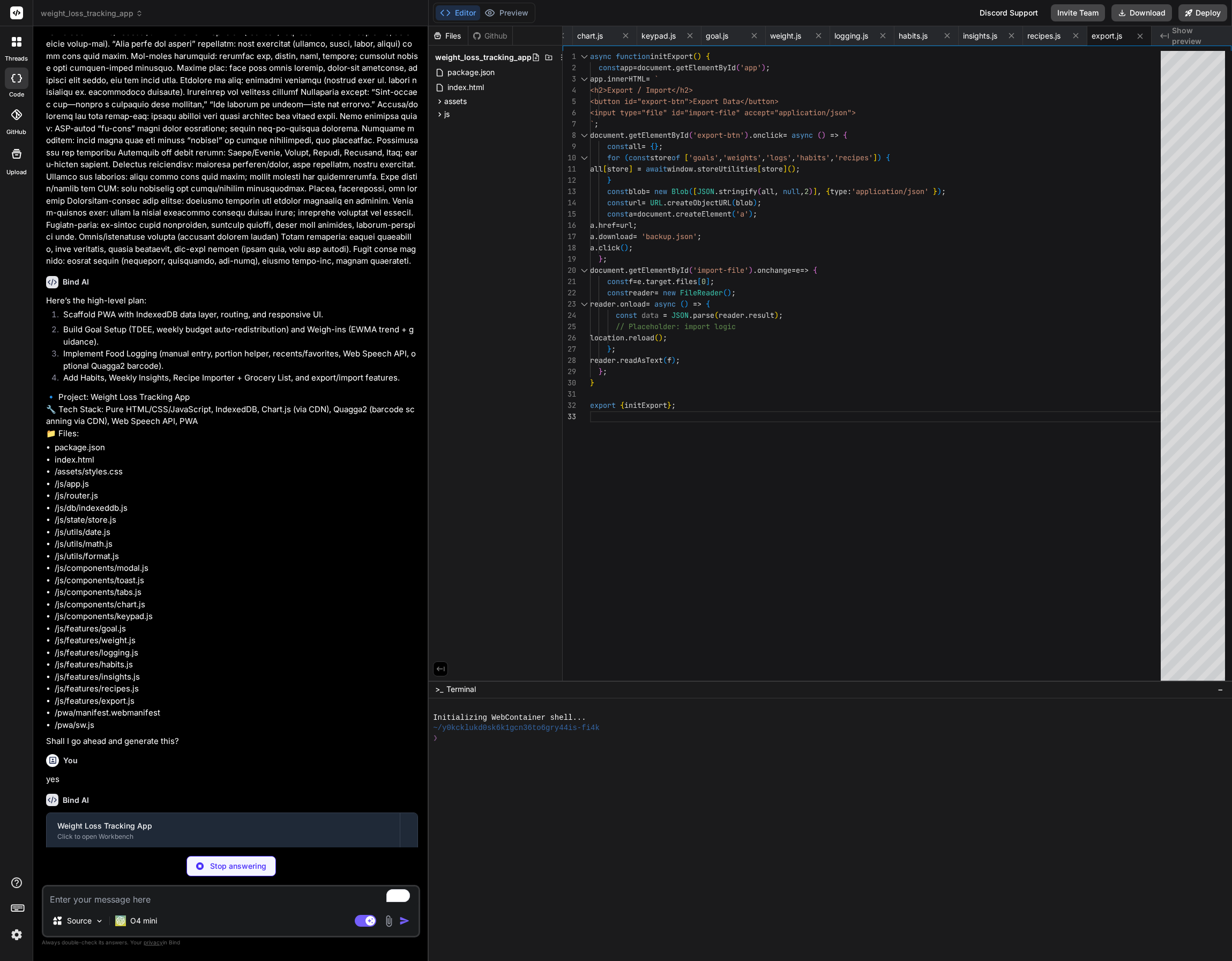
type textarea "x"
type textarea "const fn = routes[hash]; if (fn) fn(); } window.addEventListener('hashchange', …"
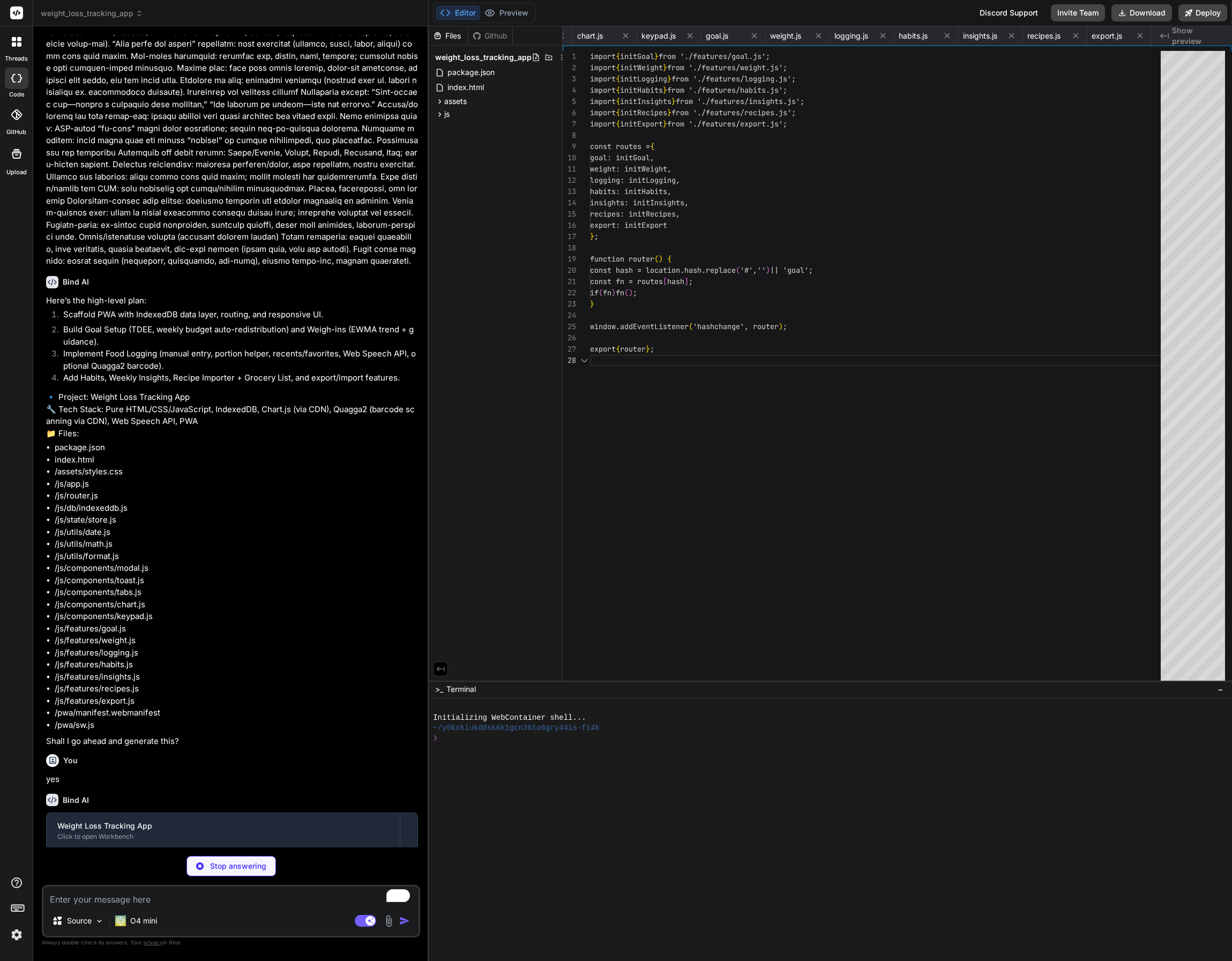
scroll to position [79, 0]
type textarea "x"
type textarea "document.addEventListener('DOMContentLoaded', () => { router(); if ('serviceWor…"
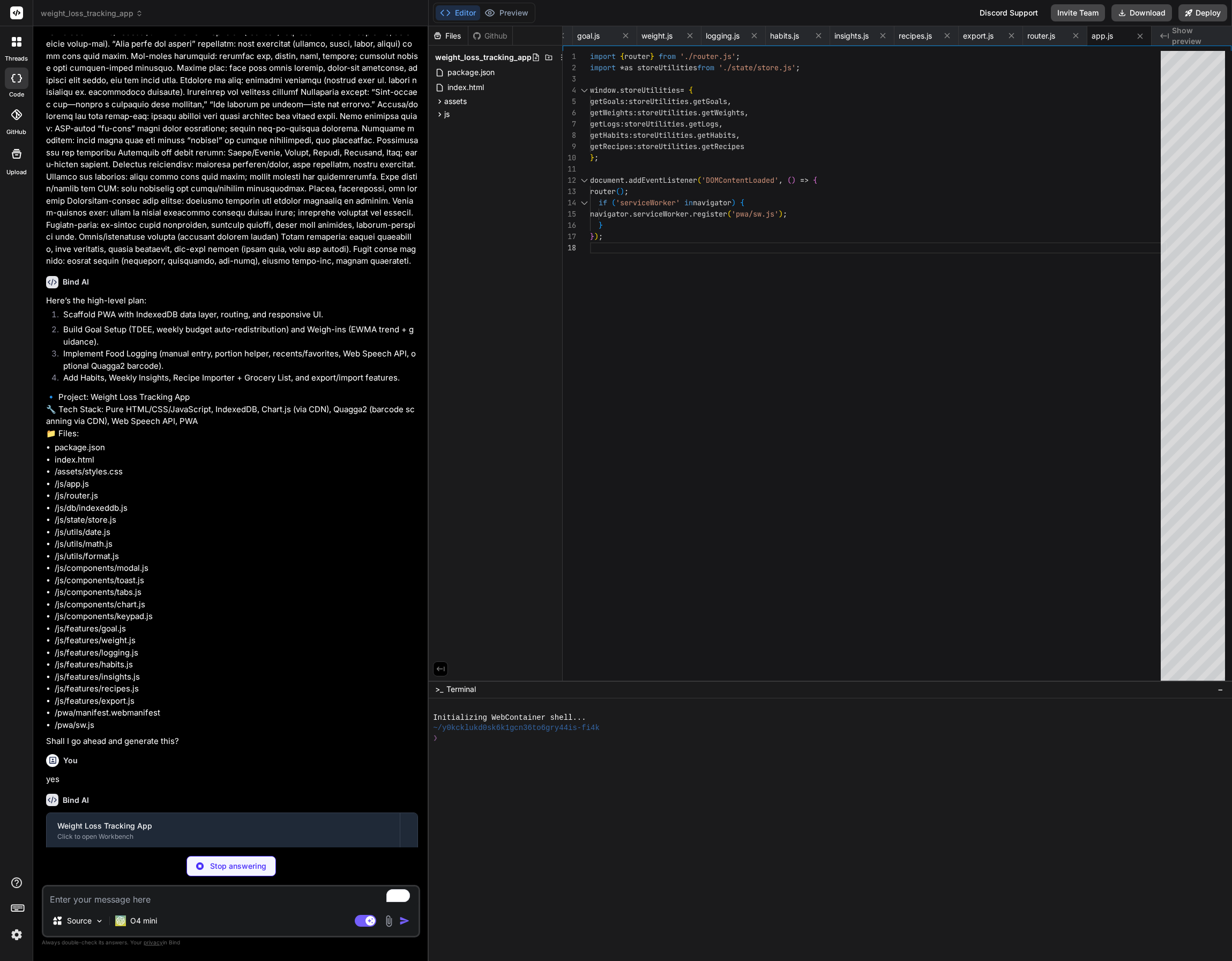
type textarea "x"
type textarea ""sizes": "192x192", "type": "image/png" } ] }"
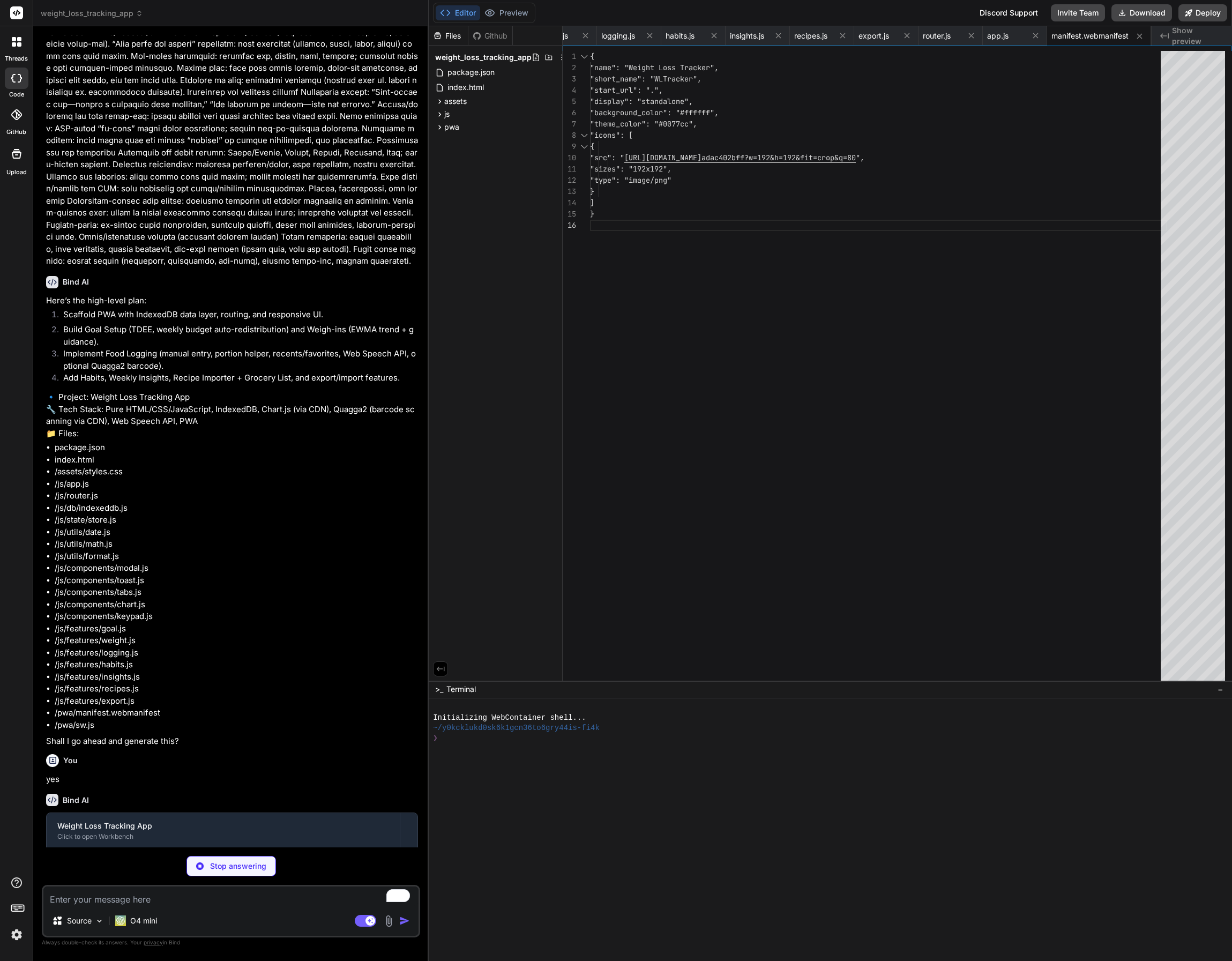
type textarea "x"
type textarea "caches.open(CACHE_NAME).then(cache => cache.addAll(ASSETS)) ); }); self.addEven…"
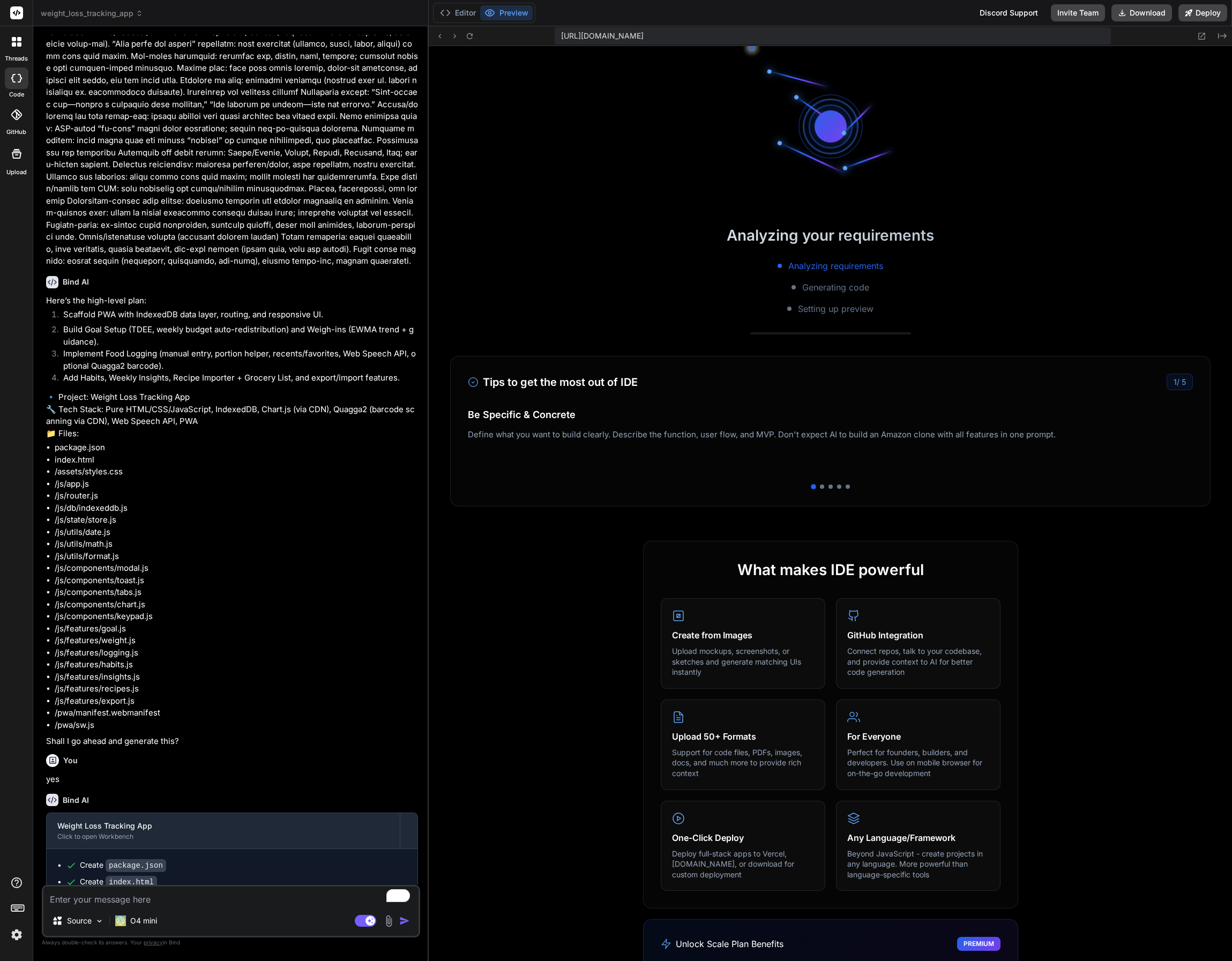
type textarea "x"
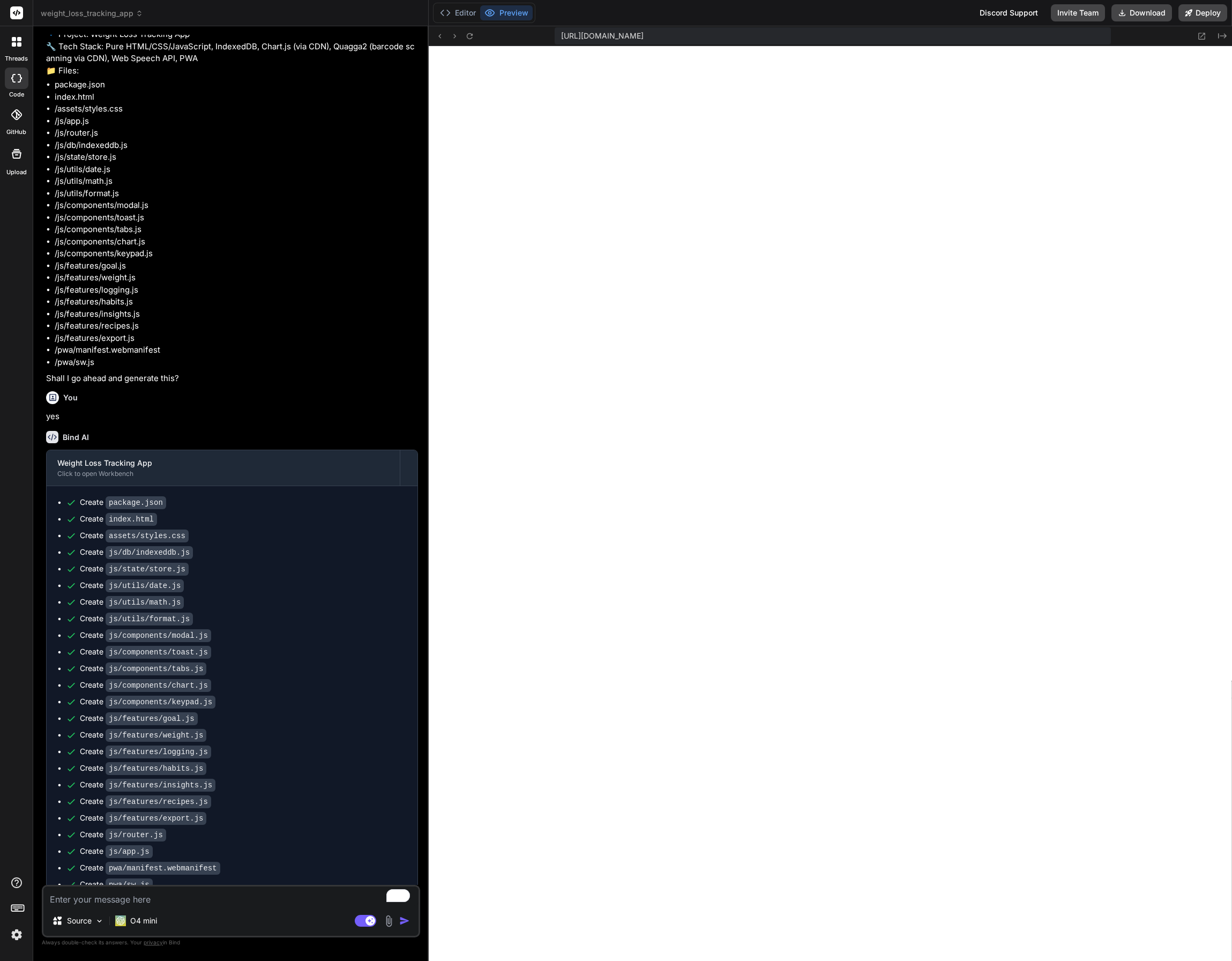
scroll to position [708, 0]
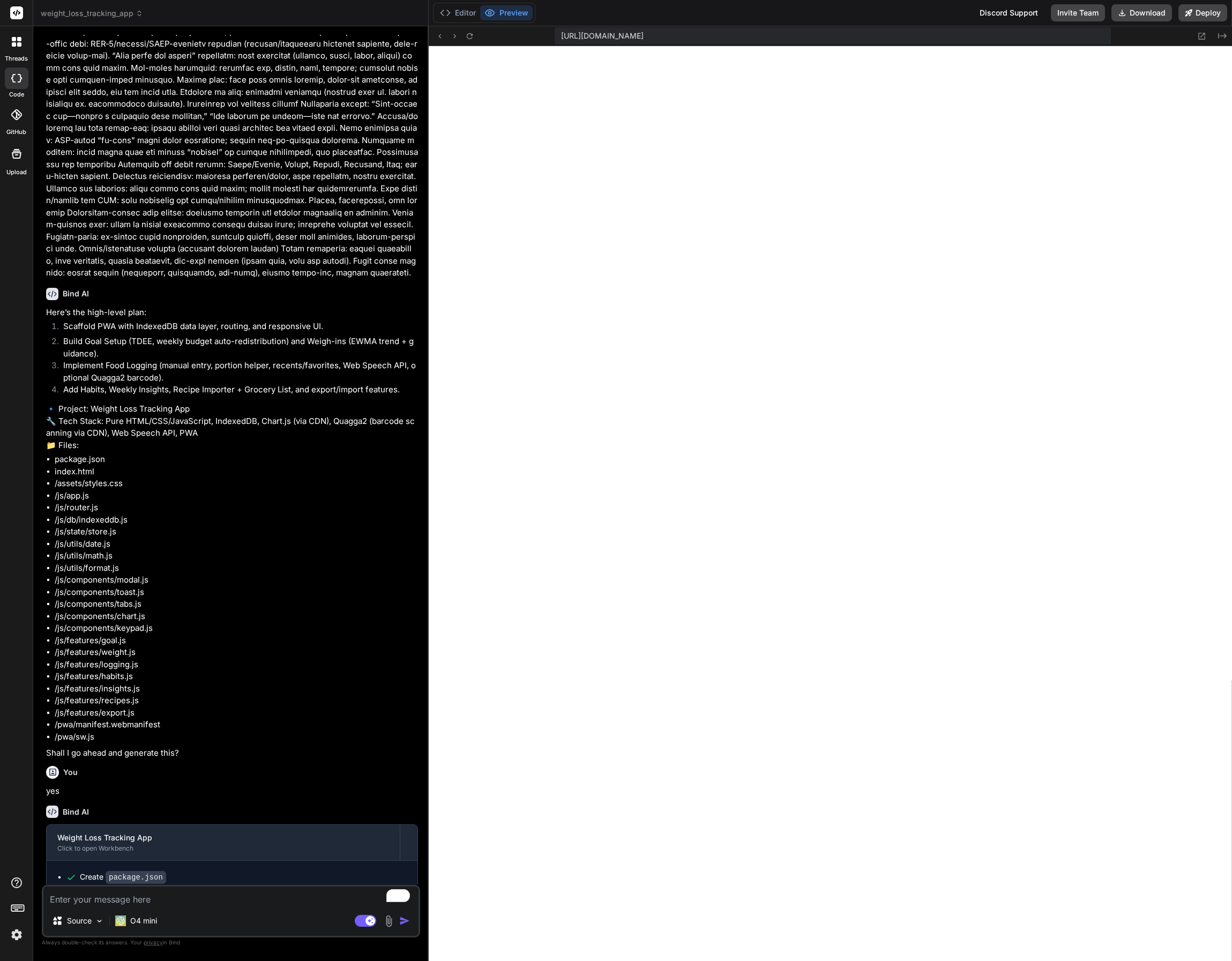
scroll to position [601, 0]
type textarea "x"
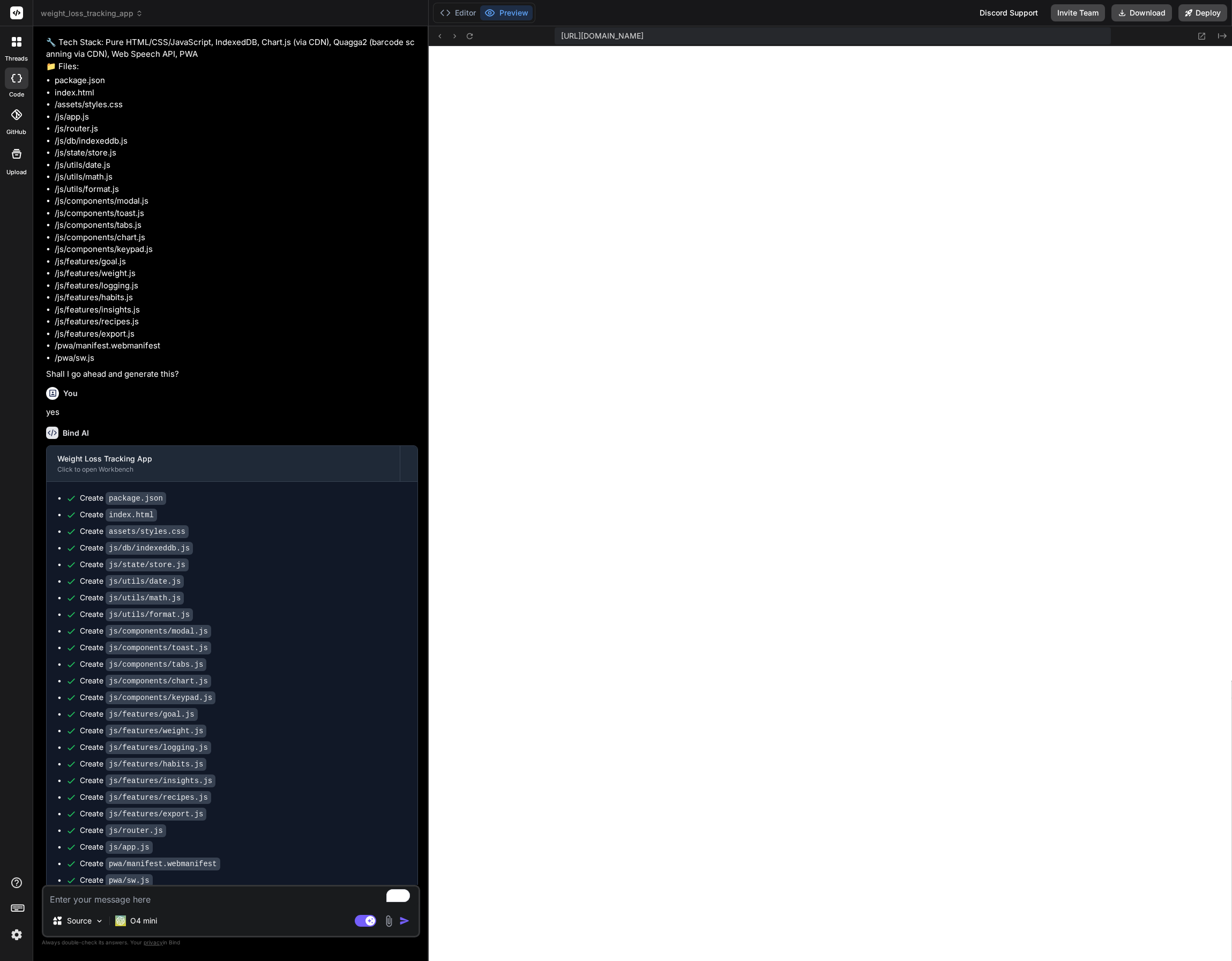
scroll to position [708, 0]
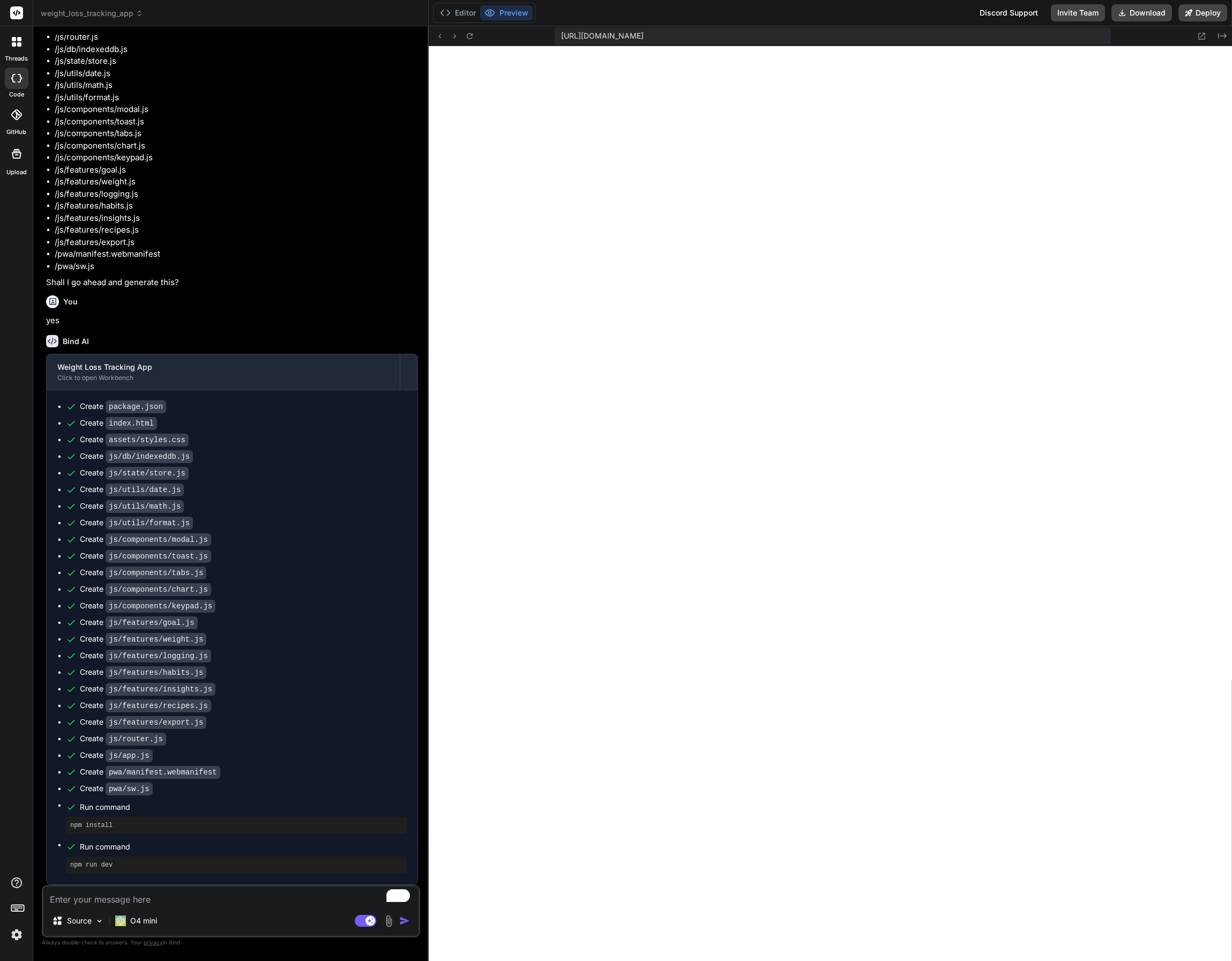
click at [94, 902] on textarea "To enrich screen reader interactions, please activate Accessibility in Grammarl…" at bounding box center [231, 896] width 375 height 19
type textarea "n"
type textarea "x"
type textarea "no"
type textarea "x"
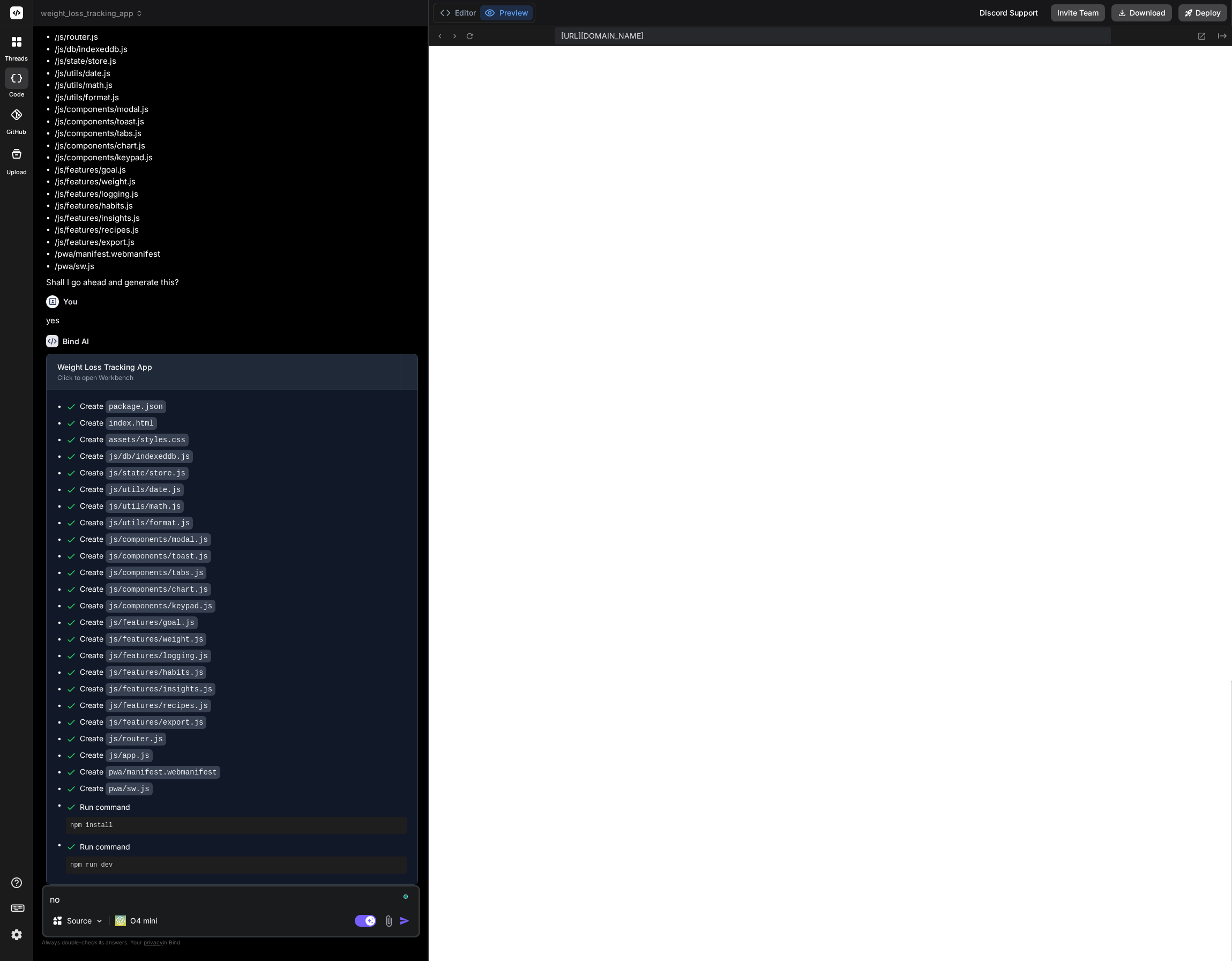
type textarea "not"
type textarea "x"
type textarea "noth"
type textarea "x"
type textarea "nothi"
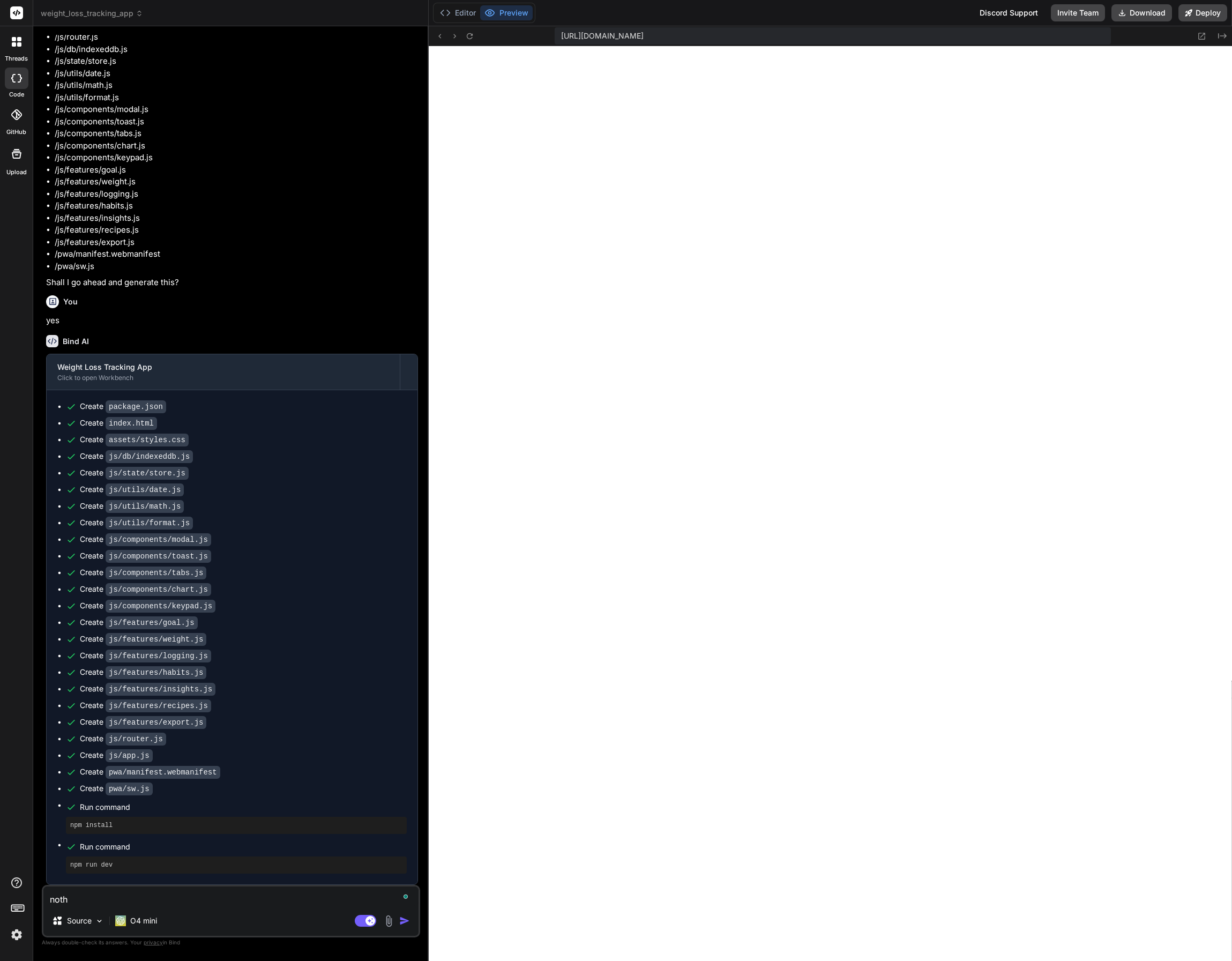
type textarea "x"
type textarea "nothin"
type textarea "x"
type textarea "nothing"
type textarea "x"
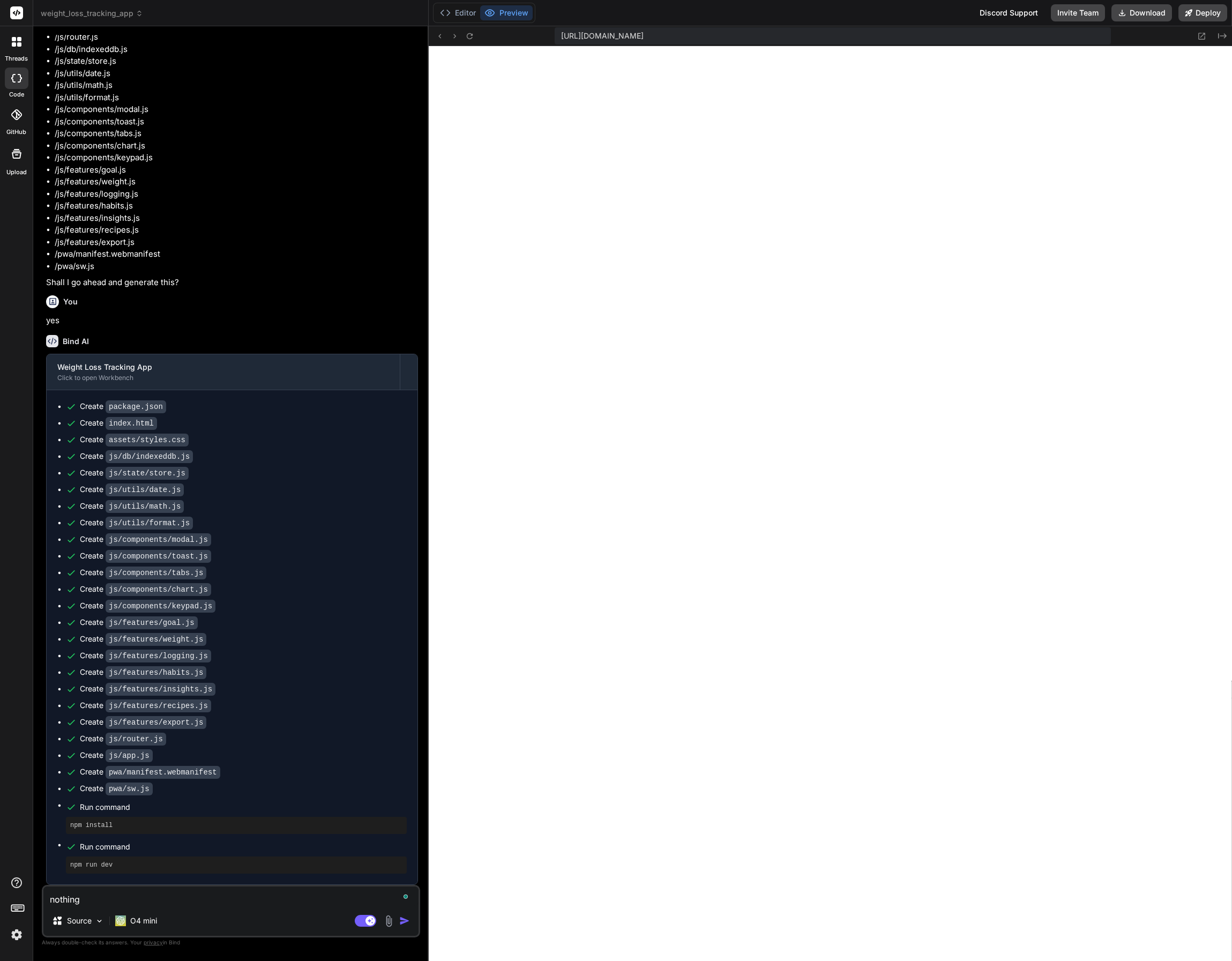
type textarea "nothing"
type textarea "x"
type textarea "nothing i"
type textarea "x"
type textarea "nothing is"
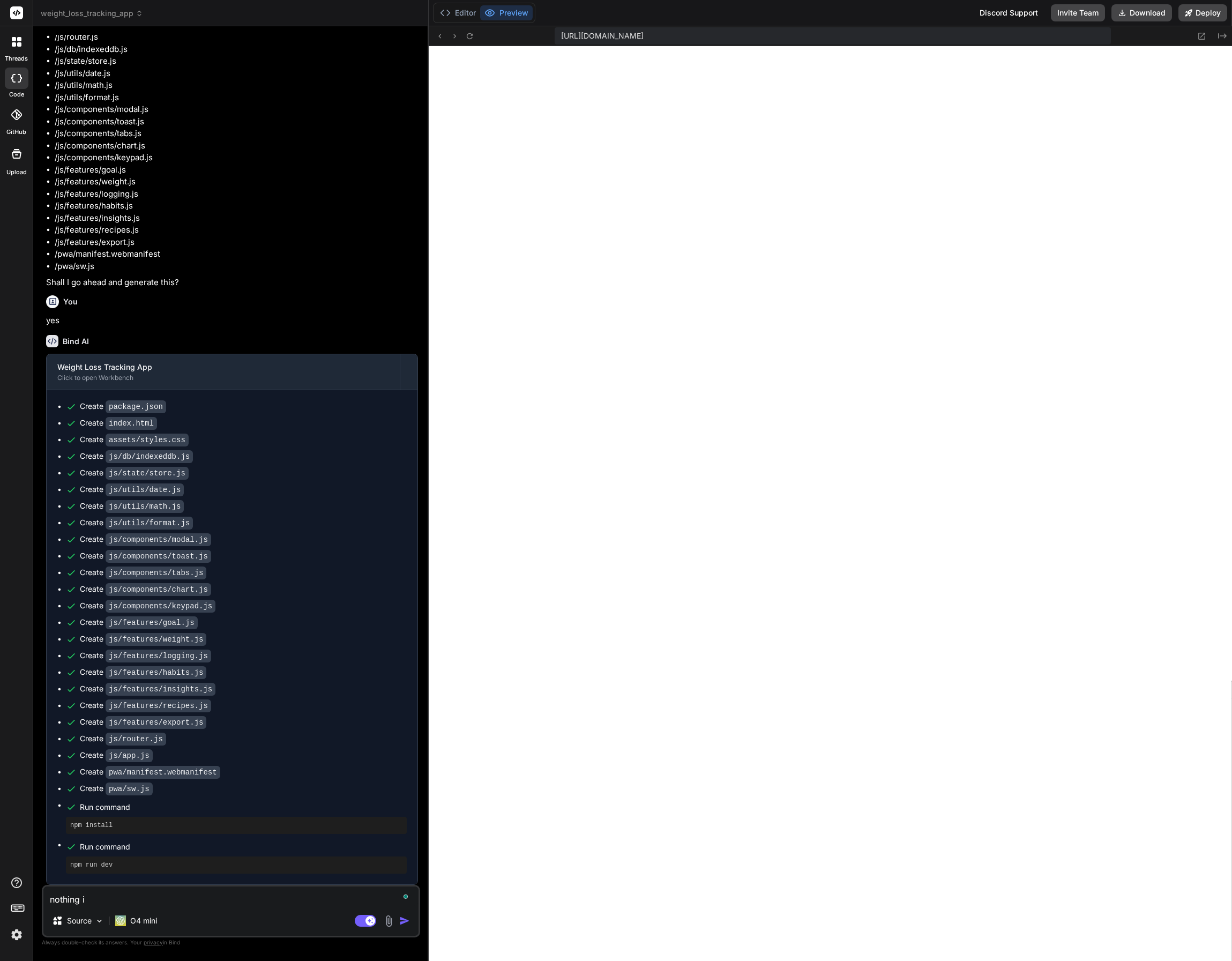
type textarea "x"
type textarea "nothing is"
type textarea "x"
type textarea "nothing is w"
type textarea "x"
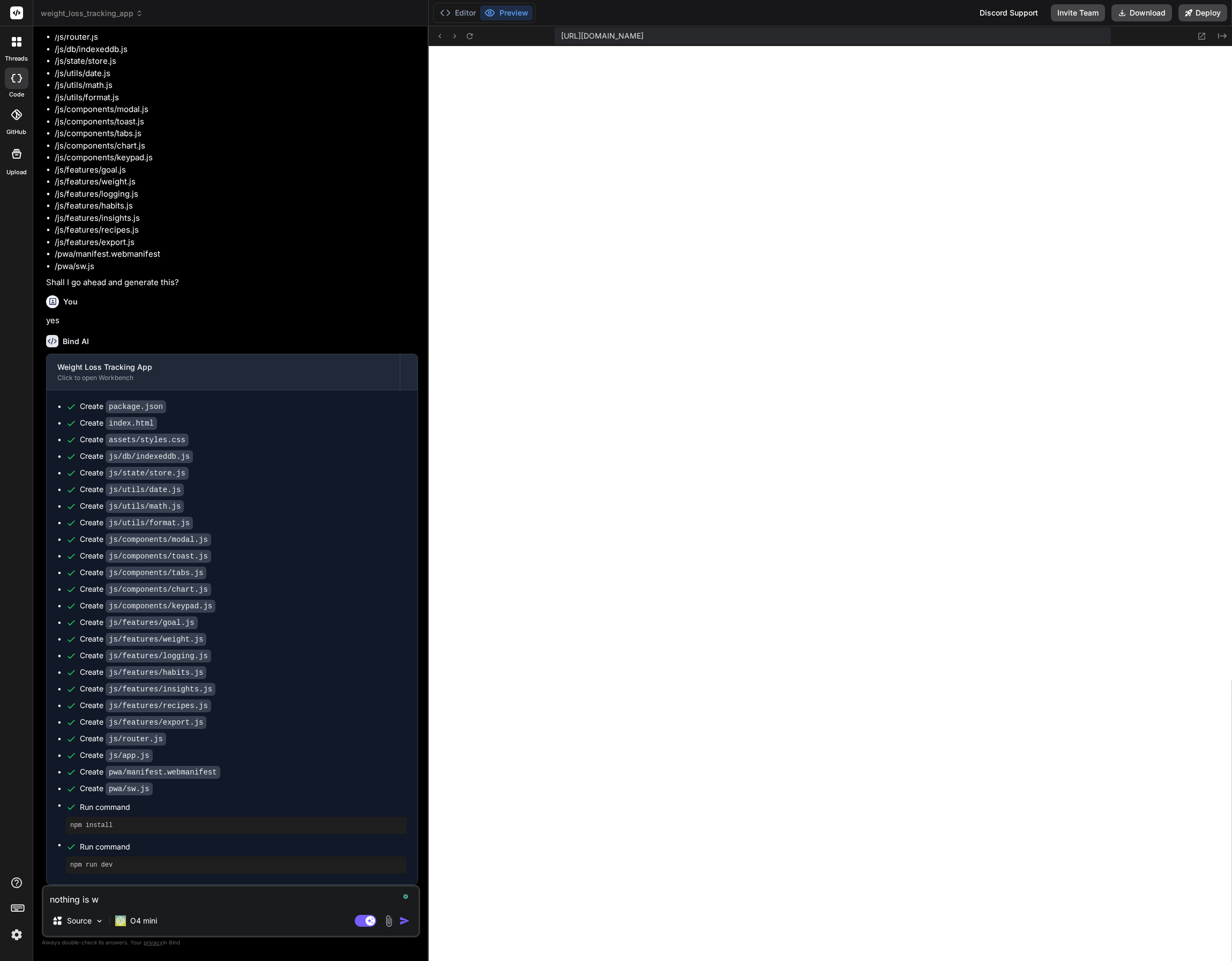
type textarea "nothing is wo"
type textarea "x"
type textarea "nothing is wor"
type textarea "x"
type textarea "nothing is work"
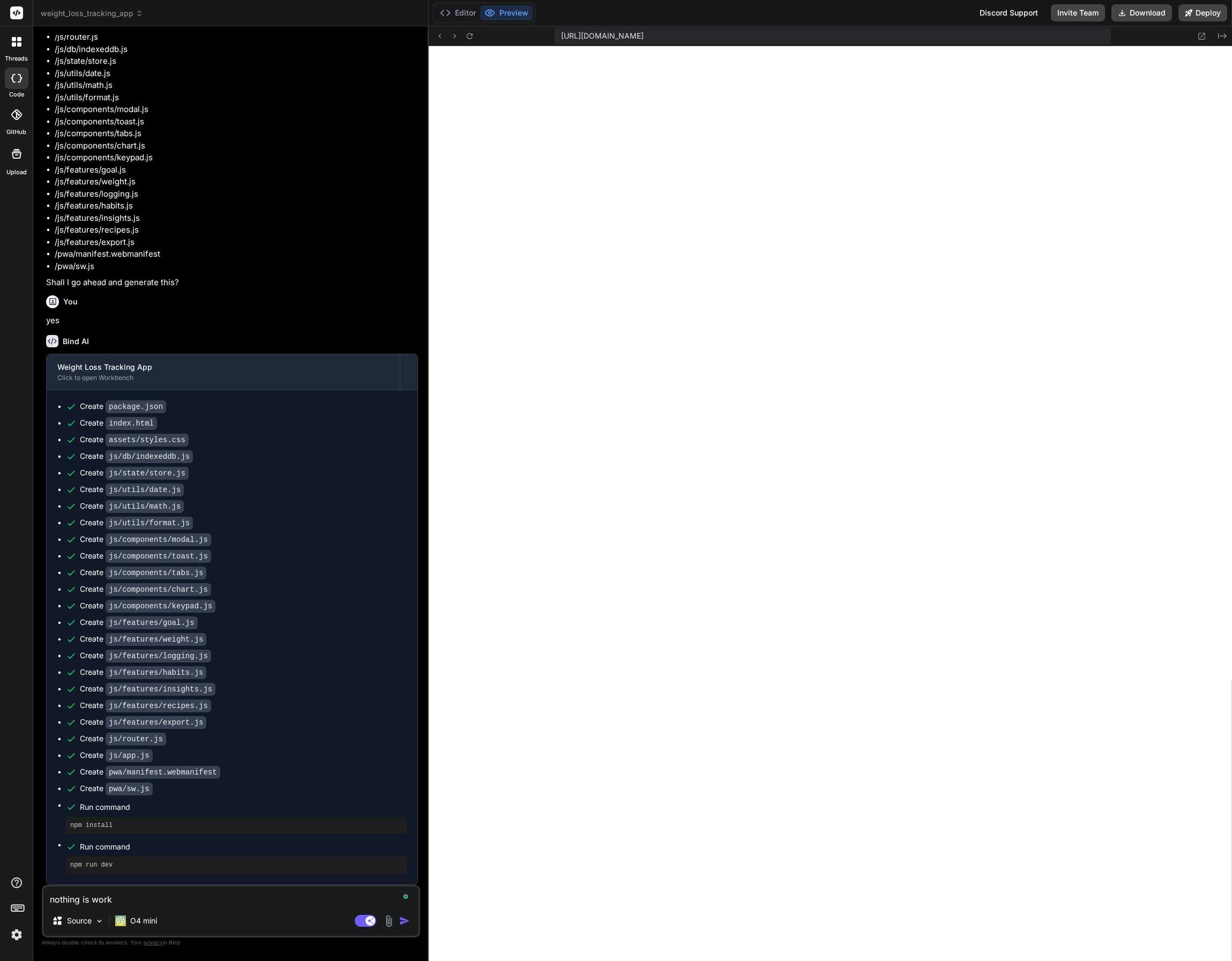
type textarea "x"
type textarea "nothing is worki"
type textarea "x"
type textarea "nothing is workin"
type textarea "x"
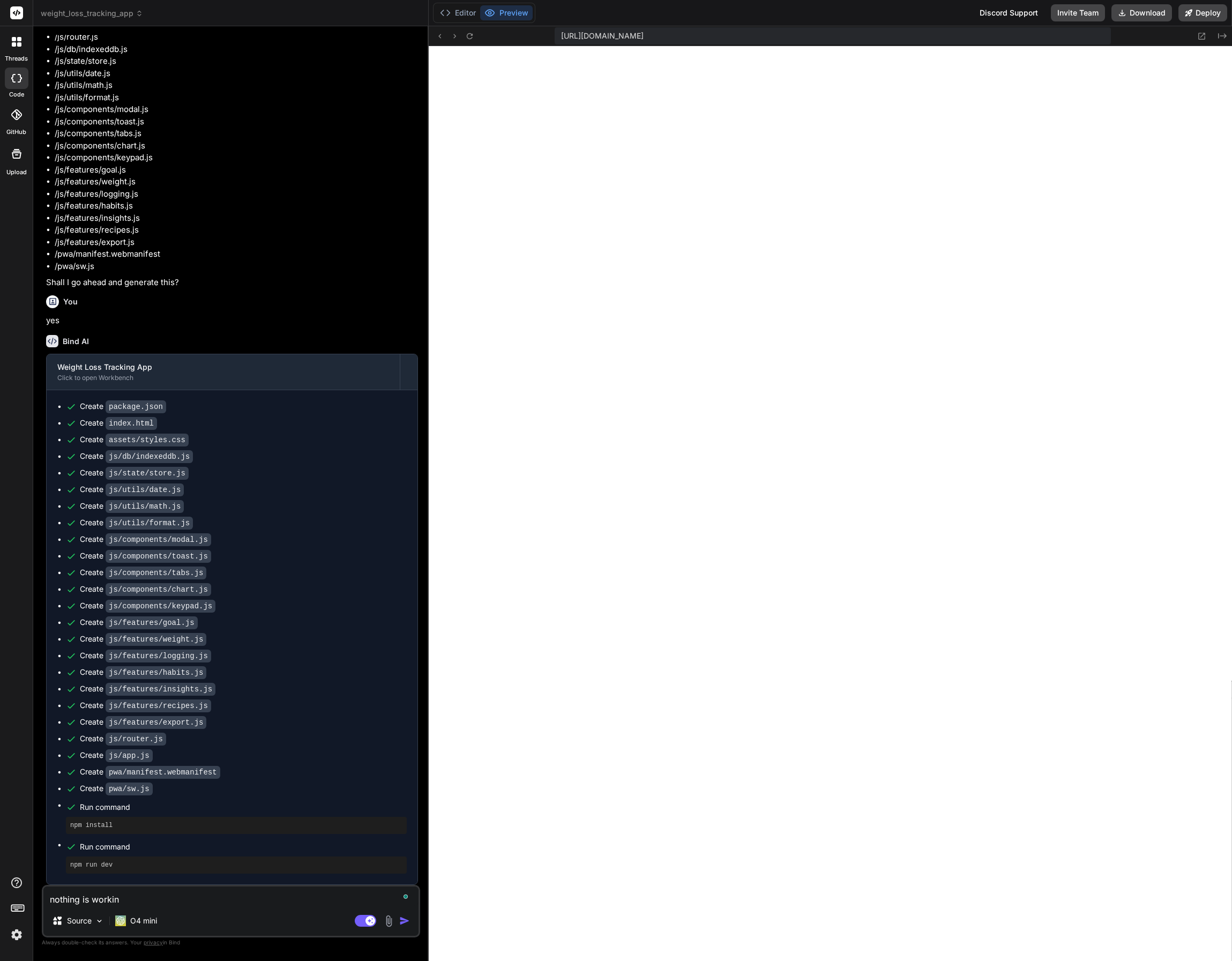
type textarea "nothing is working"
type textarea "x"
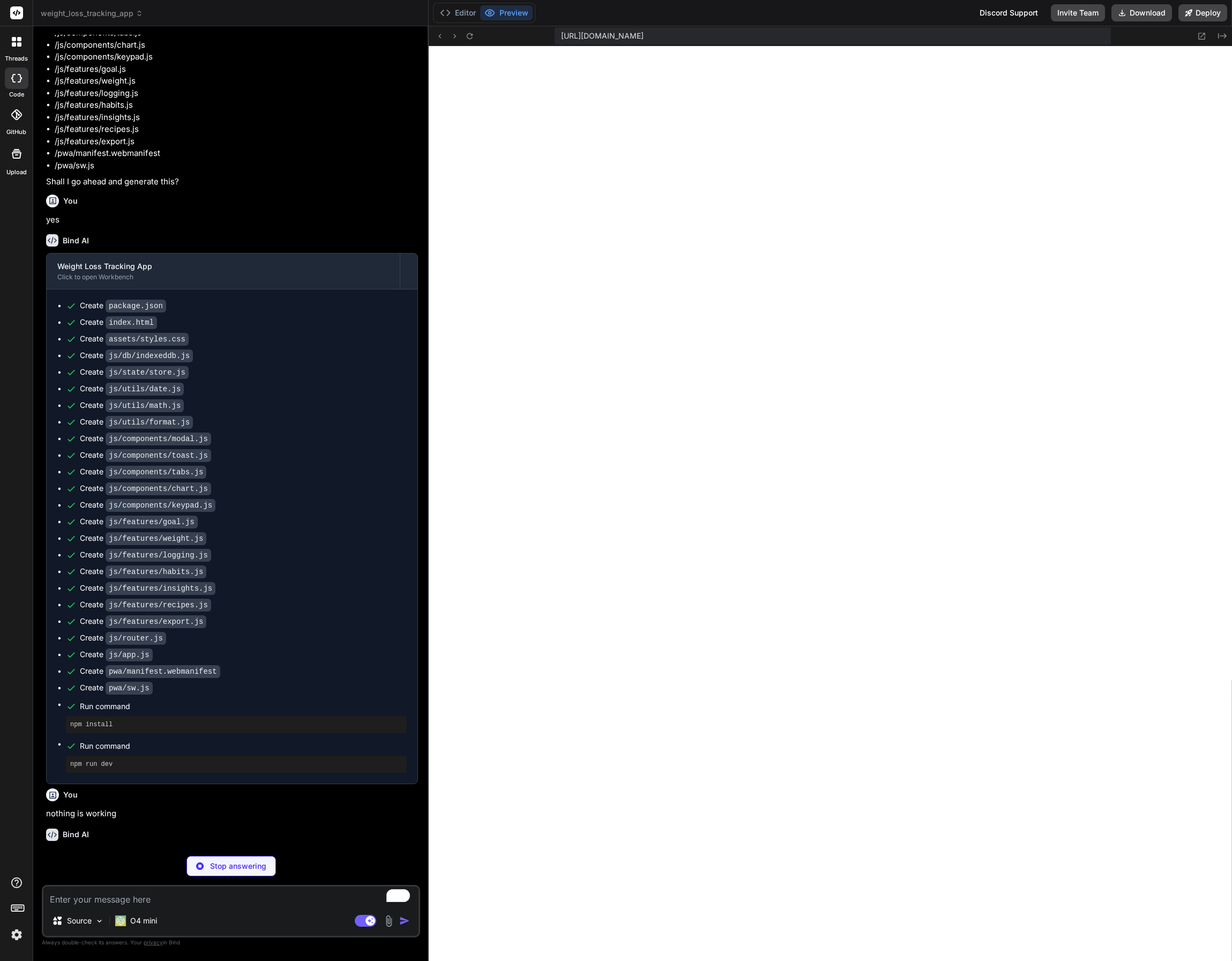
scroll to position [819, 0]
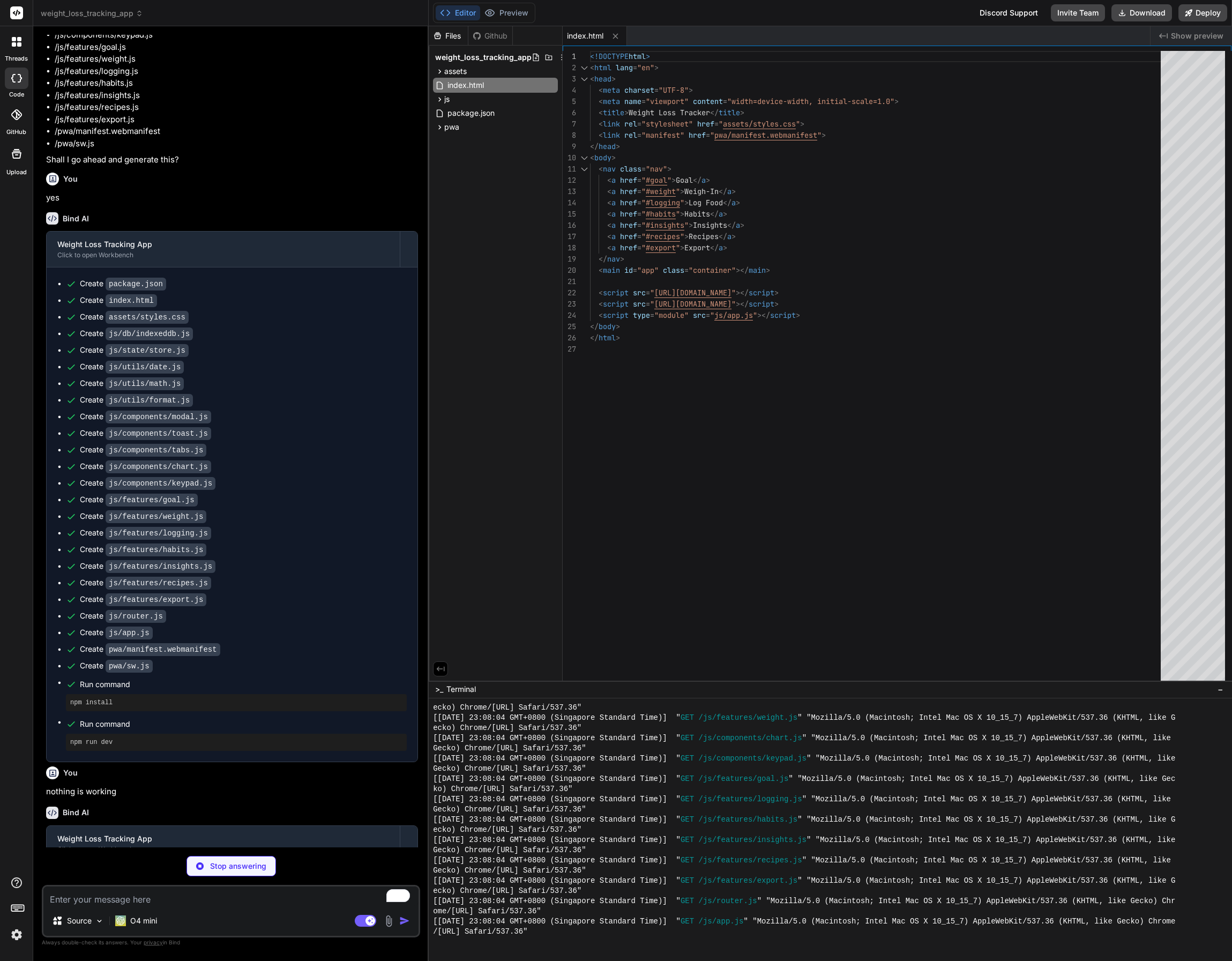
type textarea "x"
type textarea "}; } export { initExport };"
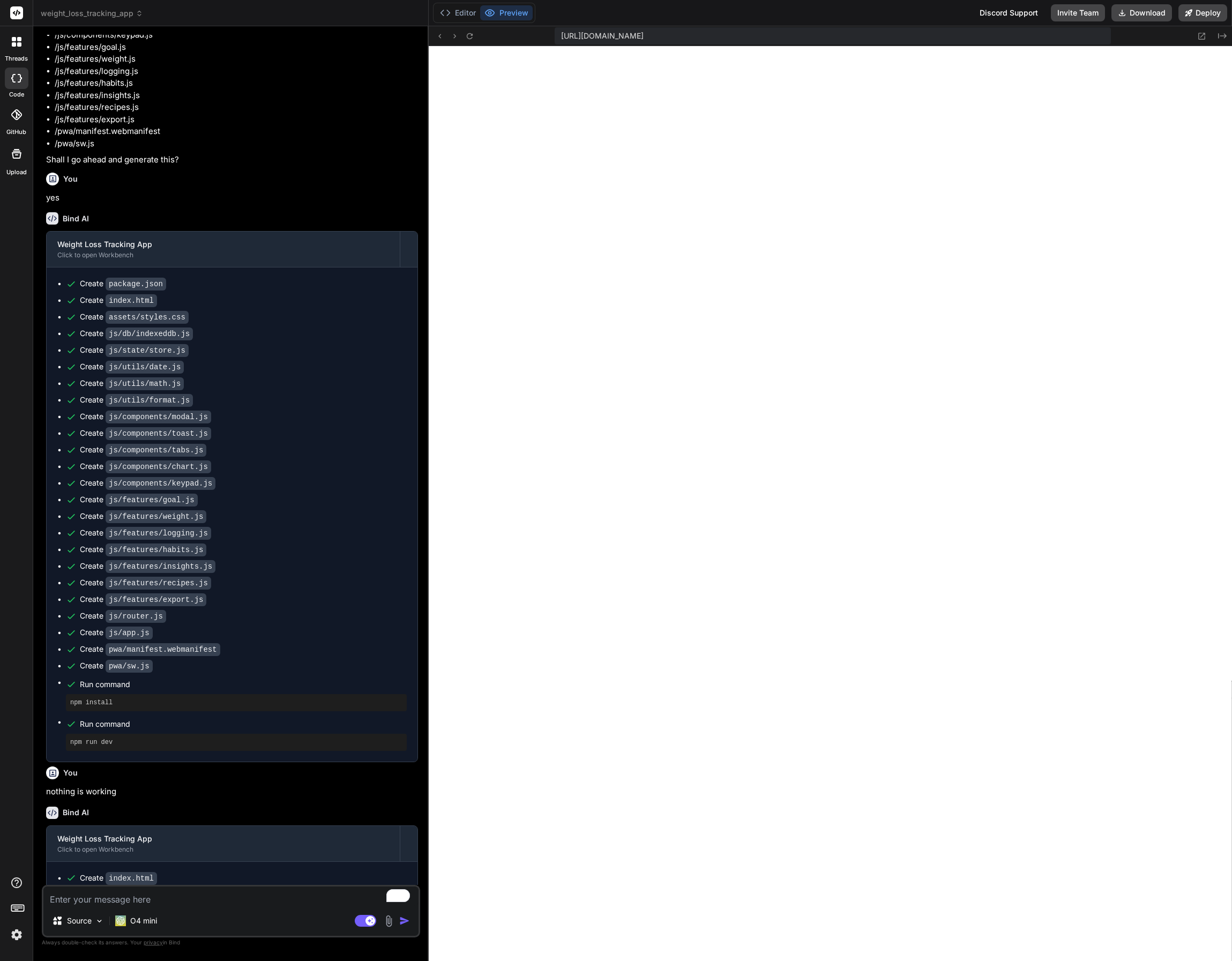
scroll to position [1671, 0]
type textarea "x"
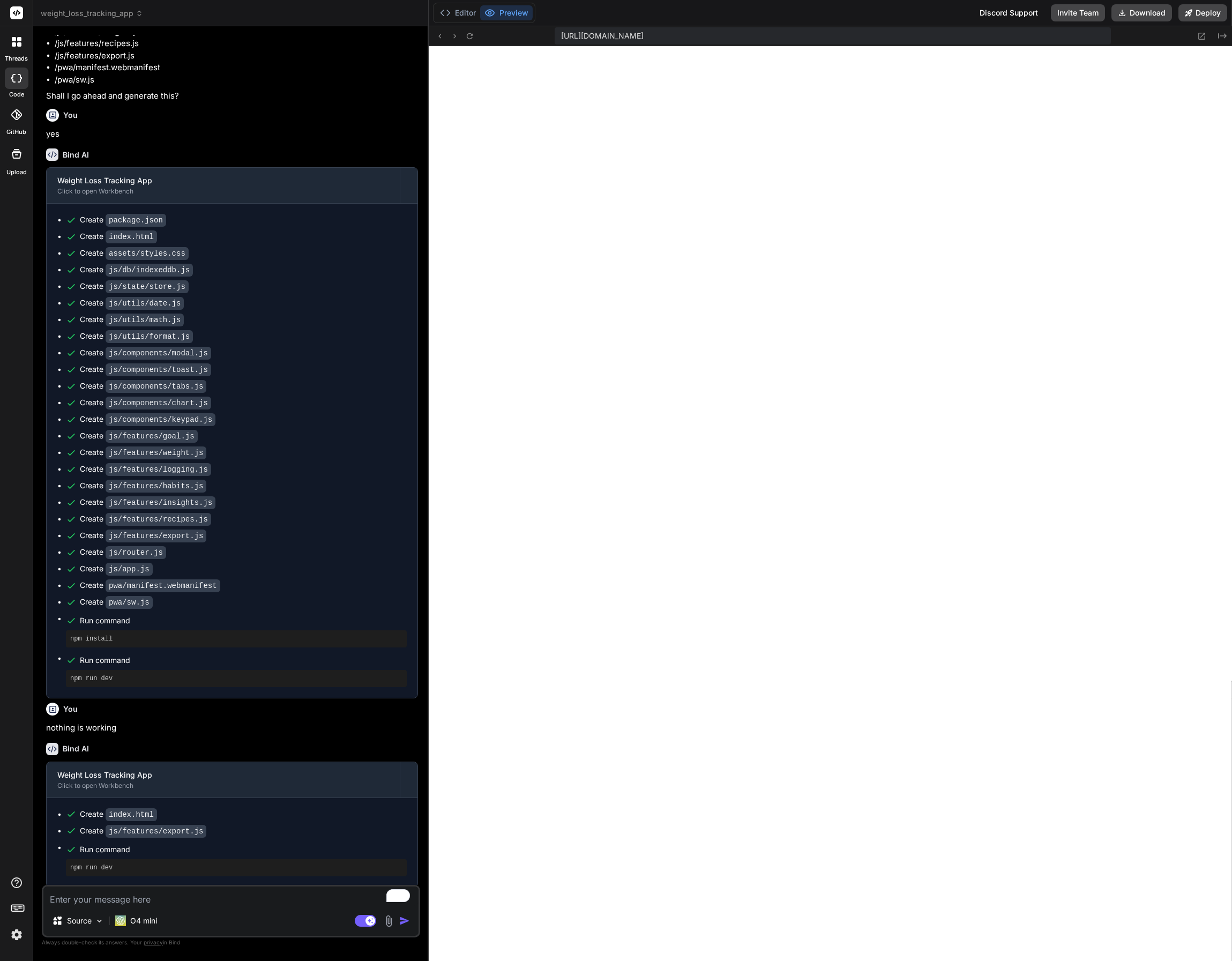
scroll to position [896, 0]
click at [118, 902] on textarea "To enrich screen reader interactions, please activate Accessibility in Grammarl…" at bounding box center [231, 896] width 375 height 19
type textarea "Y"
type textarea "x"
type textarea "YO"
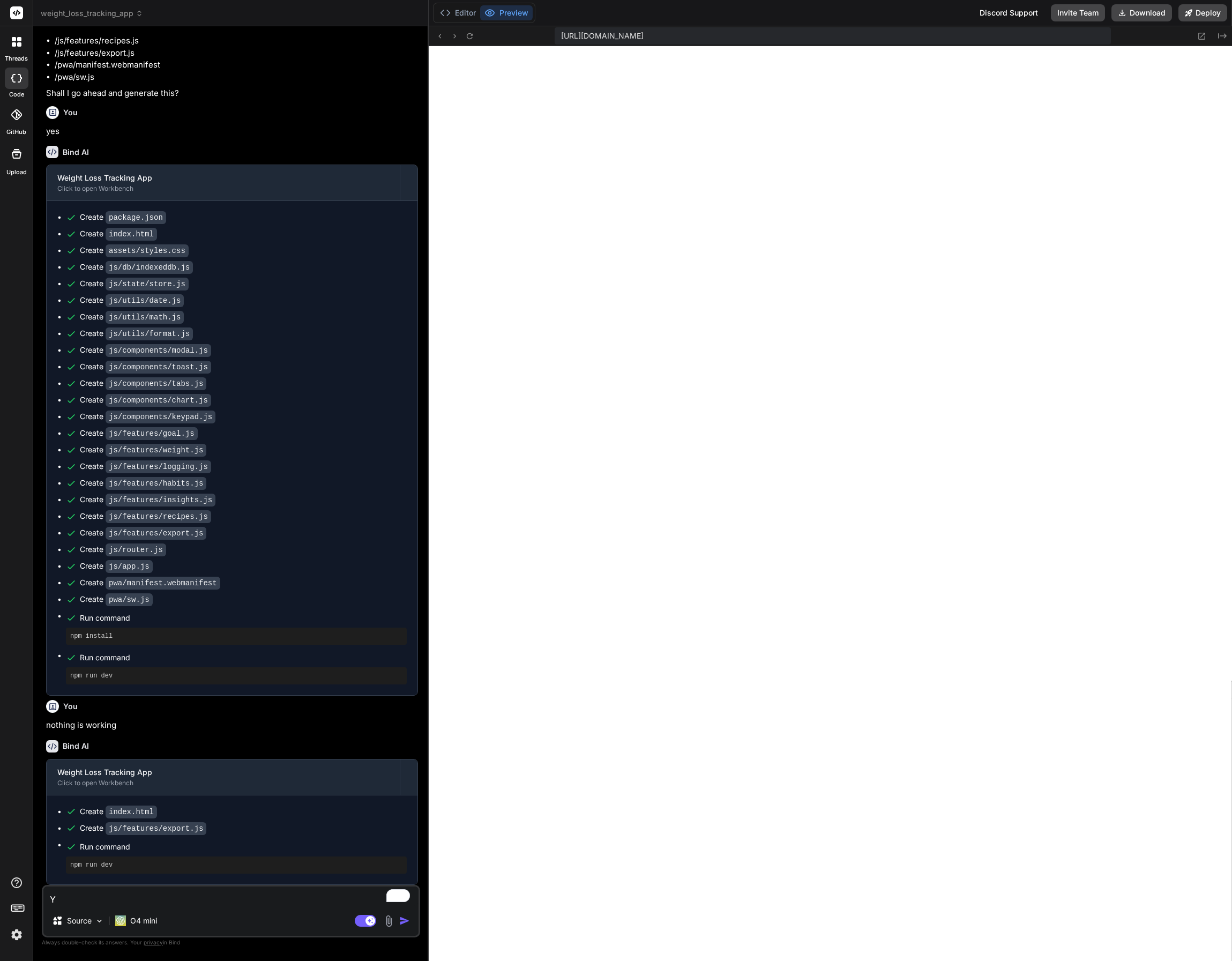
type textarea "x"
type textarea "YOu"
type textarea "x"
type textarea "YOu"
type textarea "x"
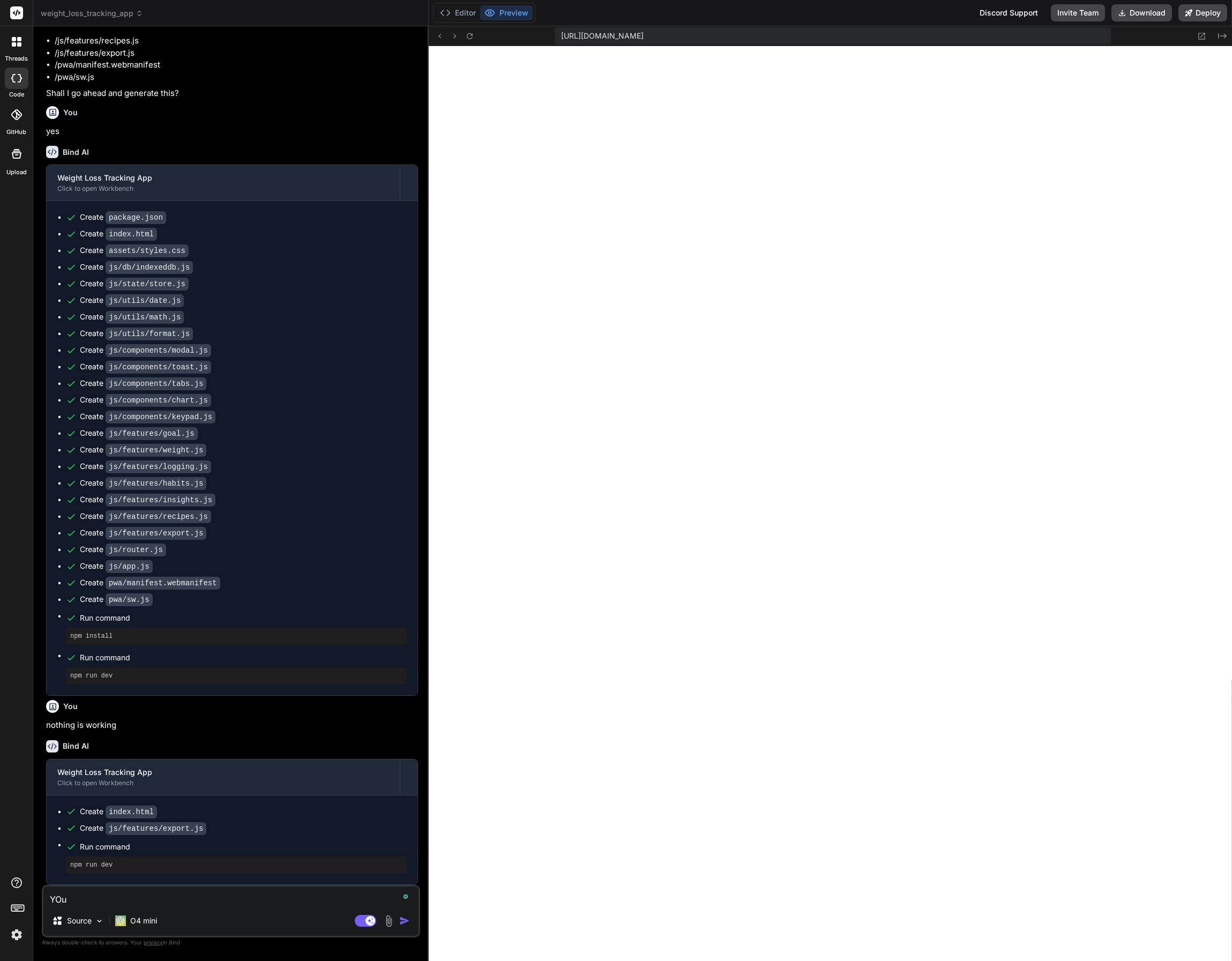
type textarea "YOu s"
type textarea "x"
type textarea "YOu sh"
type textarea "x"
type textarea "YOu sho"
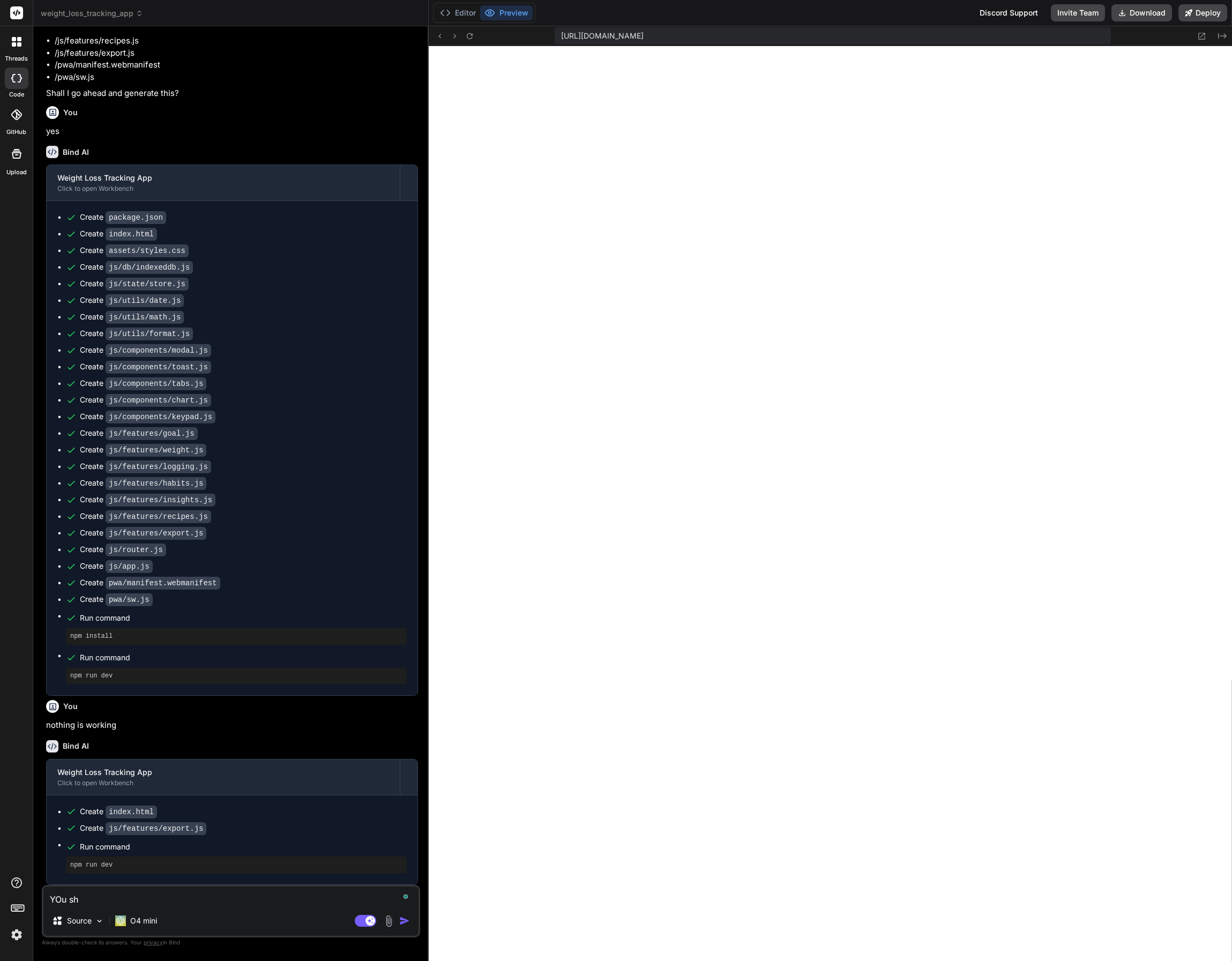
type textarea "x"
type textarea "YOu shou"
type textarea "x"
type textarea "YOu shoul"
type textarea "x"
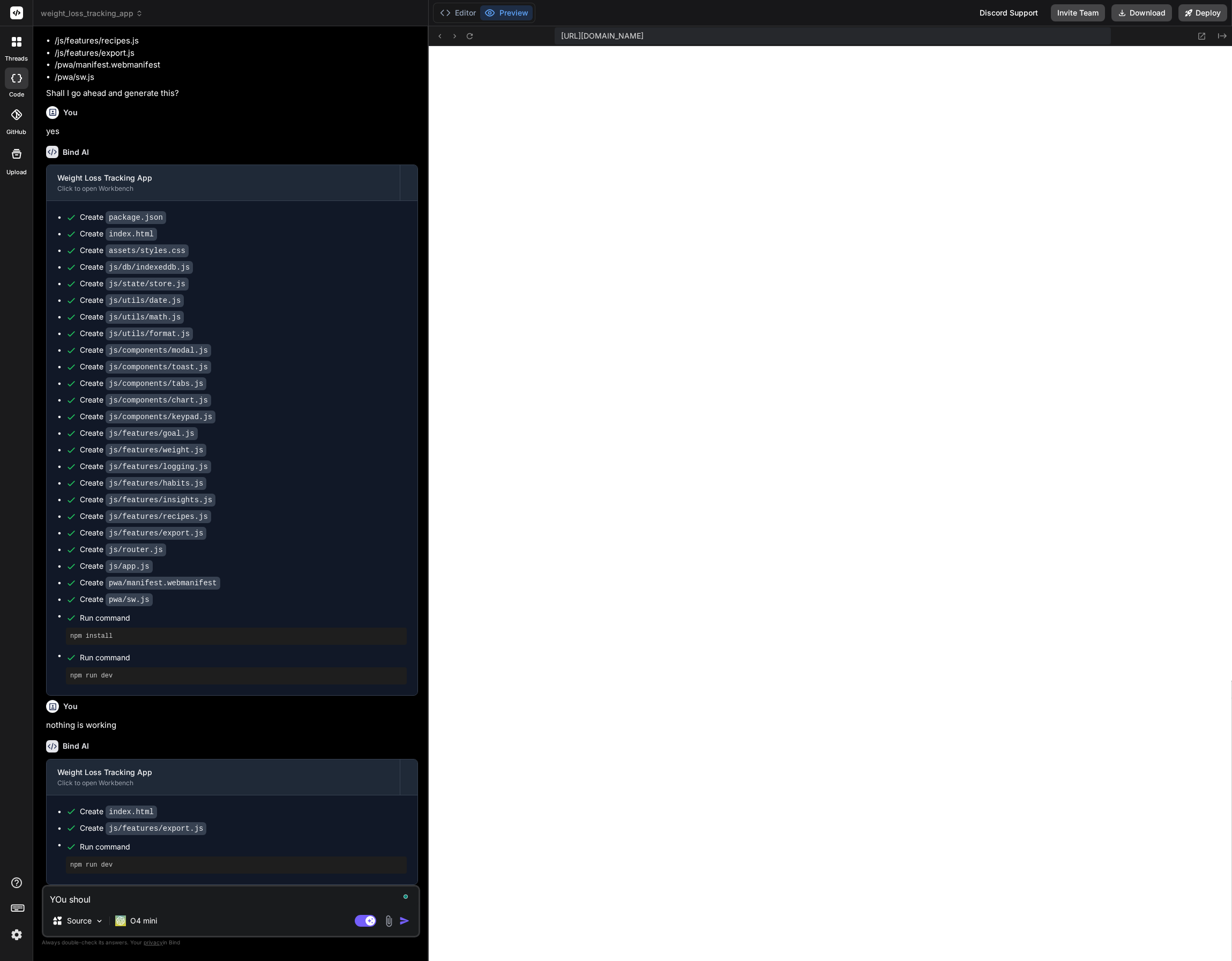
type textarea "YOu should"
type textarea "x"
type textarea "YOu should"
type textarea "x"
type textarea "YOu should a"
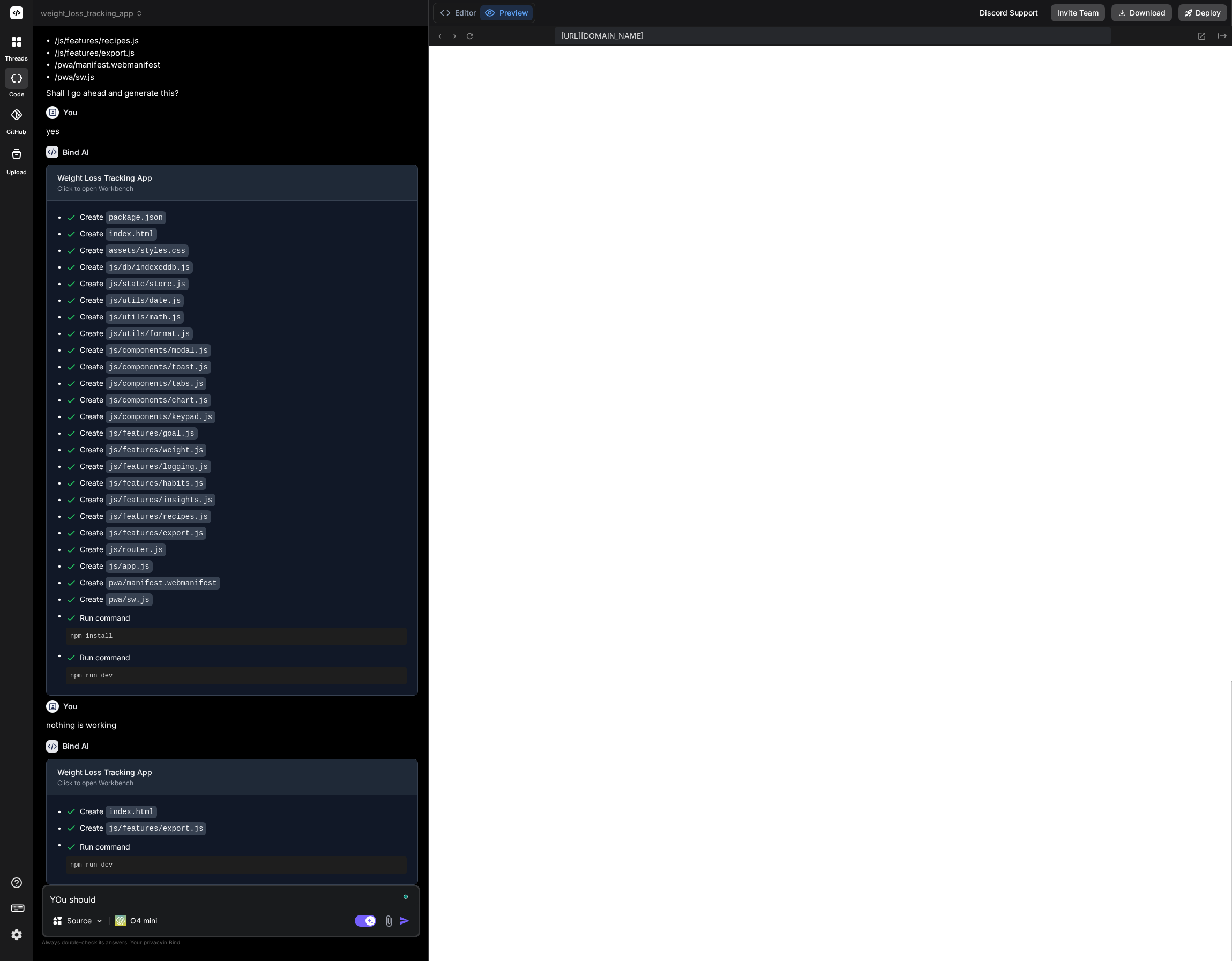
type textarea "x"
type textarea "YOu should at"
type textarea "x"
type textarea "YOu should at"
type textarea "x"
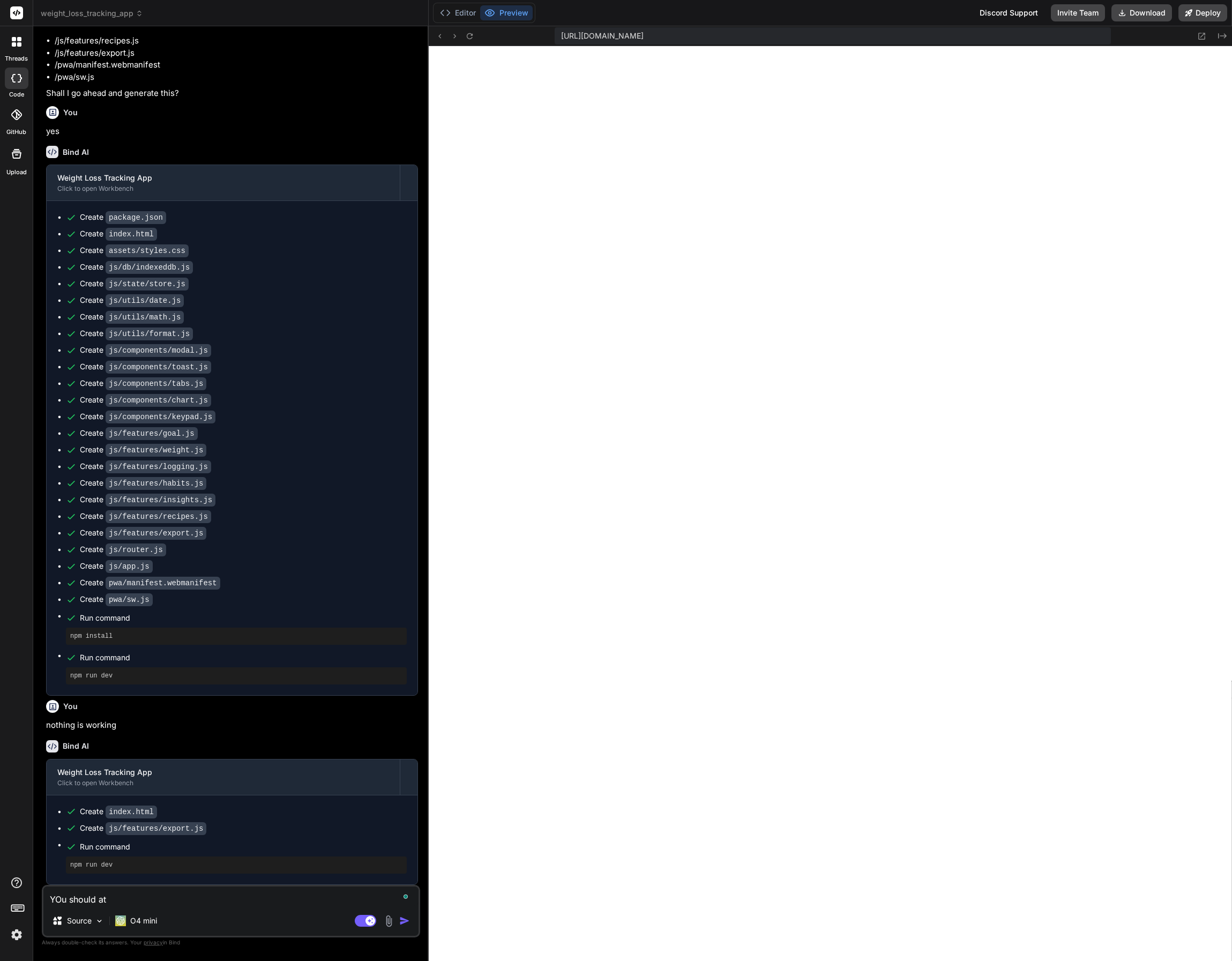
type textarea "YOu should at l"
type textarea "x"
type textarea "YOu should at le"
type textarea "x"
type textarea "YOu should at lea"
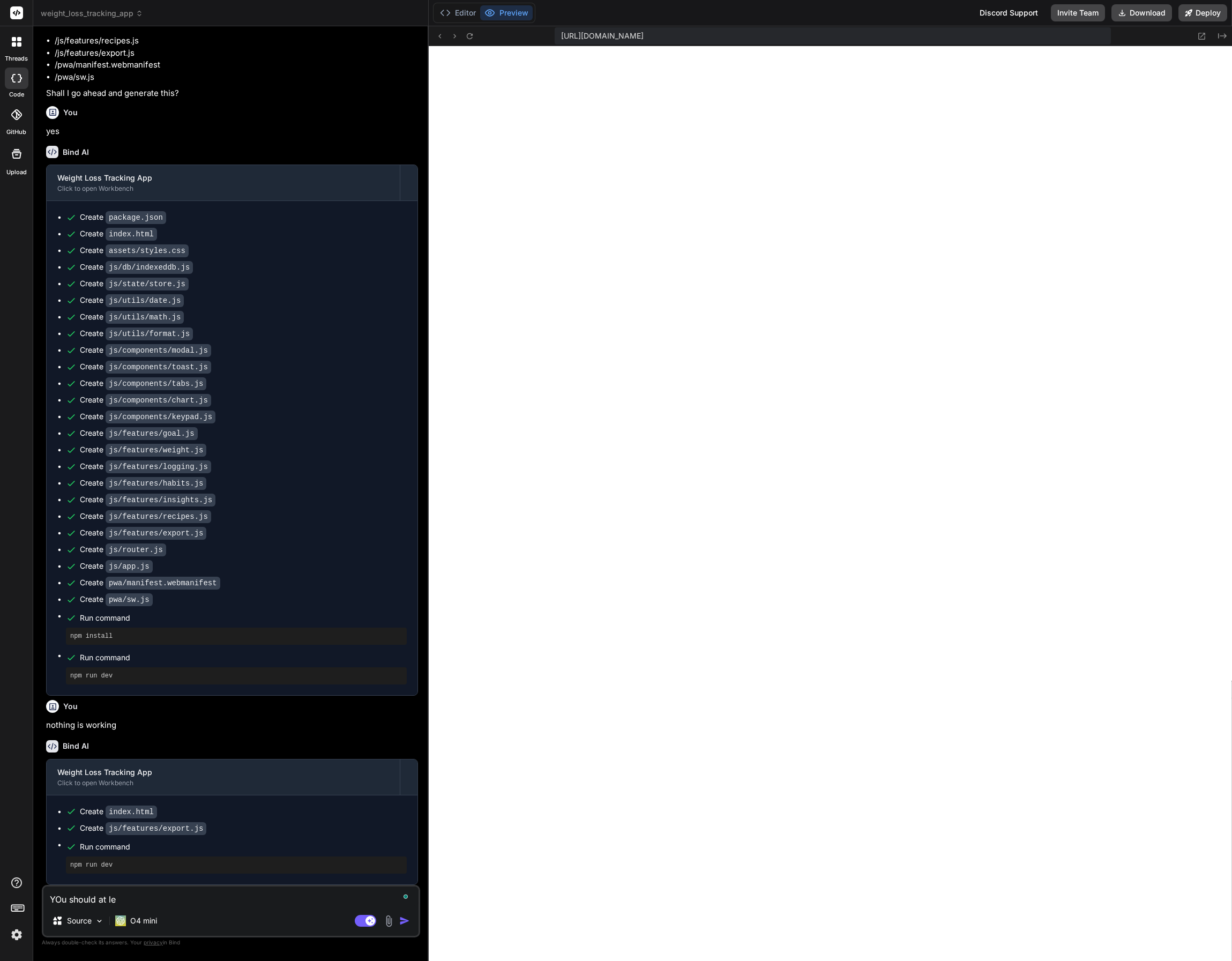
type textarea "x"
type textarea "YOu should at leas"
type textarea "x"
type textarea "YOu should at least"
type textarea "x"
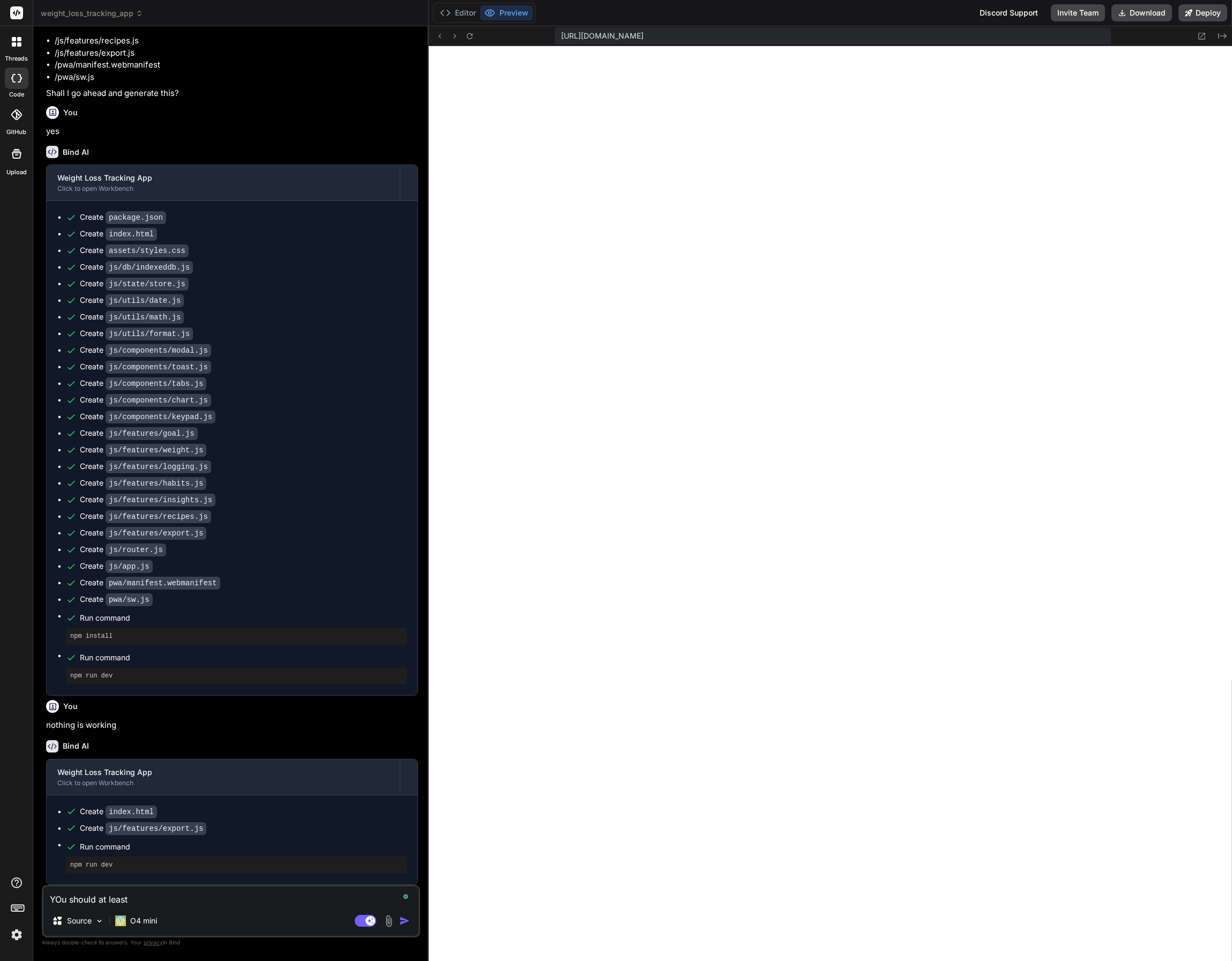
type textarea "YOu should at least"
type textarea "x"
type textarea "YOu should at least s"
type textarea "x"
type textarea "YOu should at least st"
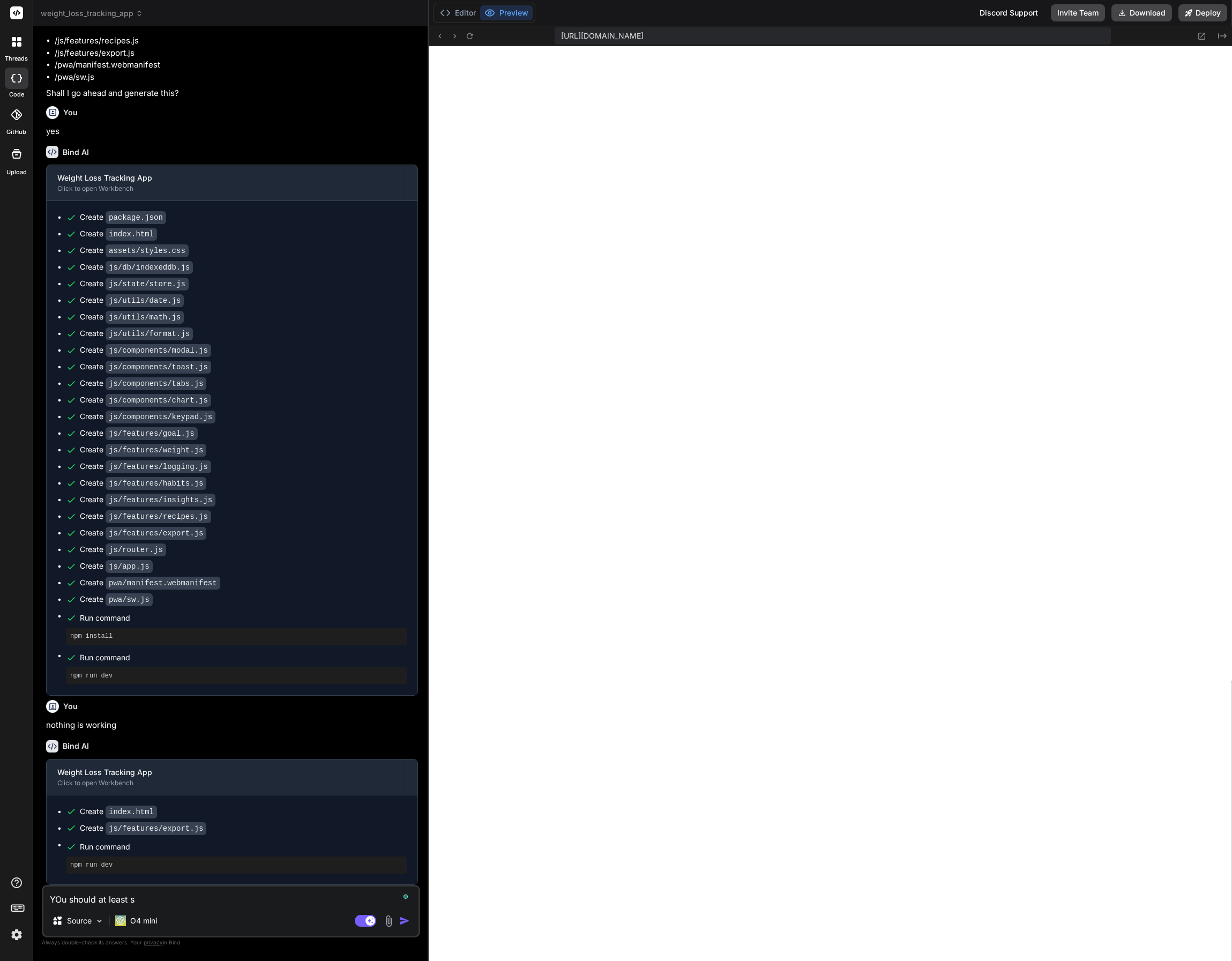
type textarea "x"
type textarea "YOu should at least sta"
type textarea "x"
type textarea "YOu should at least star"
type textarea "x"
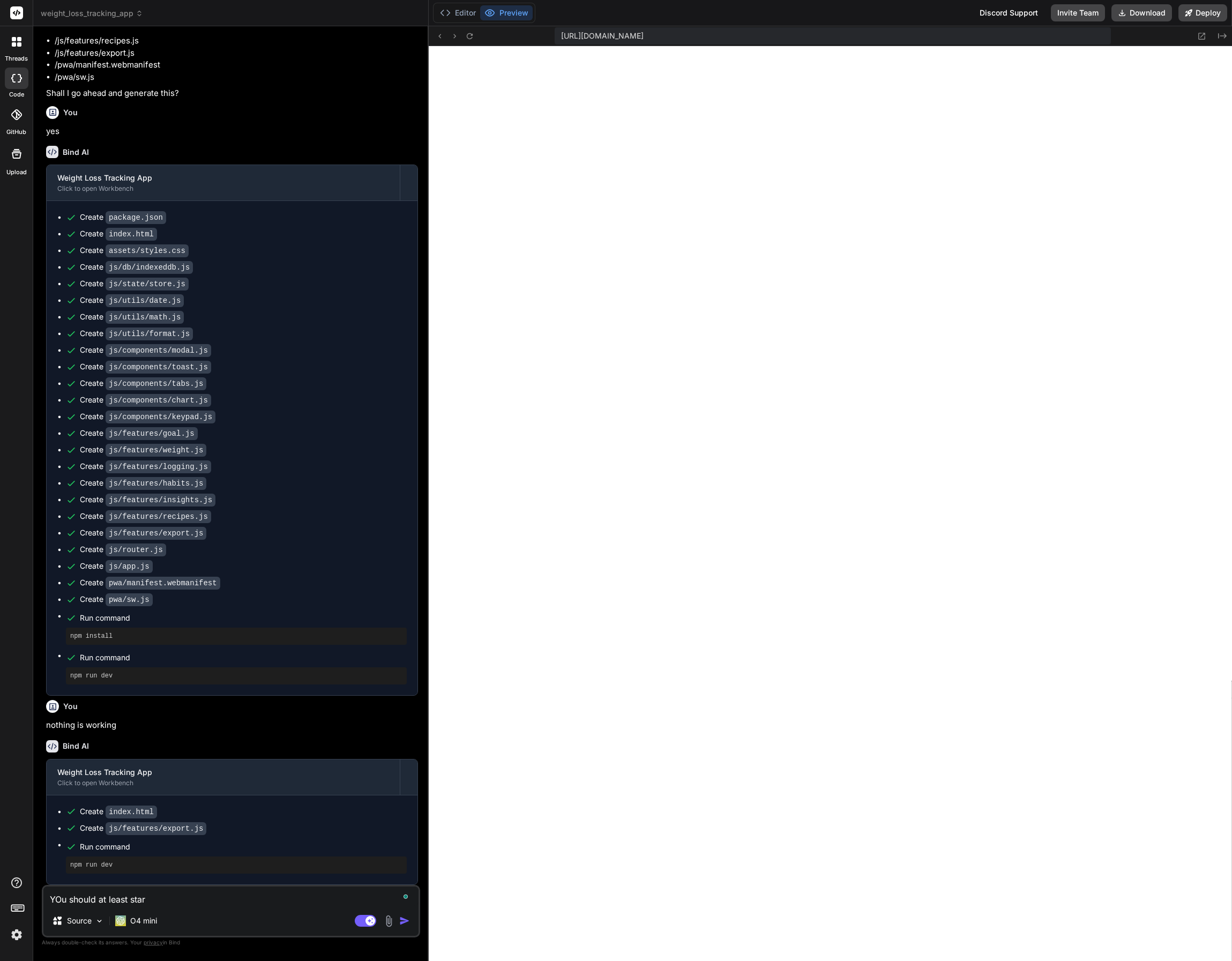
type textarea "YOu should at least start"
type textarea "x"
type textarea "YOu should at least start"
type textarea "x"
type textarea "YOu should at least start b"
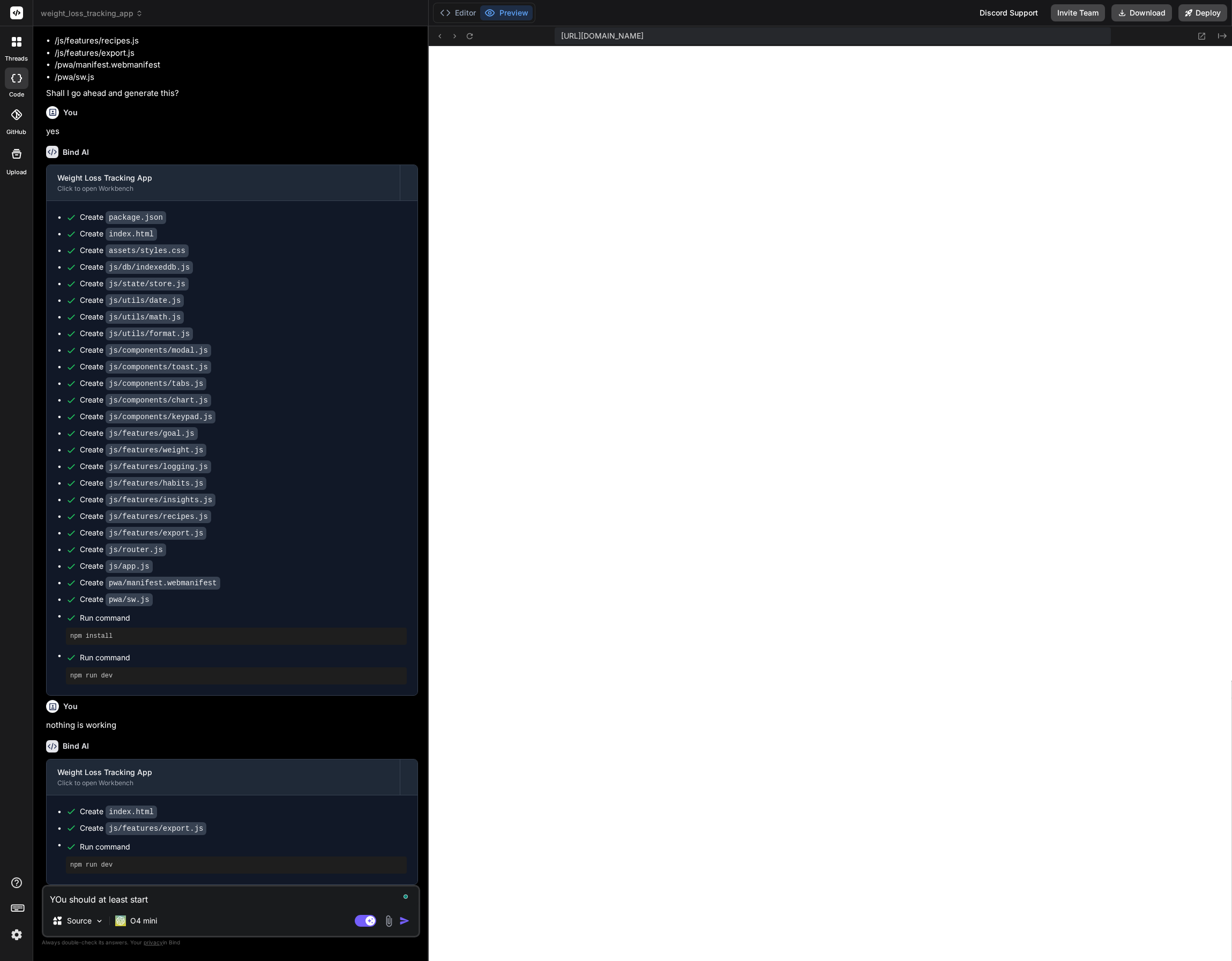
type textarea "x"
type textarea "YOu should at least start by"
type textarea "x"
type textarea "YOu should at least start by"
type textarea "x"
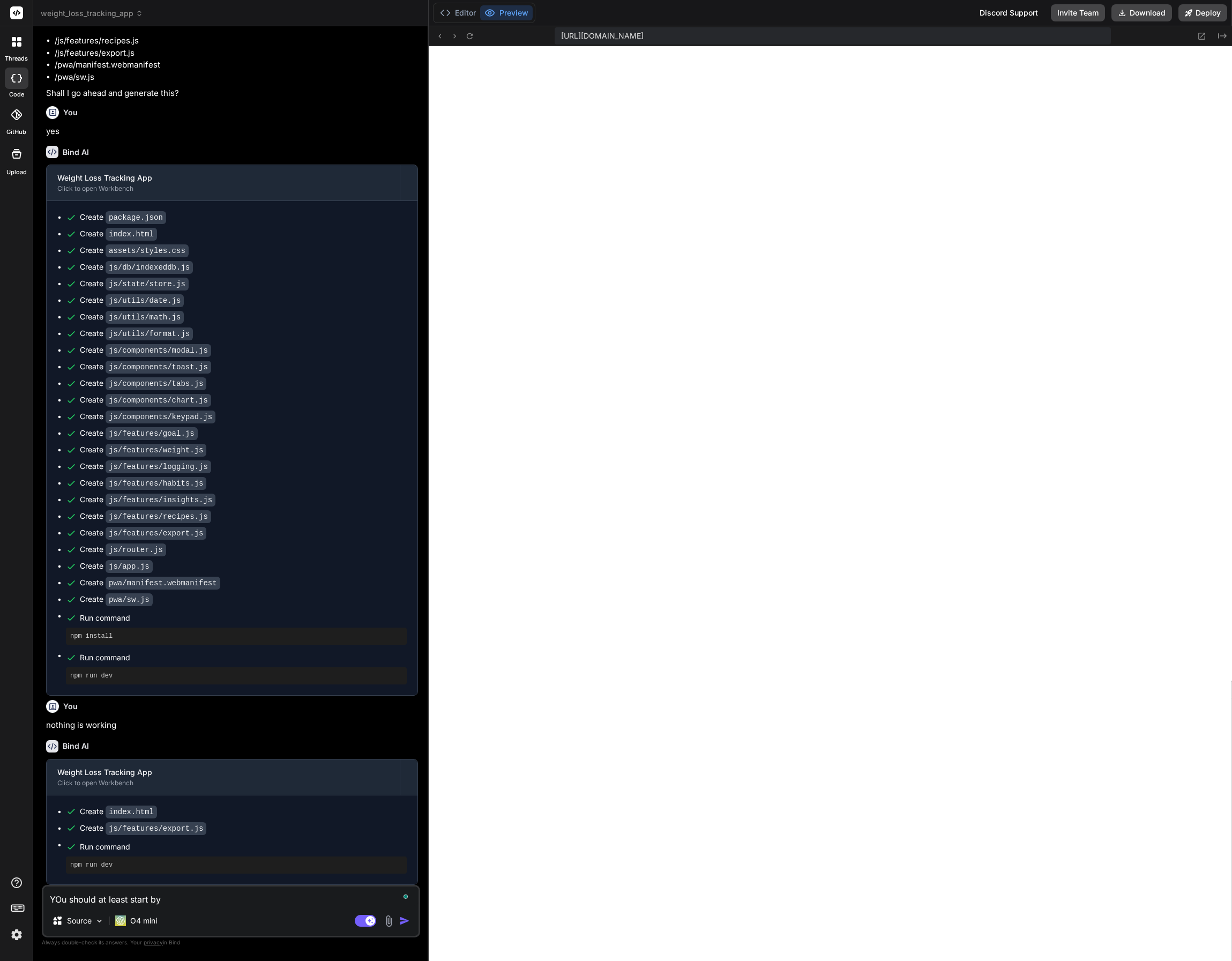
type textarea "YOu should at least start by a"
type textarea "x"
type textarea "YOu should at least start by as"
type textarea "x"
type textarea "YOu should at least start by ask"
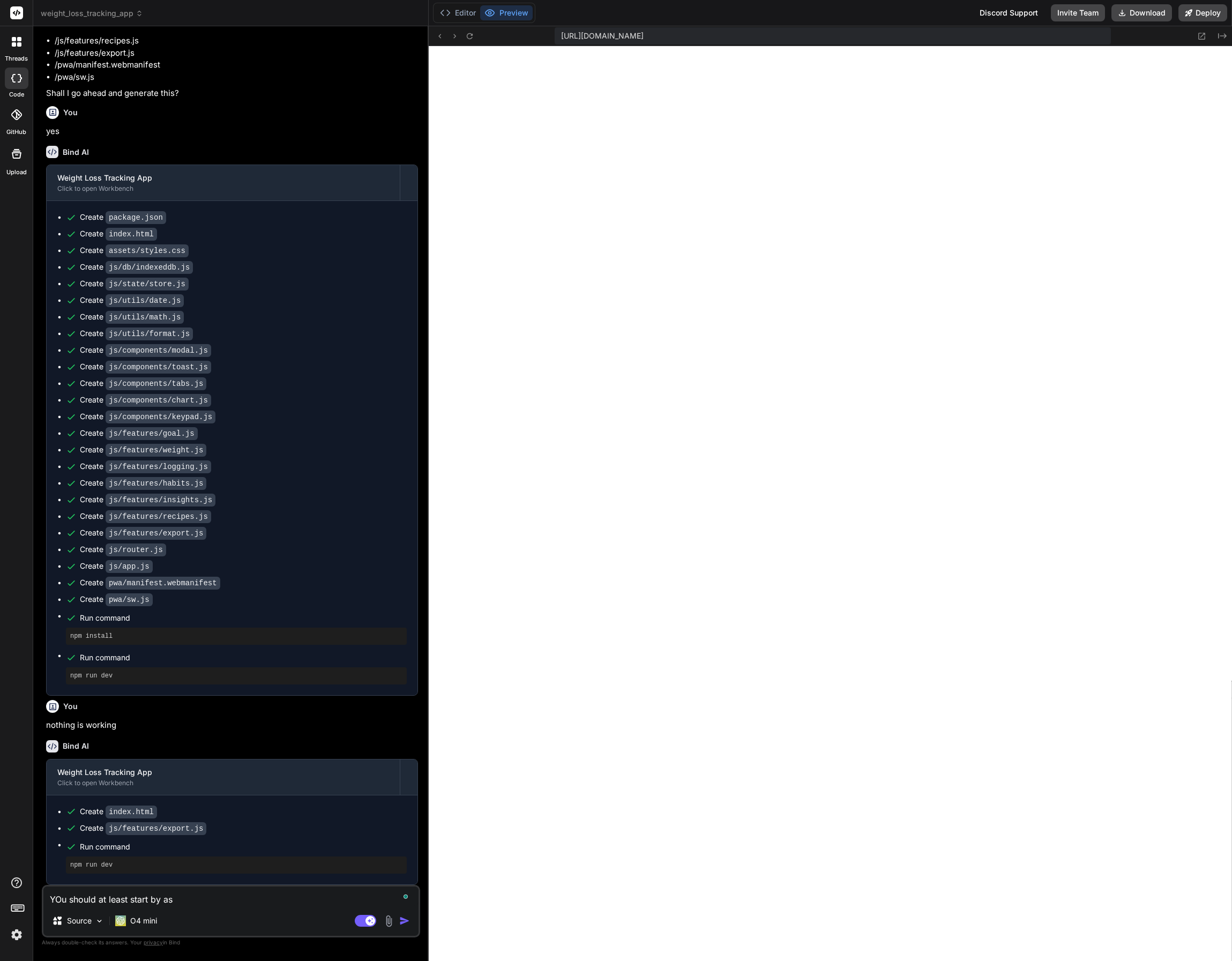
type textarea "x"
type textarea "YOu should at least start by aski"
type textarea "x"
type textarea "YOu should at least start by askin"
type textarea "x"
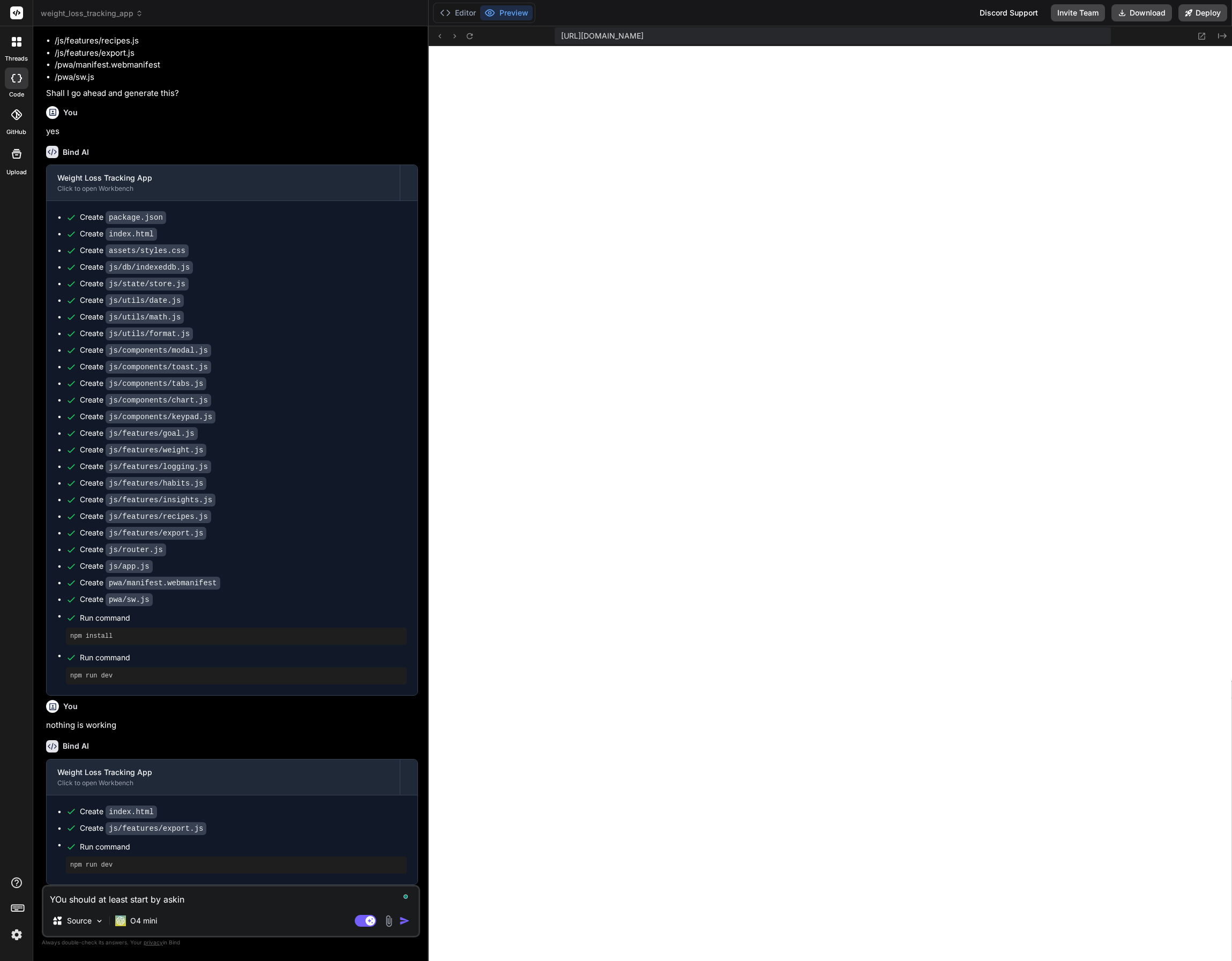
type textarea "YOu should at least start by asking"
type textarea "x"
type textarea "YOu should at least start by asking"
type textarea "x"
type textarea "YOu should at least start by asking a"
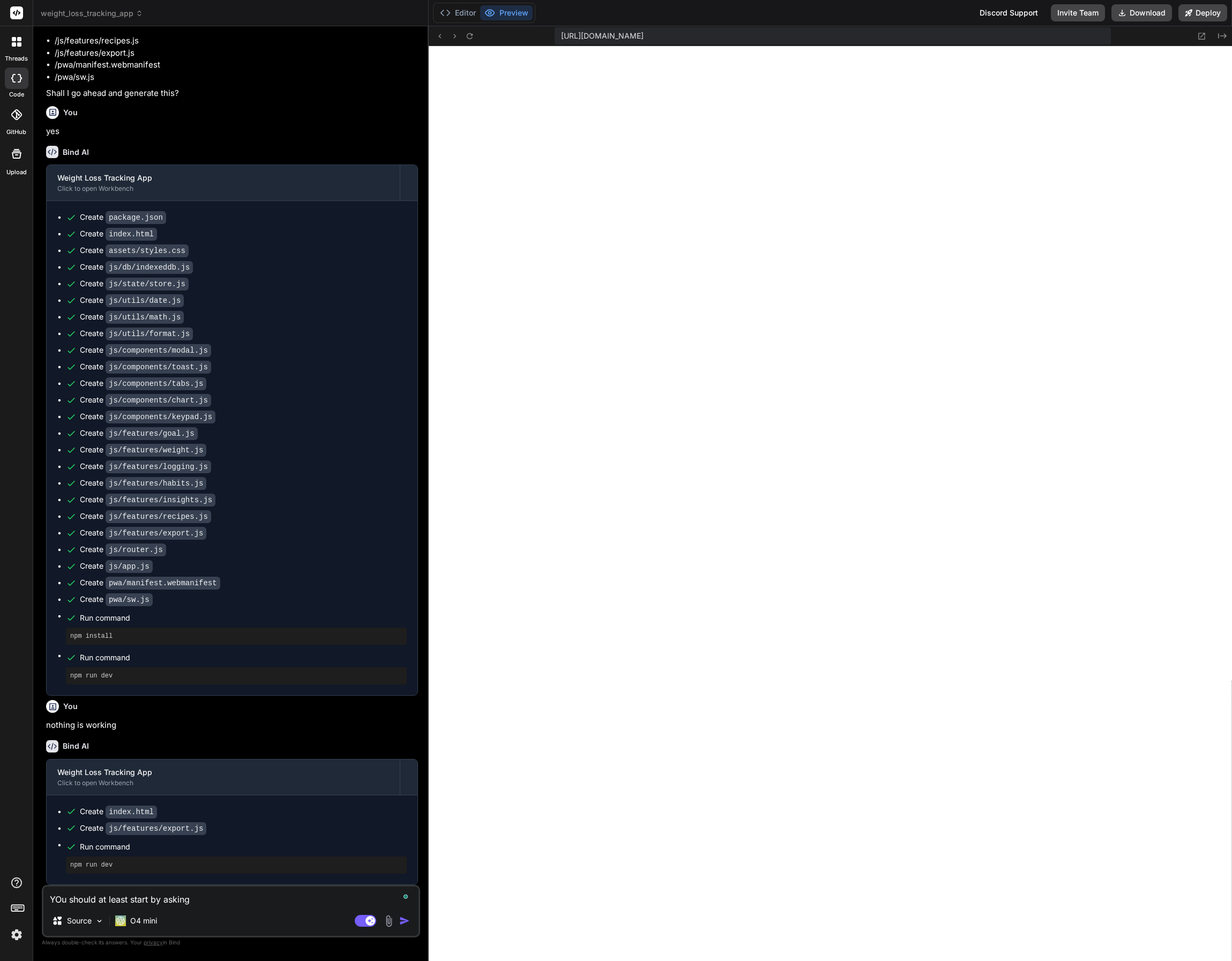
type textarea "x"
type textarea "YOu should at least start by asking ab"
type textarea "x"
type textarea "YOu should at least start by asking abo"
type textarea "x"
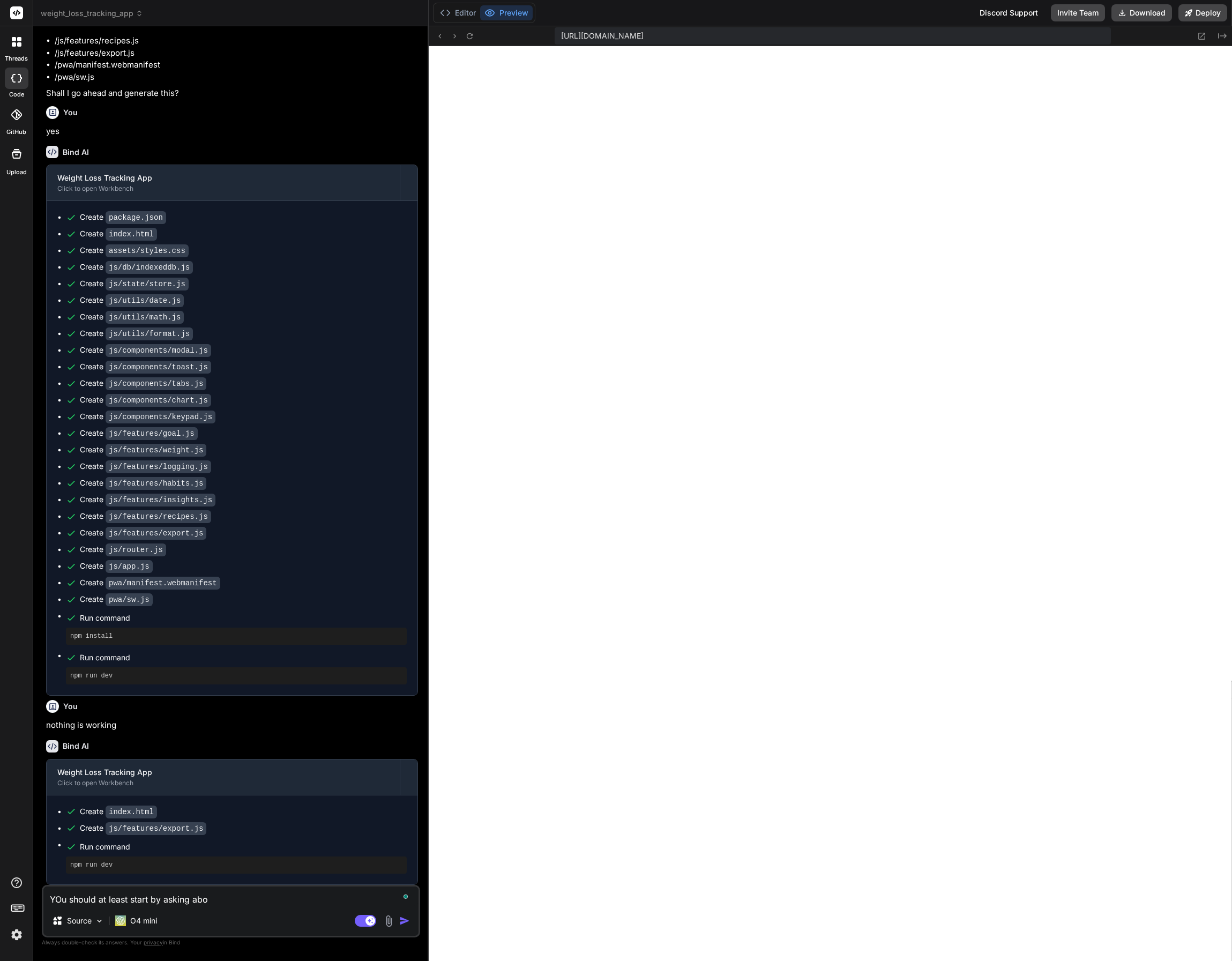
type textarea "YOu should at least start by asking abou"
type textarea "x"
type textarea "YOu should at least start by asking about"
type textarea "x"
type textarea "YOu should at least start by asking about"
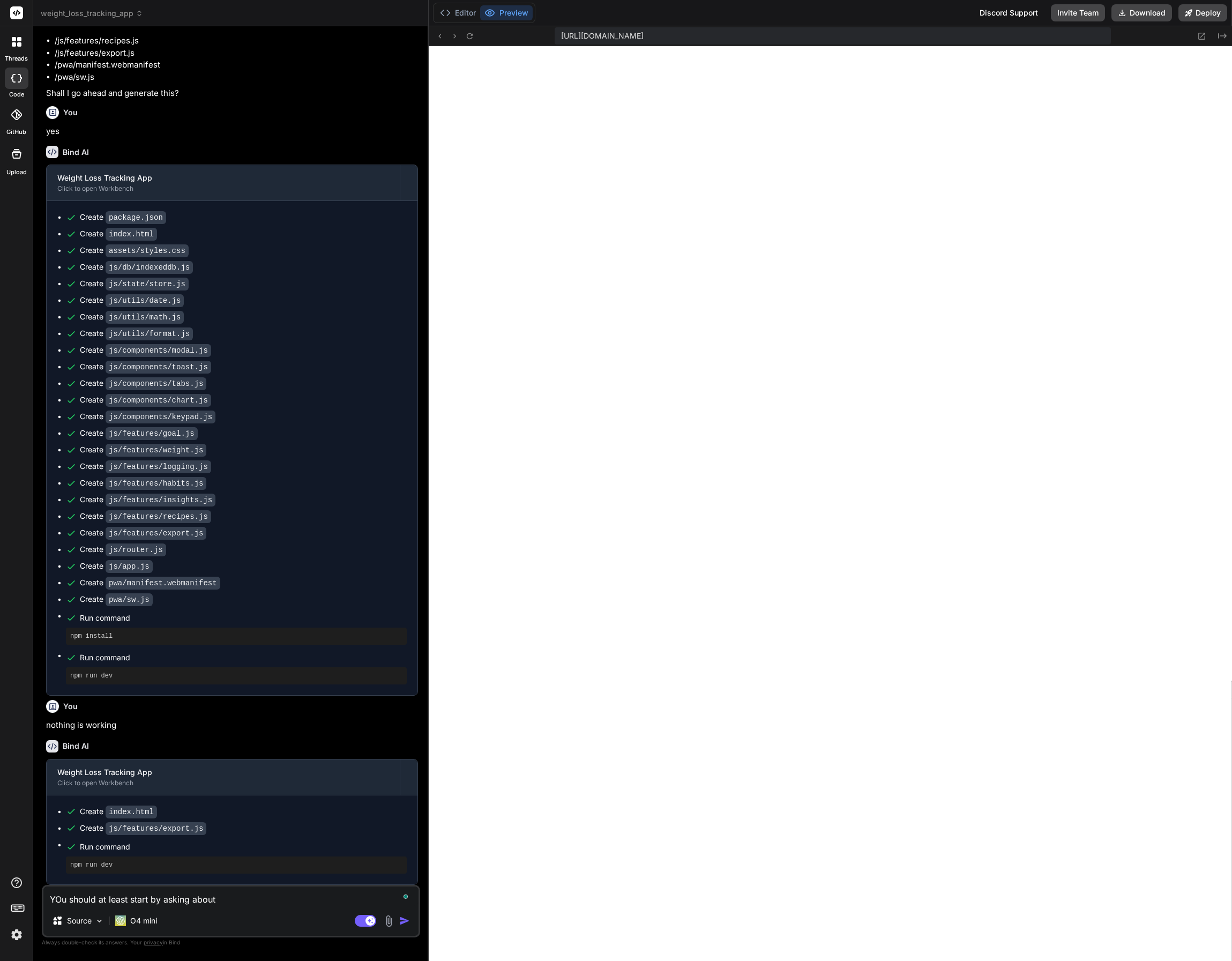
type textarea "x"
type textarea "YOu should at least start by asking about g"
type textarea "x"
type textarea "YOu should at least start by asking about geg"
type textarea "x"
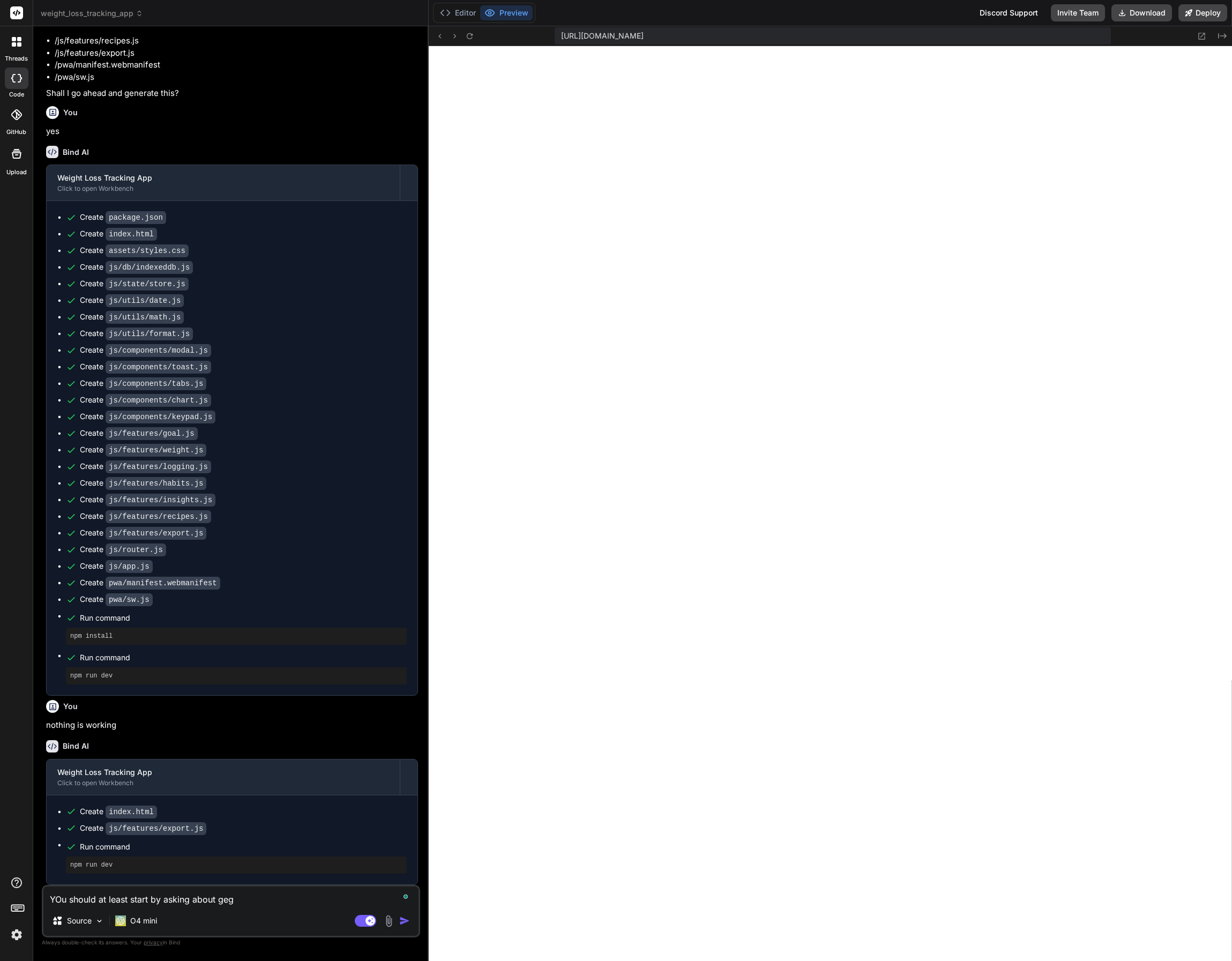
type textarea "YOu should at least start by asking about gegn"
type textarea "x"
type textarea "YOu should at least start by asking about geg"
type textarea "x"
type textarea "YOu should at least start by asking about ge"
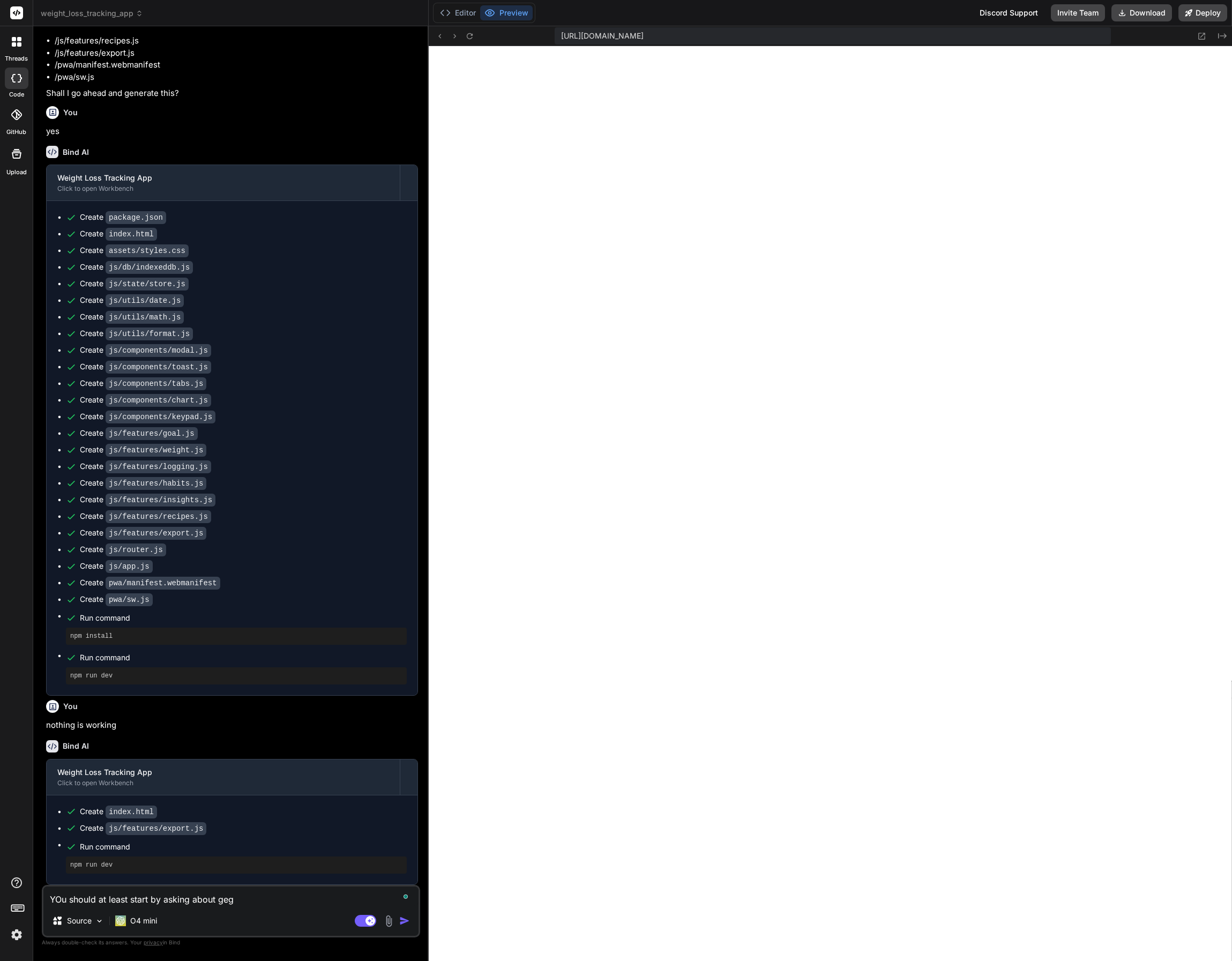
type textarea "x"
type textarea "YOu should at least start by asking about gen"
type textarea "x"
type textarea "YOu should at least start by asking about gend"
type textarea "x"
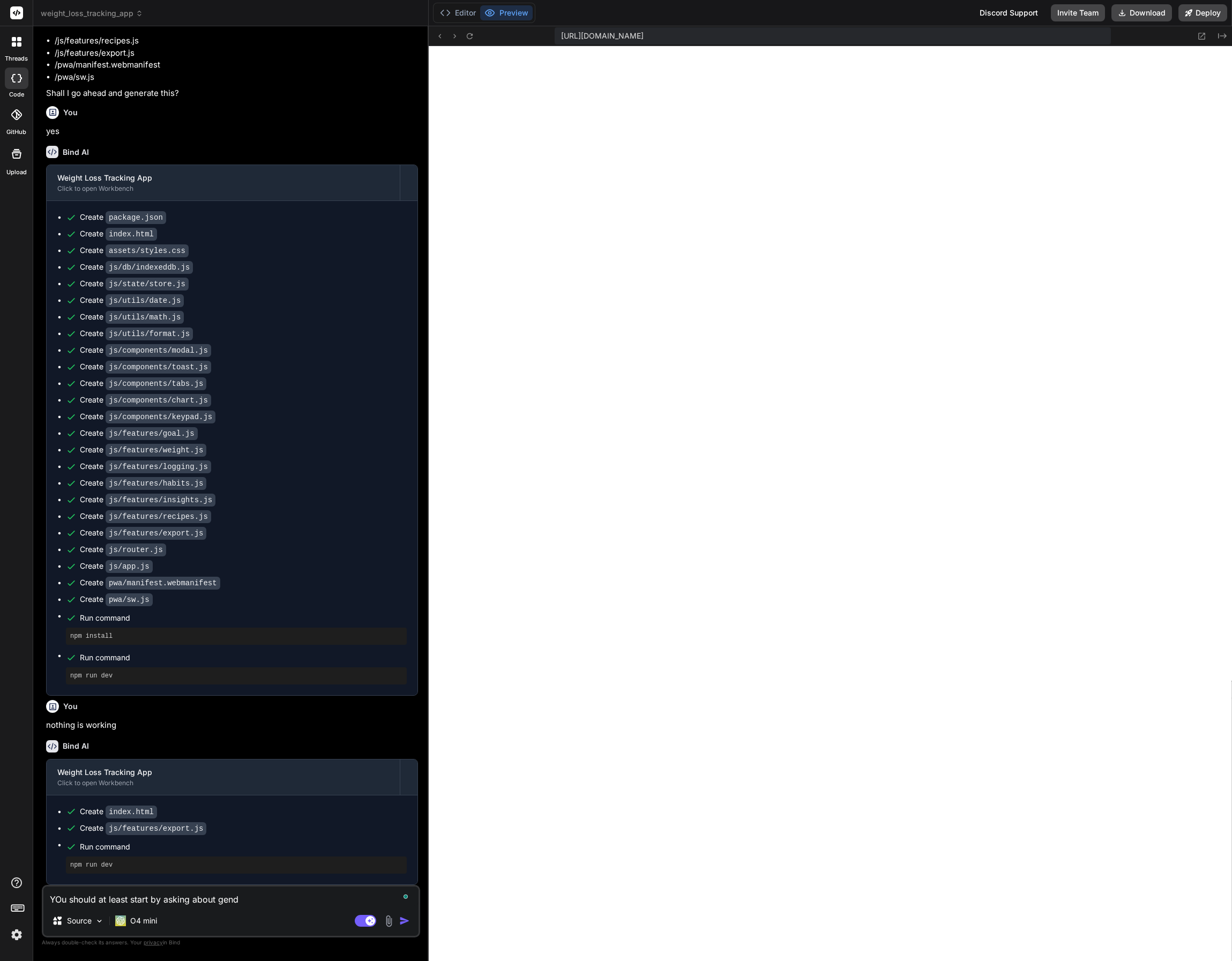
type textarea "YOu should at least start by asking about gende"
type textarea "x"
type textarea "YOu should at least start by asking about gender"
type textarea "x"
type textarea "YOu should at least start by asking about gender"
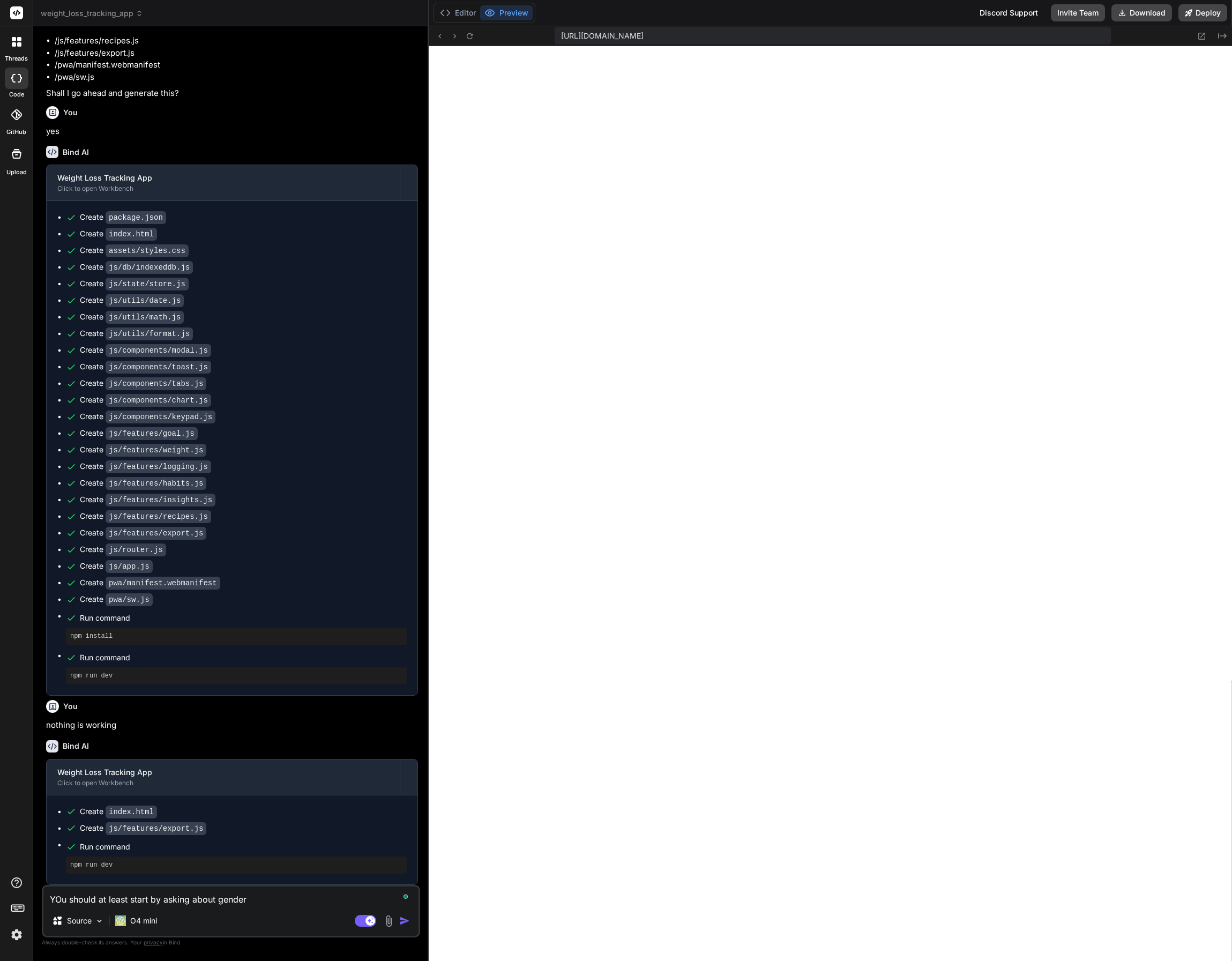
type textarea "x"
type textarea "YOu should at least start by asking about gender a"
type textarea "x"
type textarea "YOu should at least start by asking about gender an"
type textarea "x"
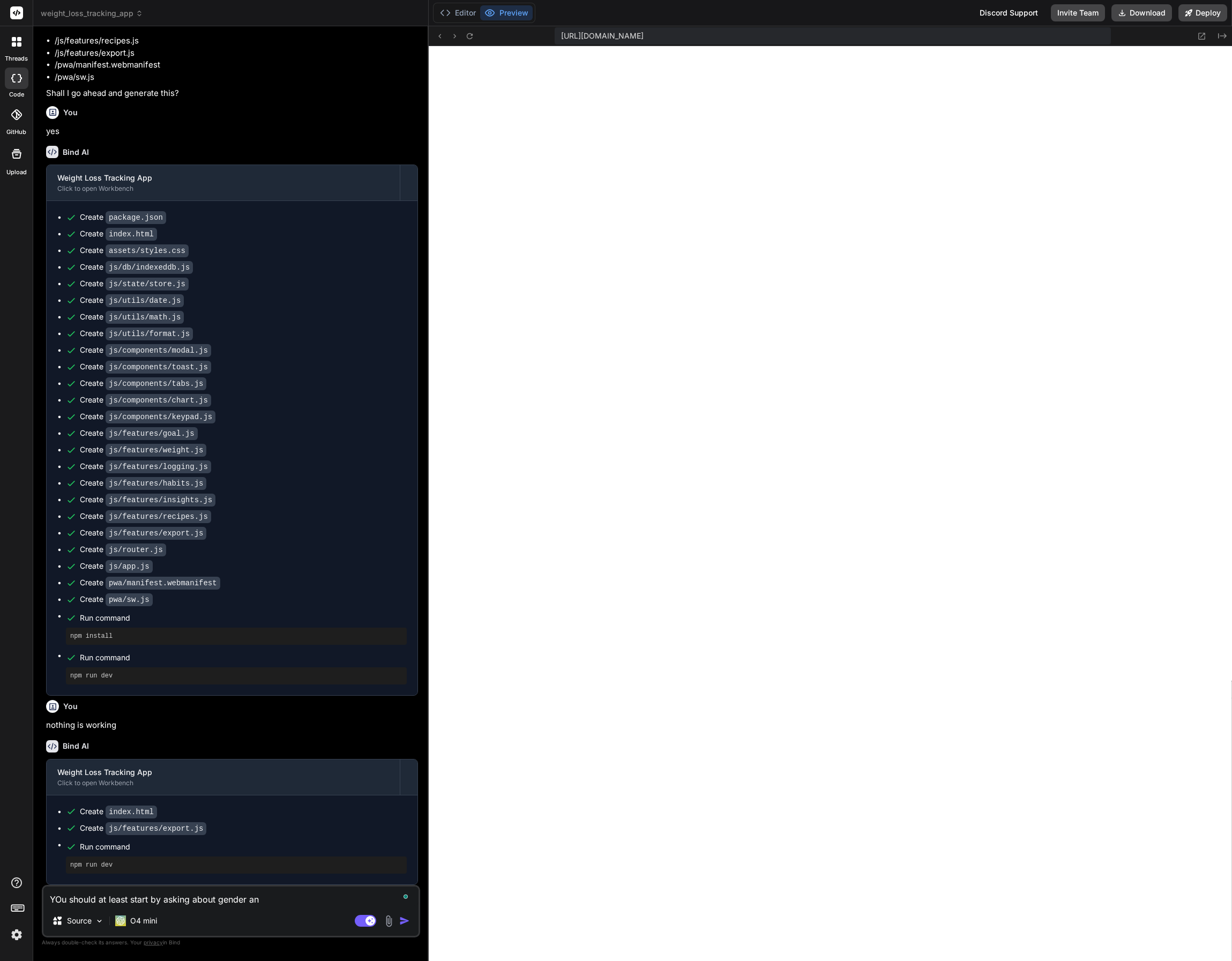
type textarea "YOu should at least start by asking about gender and"
type textarea "x"
type textarea "YOu should at least start by asking about gender an"
type textarea "x"
type textarea "YOu should at least start by asking about gender a"
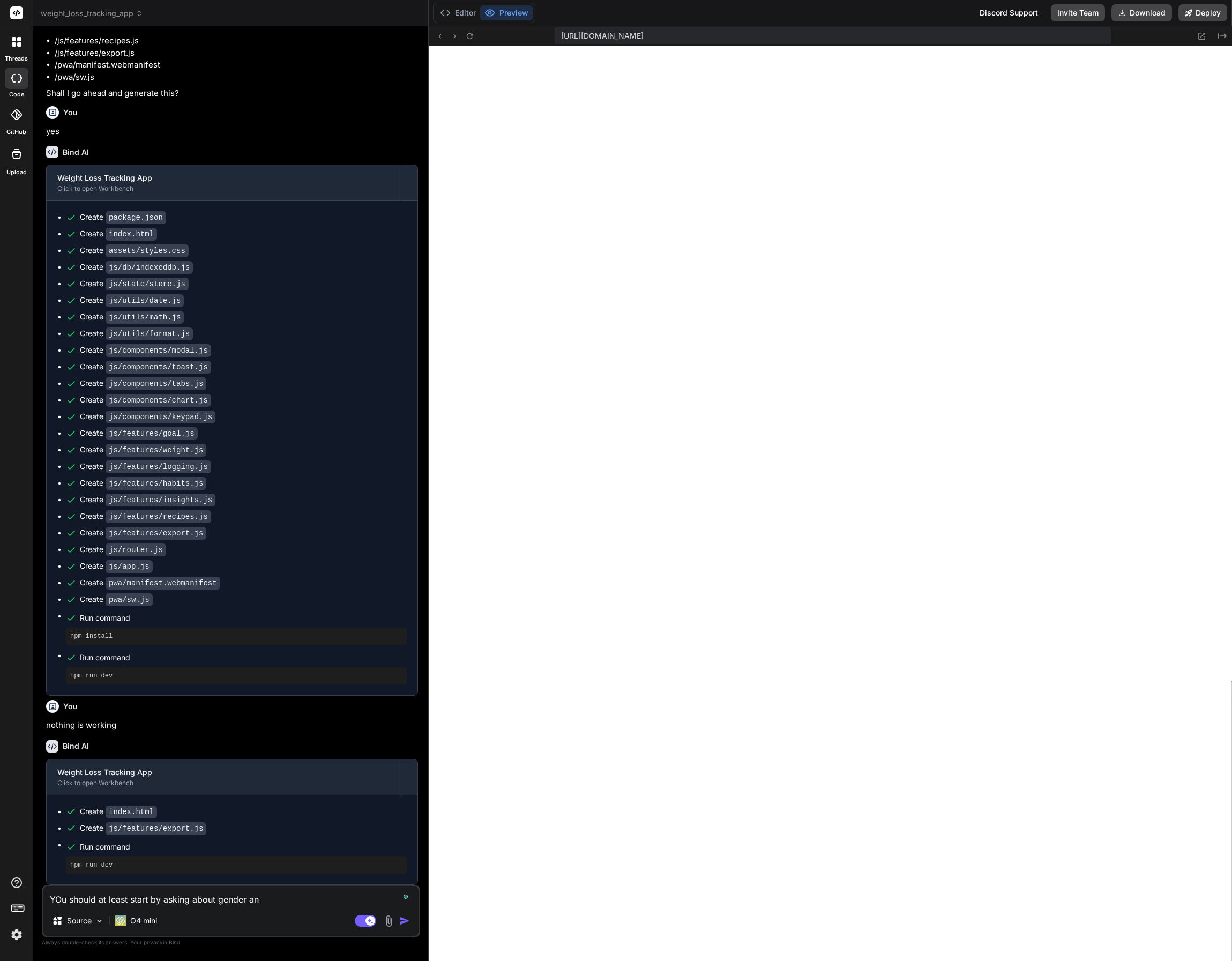
type textarea "x"
type textarea "YOu should at least start by asking about gender"
type textarea "x"
type textarea "YOu should at least start by asking about gender ,"
type textarea "x"
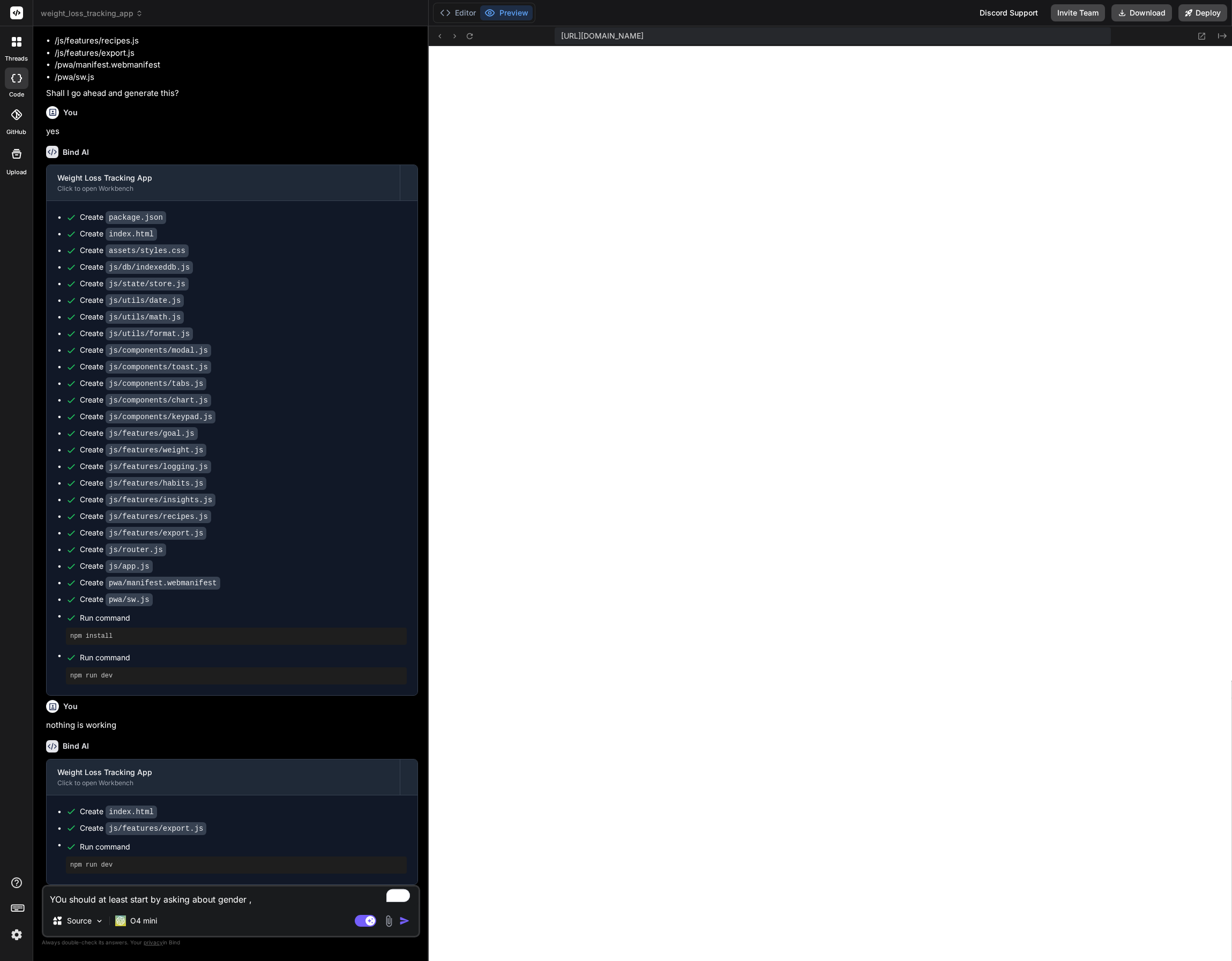
type textarea "YOu should at least start by asking about gender ,"
type textarea "x"
type textarea "YOu should at least start by asking about gender , c"
type textarea "x"
type textarea "YOu should at least start by asking about gender , ch"
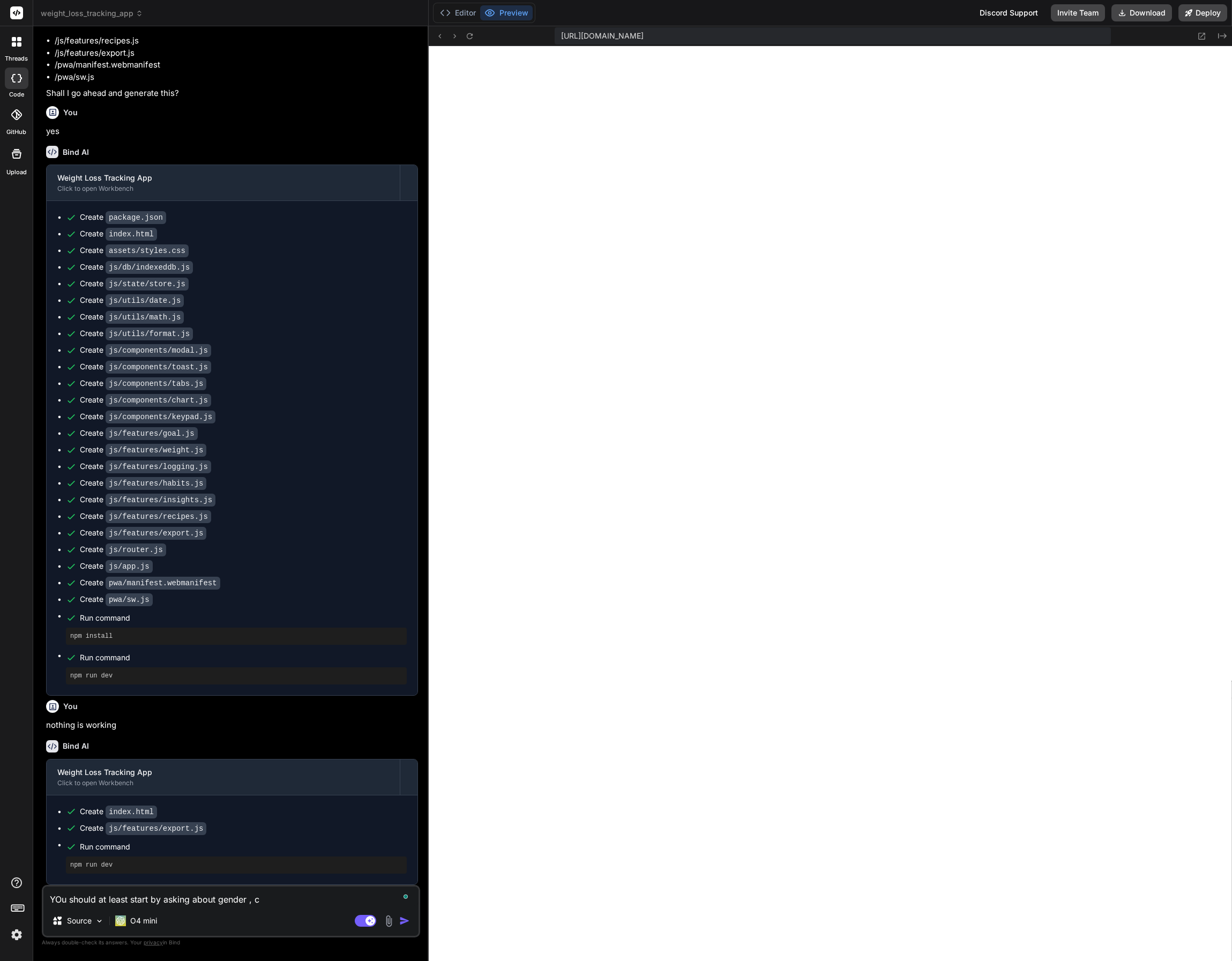
type textarea "x"
type textarea "YOu should at least start by asking about gender , che"
type textarea "x"
type textarea "YOu should at least start by asking about gender , chec"
type textarea "x"
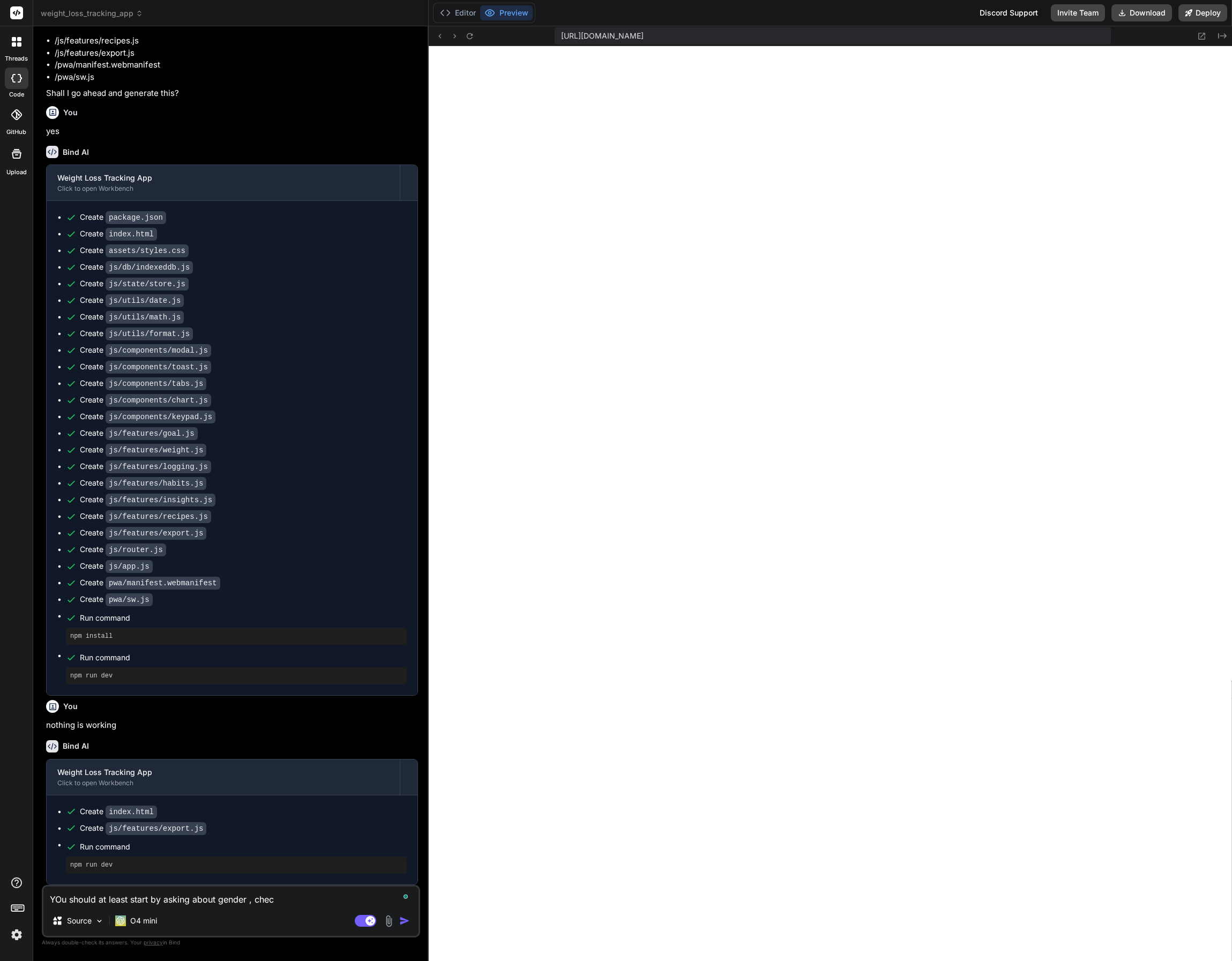
type textarea "YOu should at least start by asking about gender , check"
type textarea "x"
type textarea "YOu should at least start by asking about gender , check"
type textarea "x"
type textarea "YOu should at least start by asking about gender , check B"
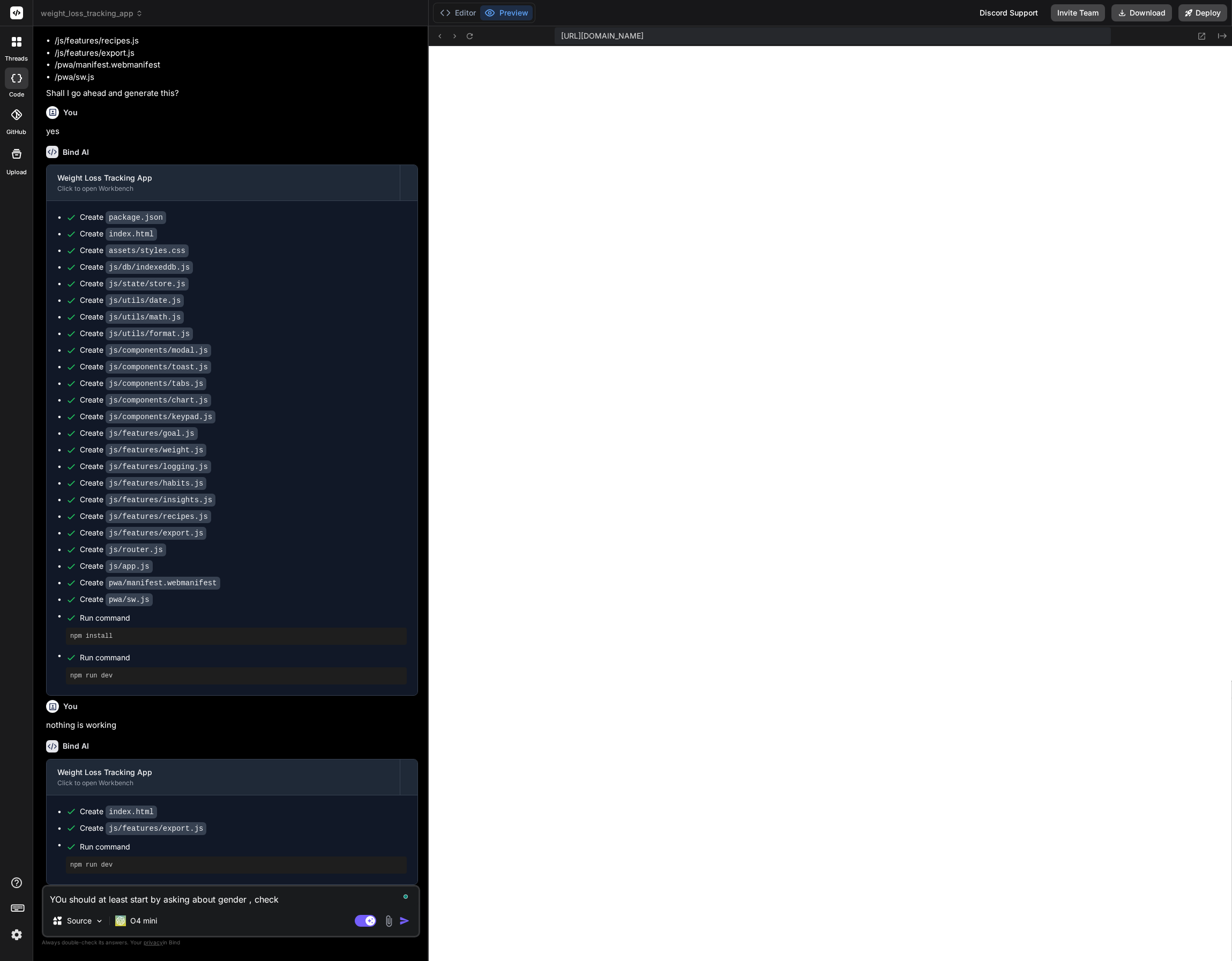
type textarea "x"
type textarea "YOu should at least start by asking about gender , check BM"
type textarea "x"
type textarea "YOu should at least start by asking about gender , check BMI"
type textarea "x"
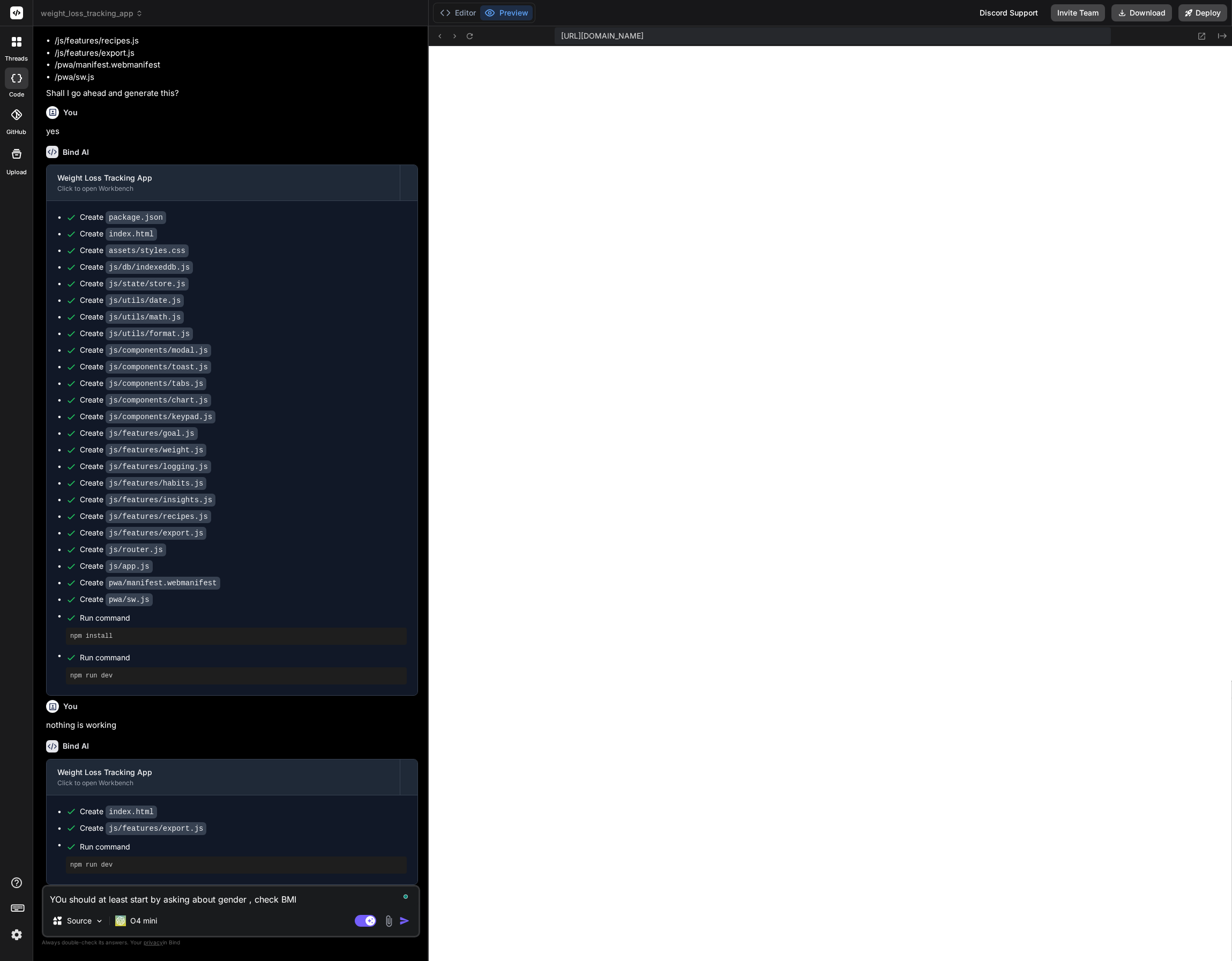
type textarea "YOu should at least start by asking about gender , check BMI,"
type textarea "x"
type textarea "YOu should at least start by asking about gender , check BMI,"
type textarea "x"
type textarea "YOu should at least start by asking about gender , check BMI, b"
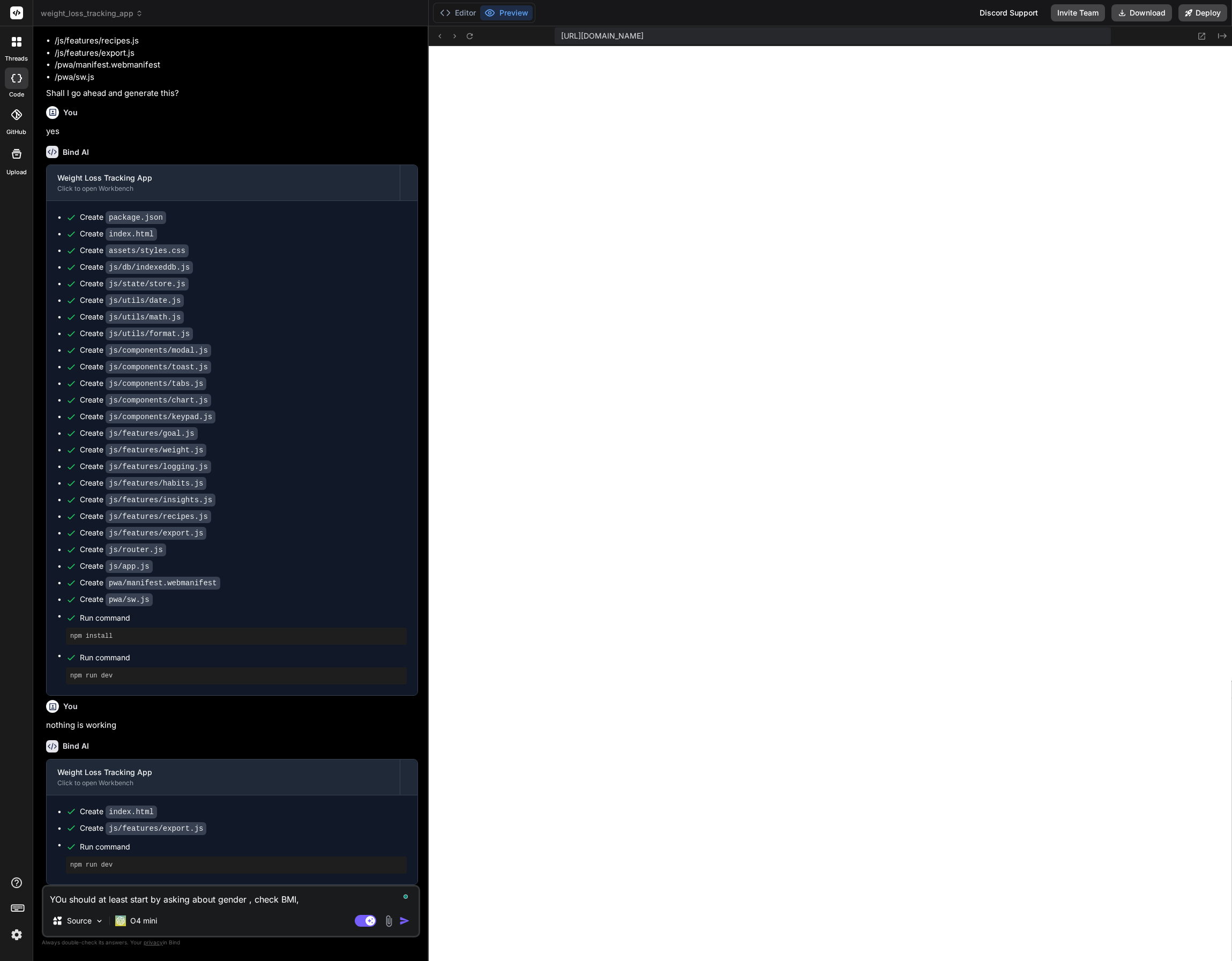
type textarea "x"
type textarea "YOu should at least start by asking about gender , check BMI, be"
type textarea "x"
type textarea "YOu should at least start by asking about gender , check BMI, bef"
type textarea "x"
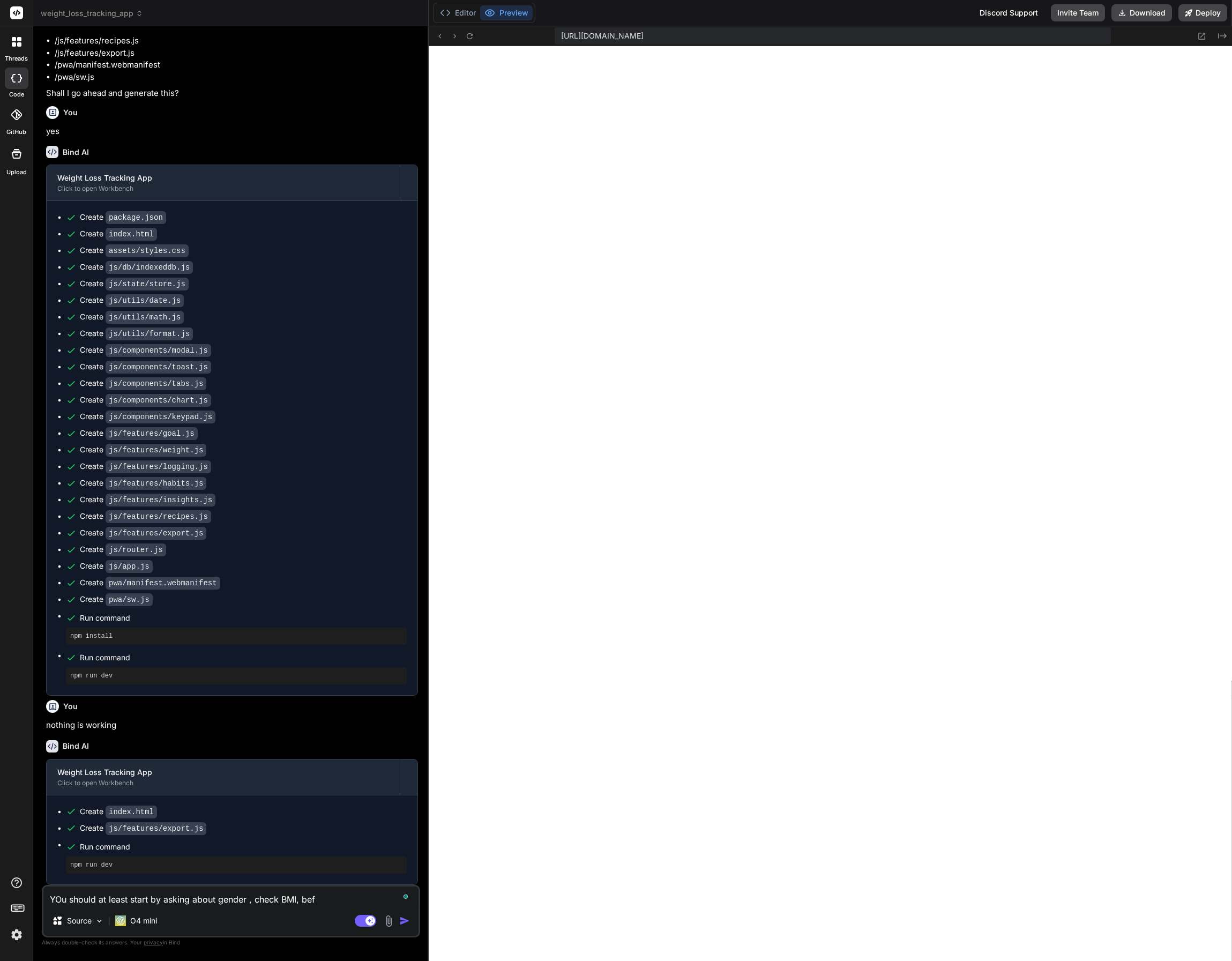
type textarea "YOu should at least start by asking about gender , check BMI, befo"
type textarea "x"
type textarea "YOu should at least start by asking about gender , check BMI, befor"
type textarea "x"
type textarea "YOu should at least start by asking about gender , check BMI, before"
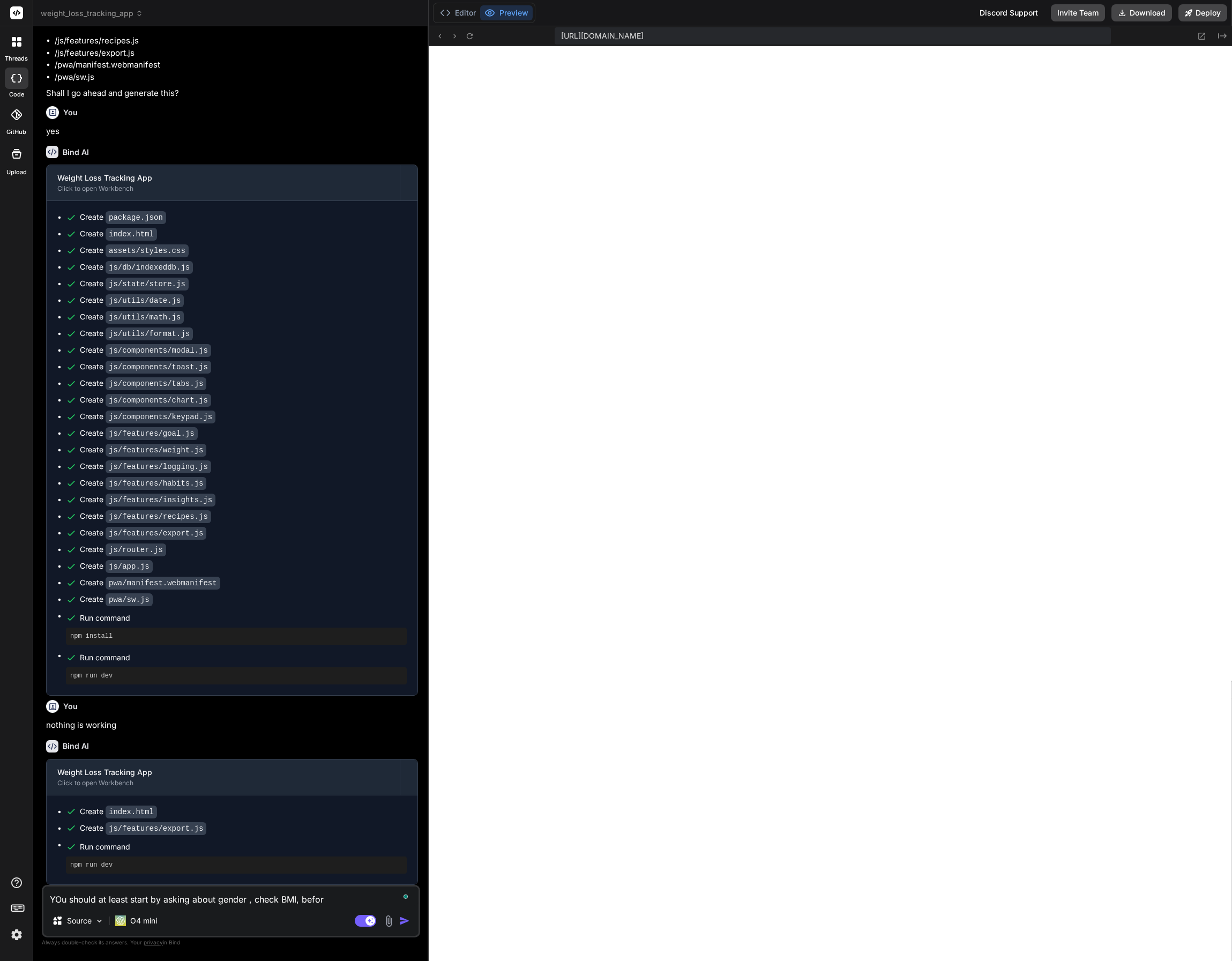
type textarea "x"
type textarea "YOu should at least start by asking about gender , check BMI, before"
type textarea "x"
type textarea "YOu should at least start by asking about gender , check BMI, before t"
type textarea "x"
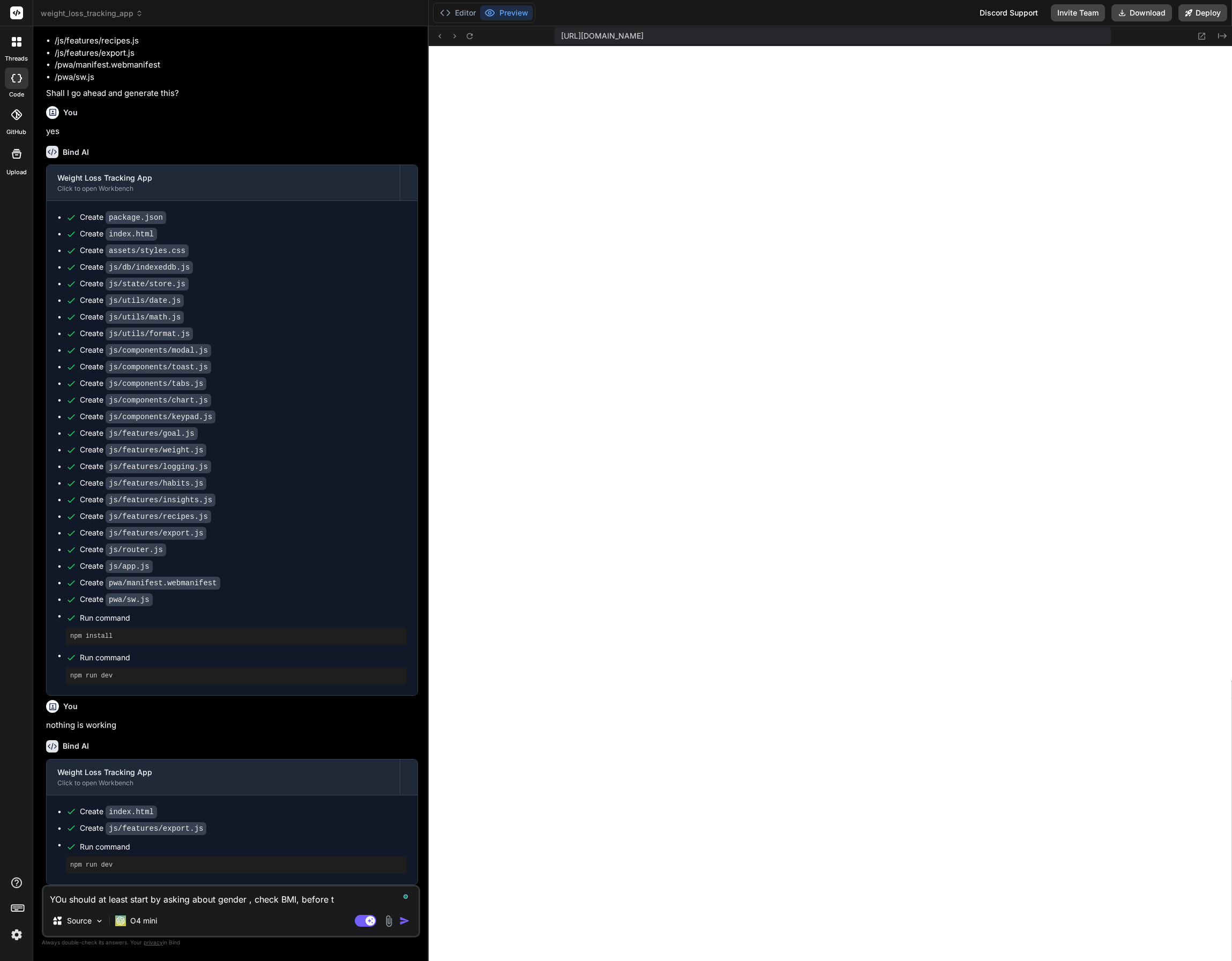
type textarea "YOu should at least start by asking about gender , check BMI, before th"
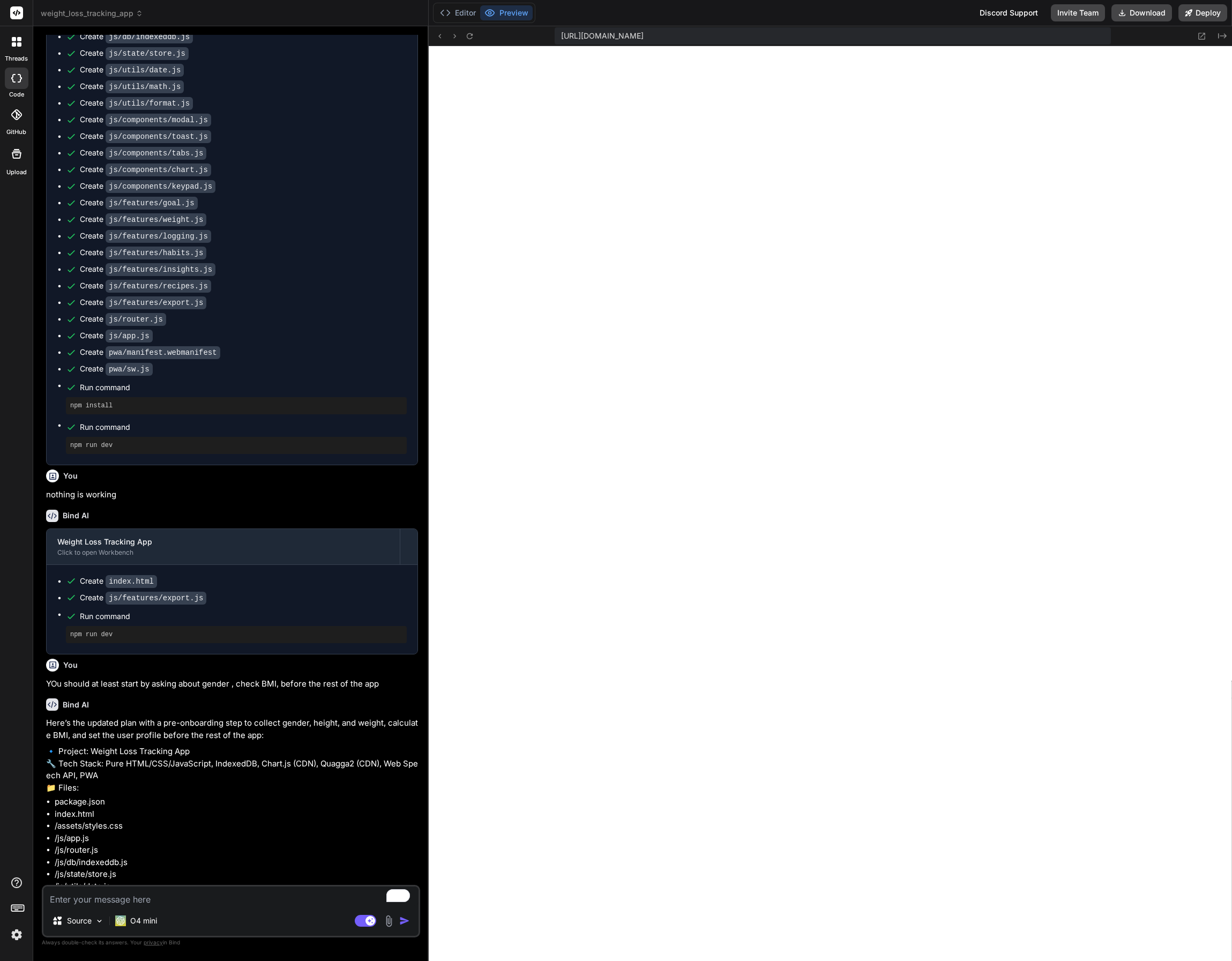
scroll to position [1475, 0]
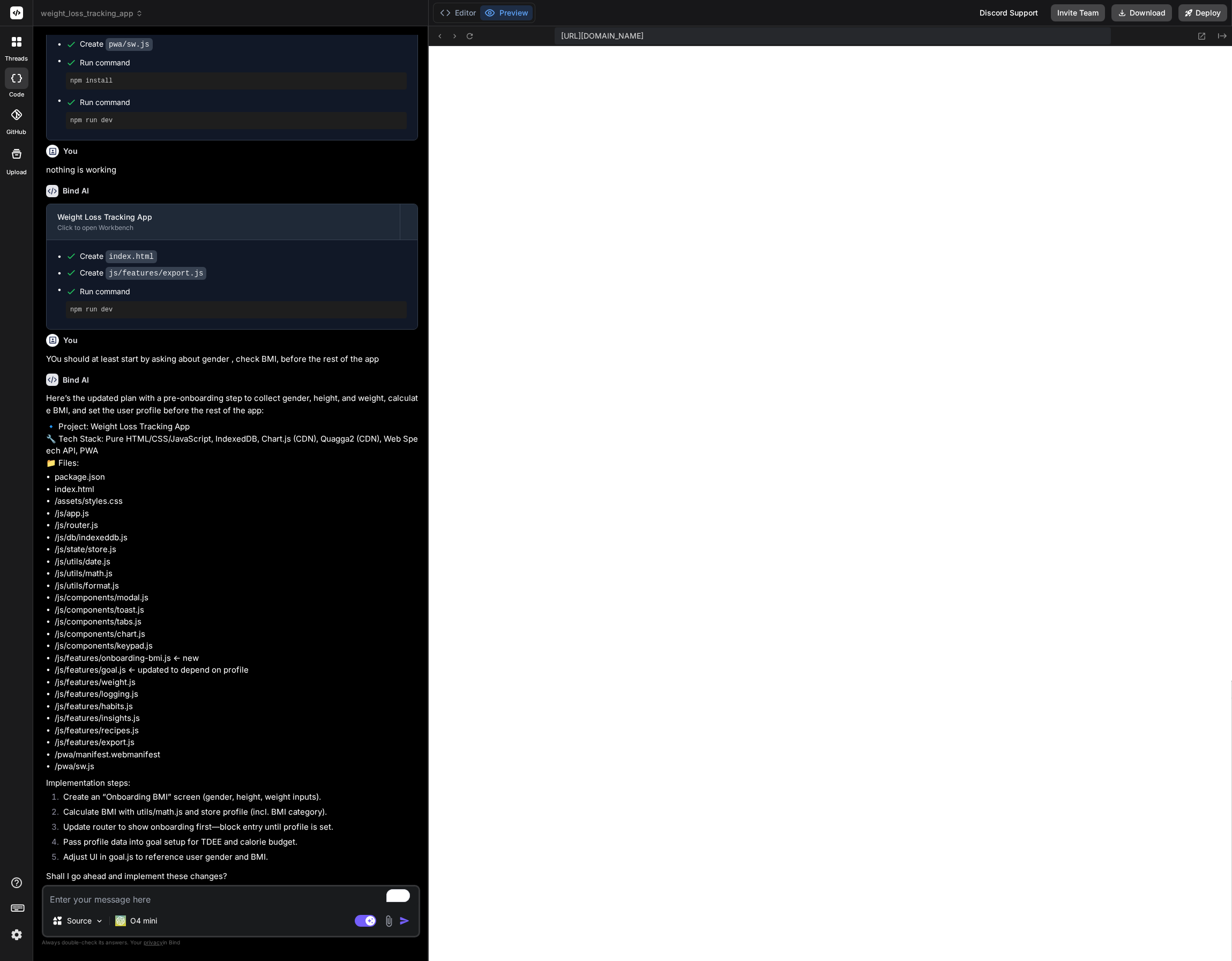
click at [226, 896] on textarea "To enrich screen reader interactions, please activate Accessibility in Grammarl…" at bounding box center [231, 896] width 375 height 19
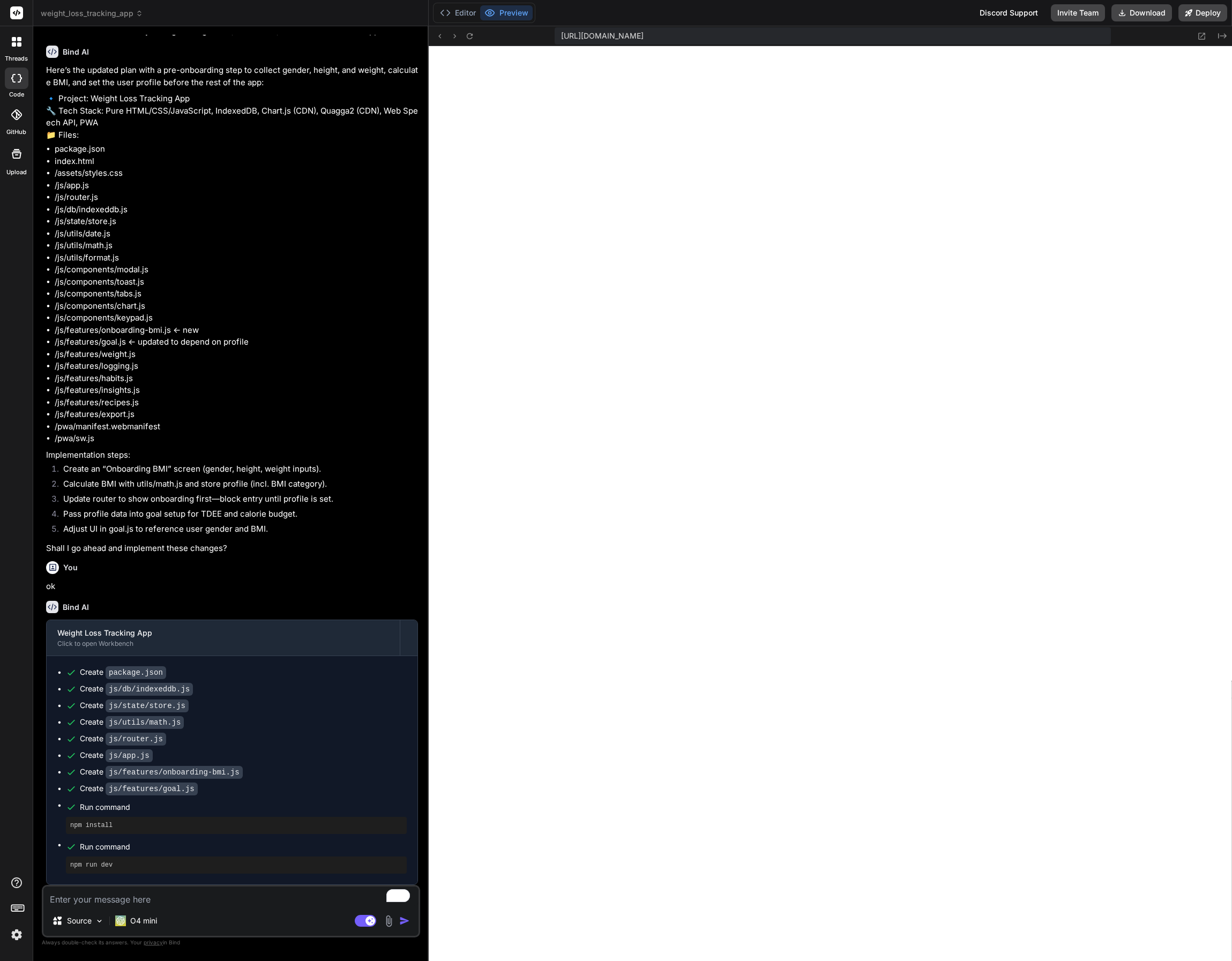
scroll to position [1799, 0]
